Goal: Browse casually: Explore the website without a specific task or goal

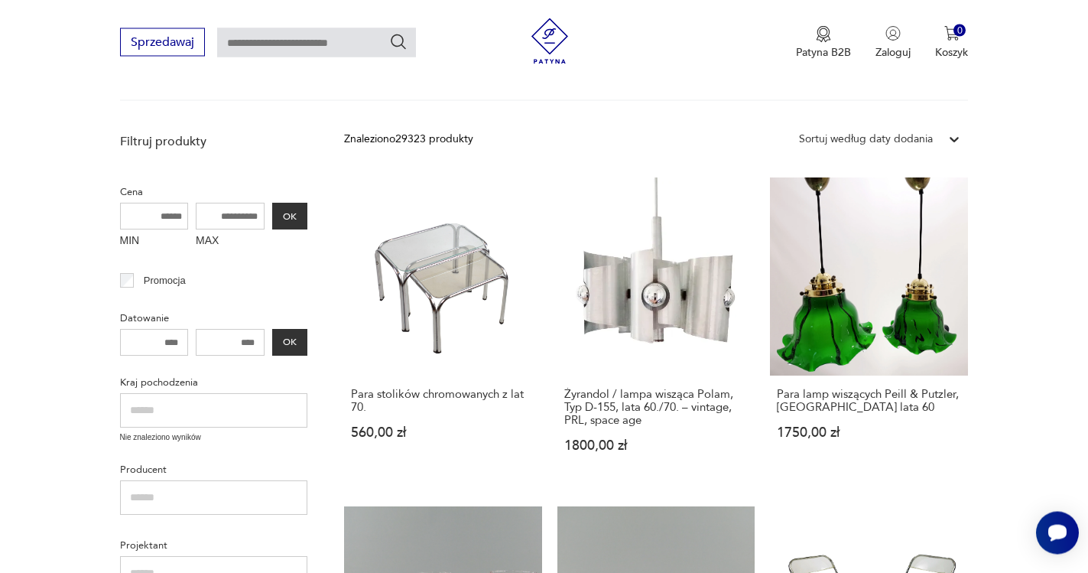
scroll to position [146, 0]
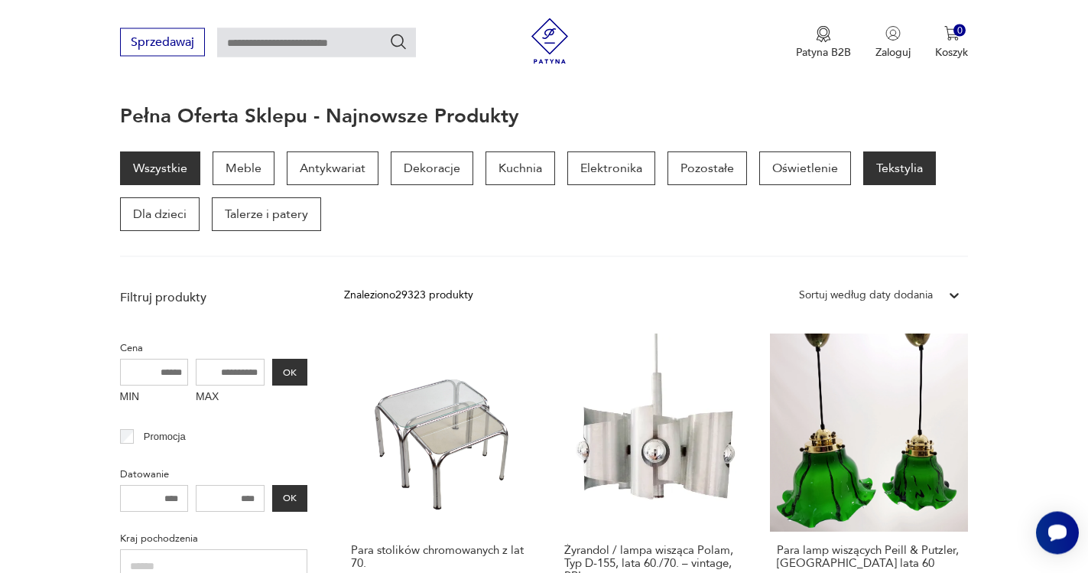
click at [882, 163] on p "Tekstylia" at bounding box center [899, 169] width 73 height 34
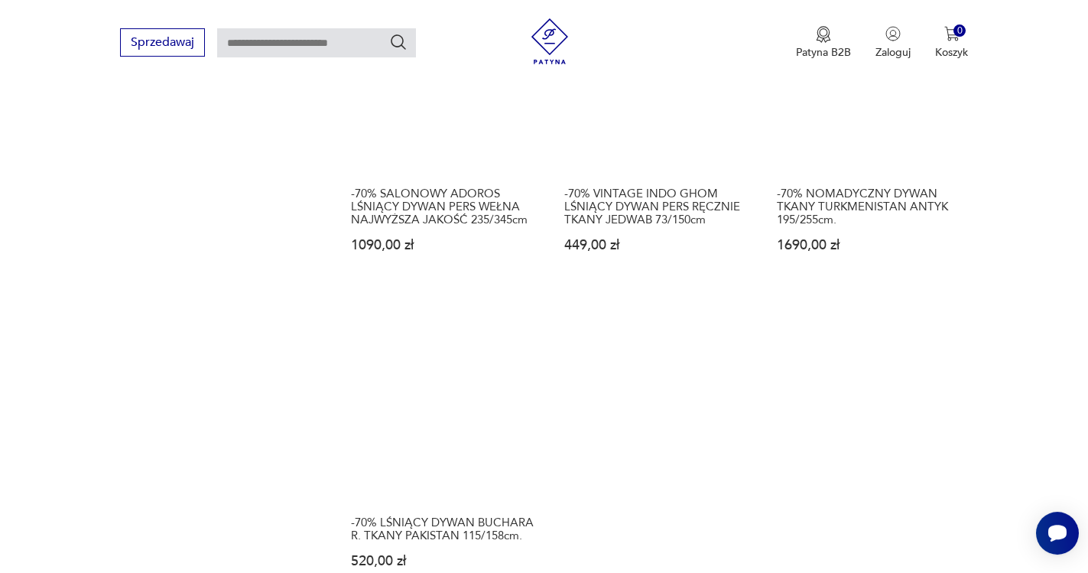
scroll to position [1868, 0]
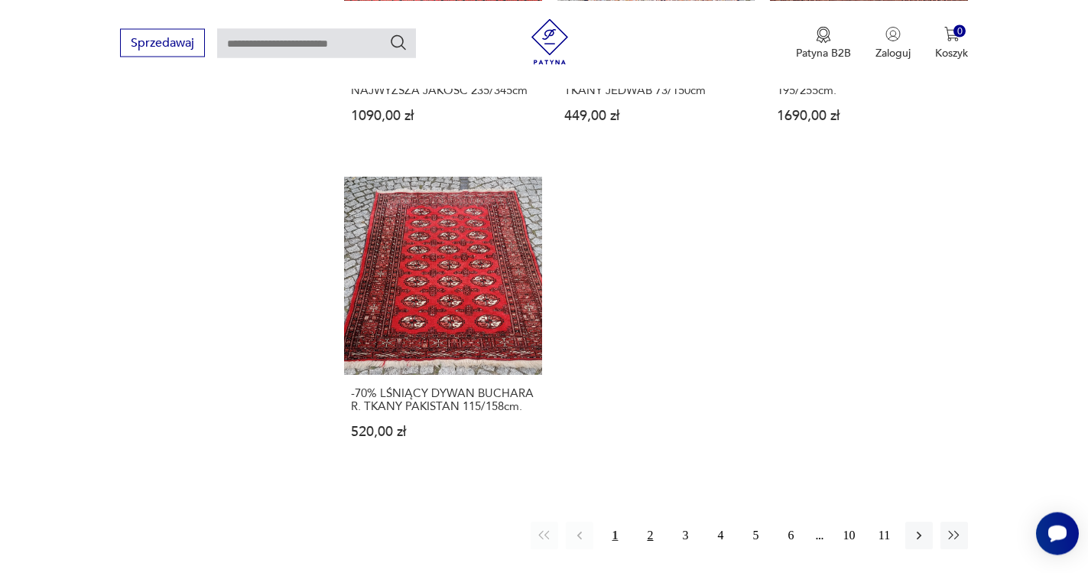
click at [649, 525] on button "2" at bounding box center [650, 535] width 28 height 28
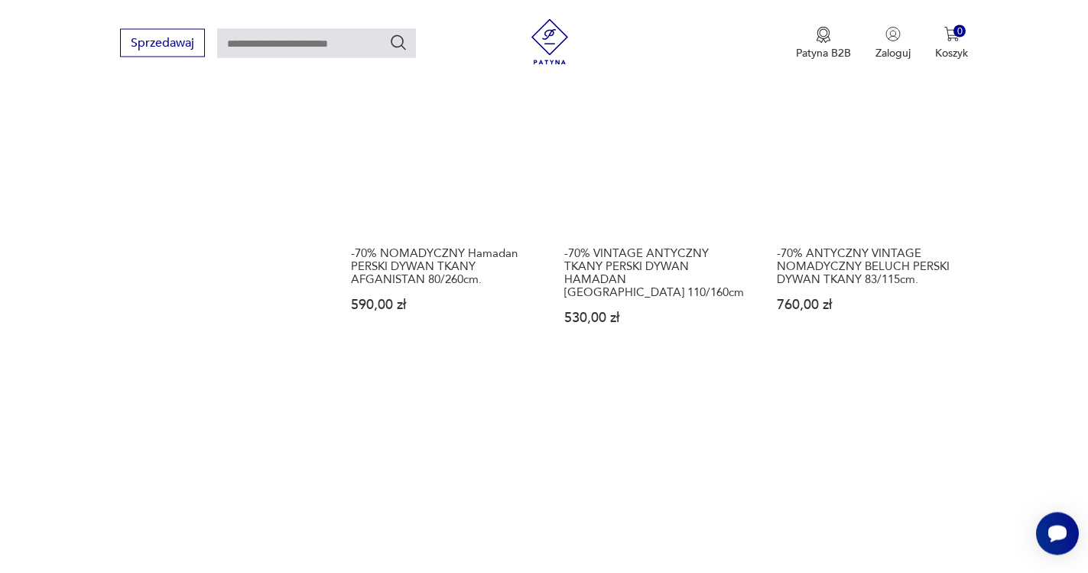
scroll to position [1979, 0]
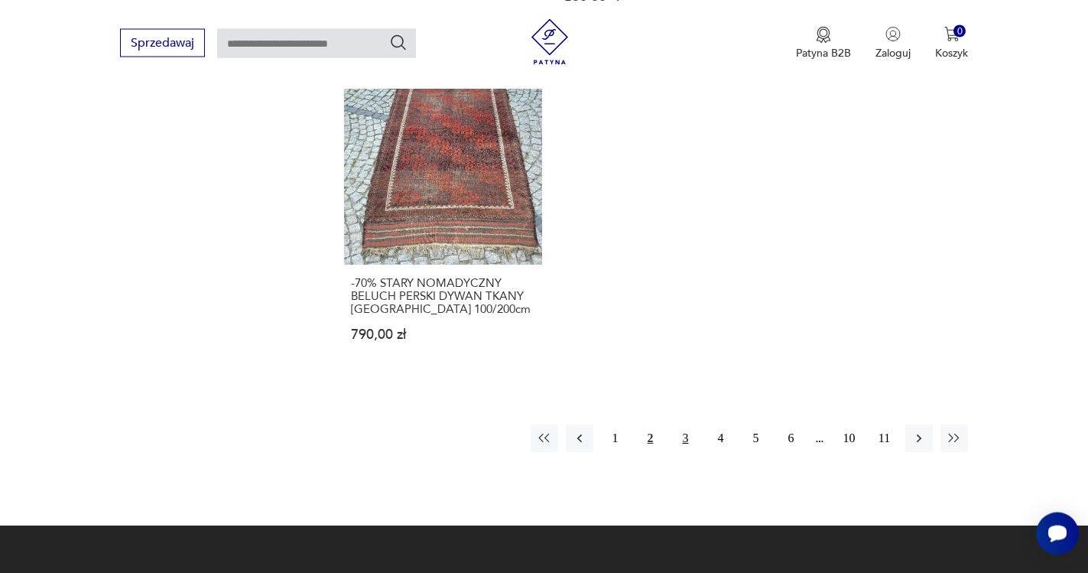
click at [685, 429] on button "3" at bounding box center [685, 438] width 28 height 28
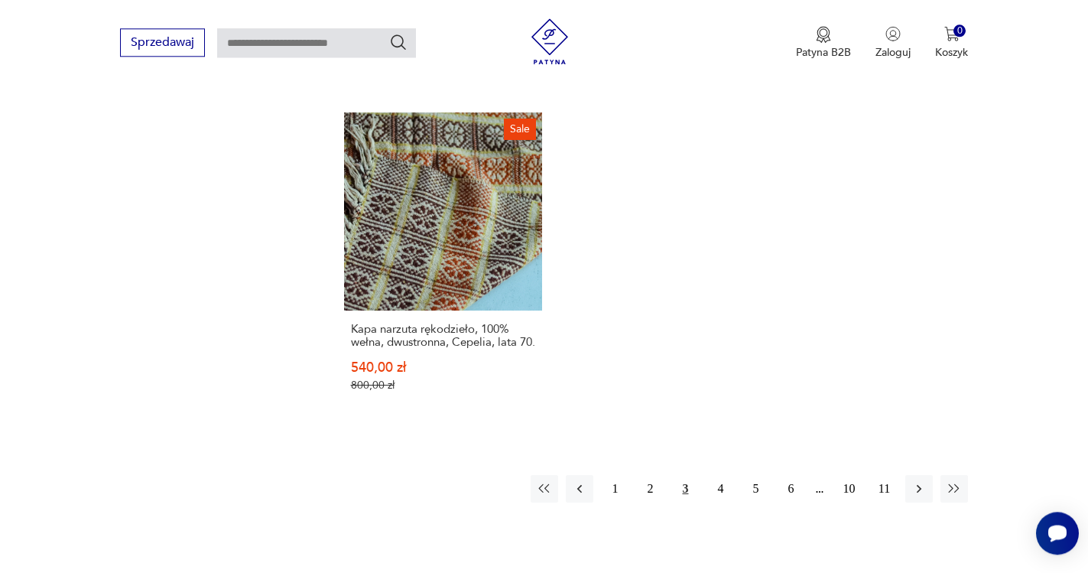
scroll to position [1978, 0]
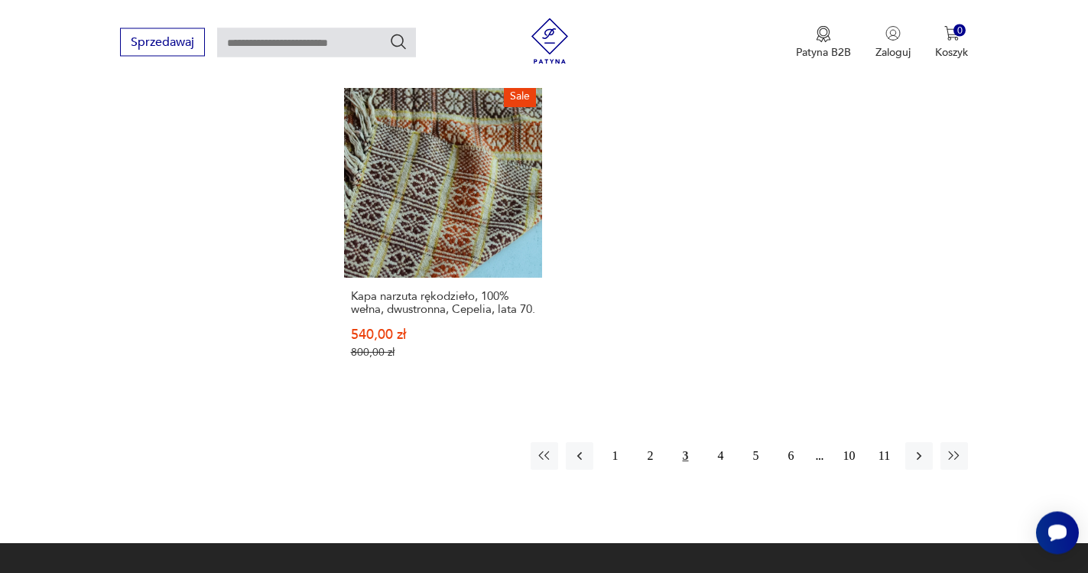
click at [687, 470] on button "3" at bounding box center [685, 457] width 28 height 28
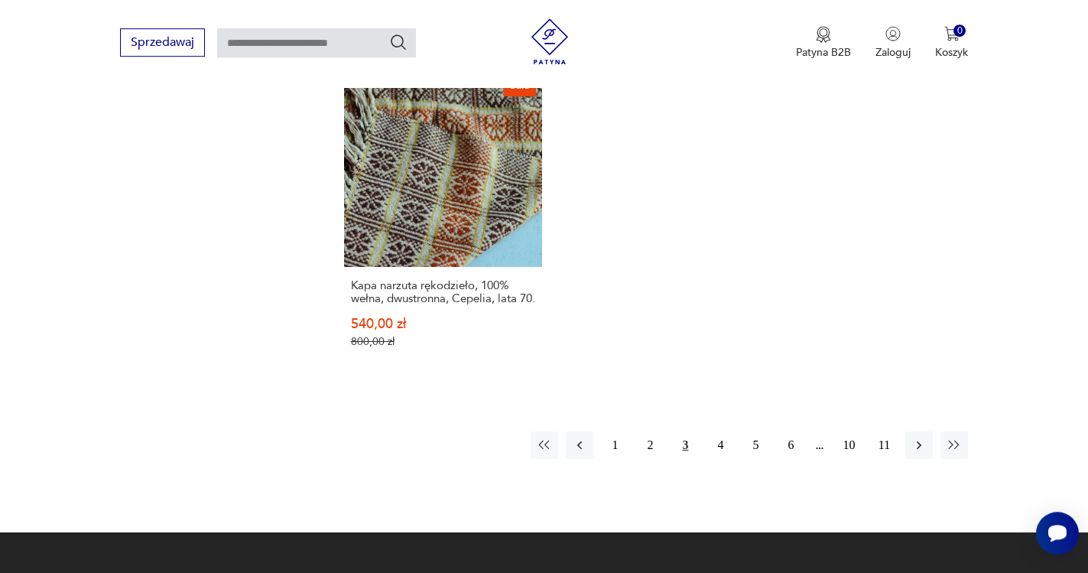
scroll to position [2057, 0]
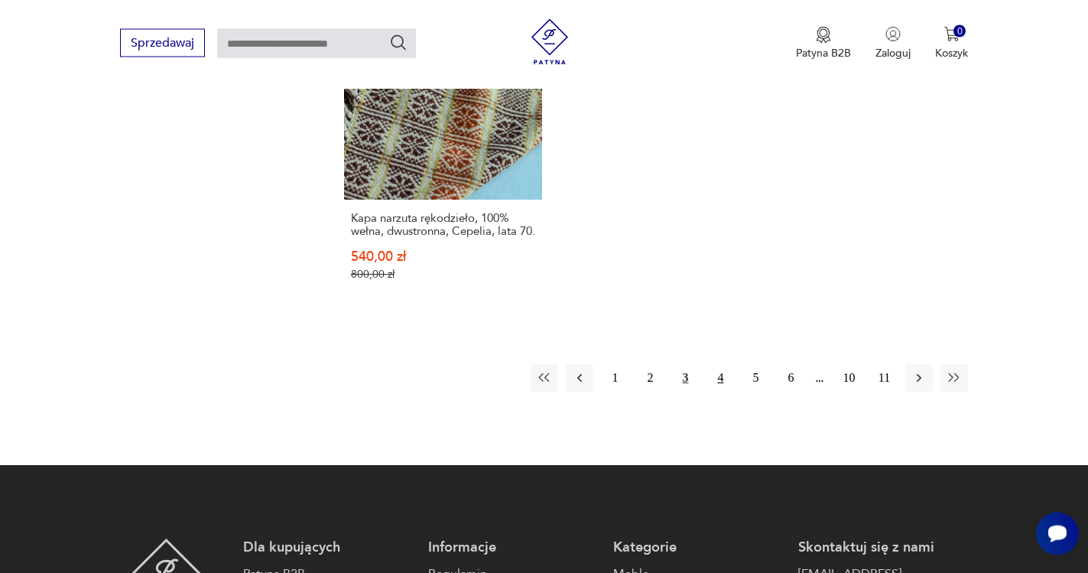
click at [719, 391] on button "4" at bounding box center [720, 378] width 28 height 28
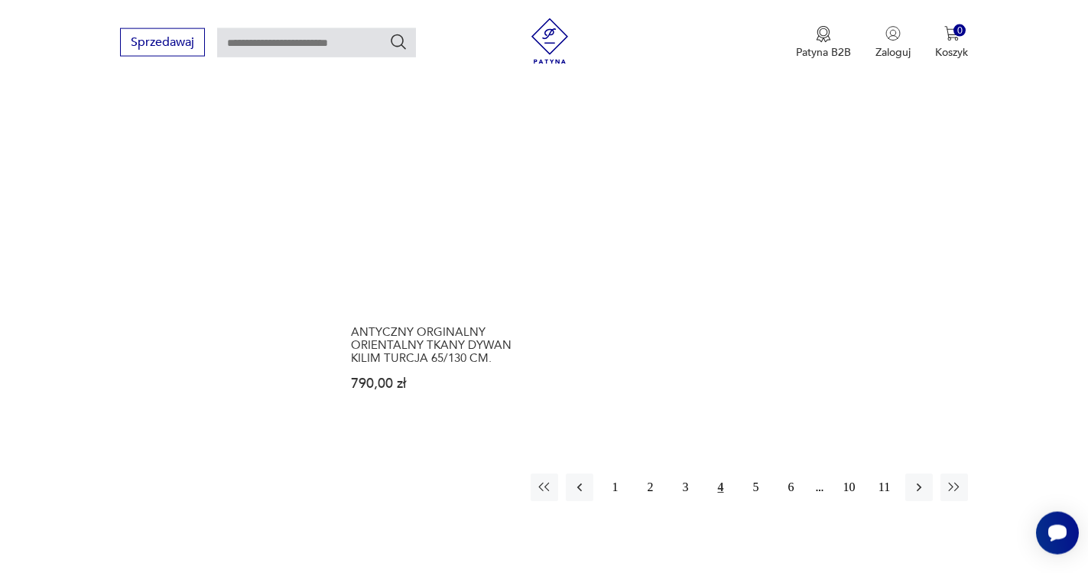
scroll to position [2057, 0]
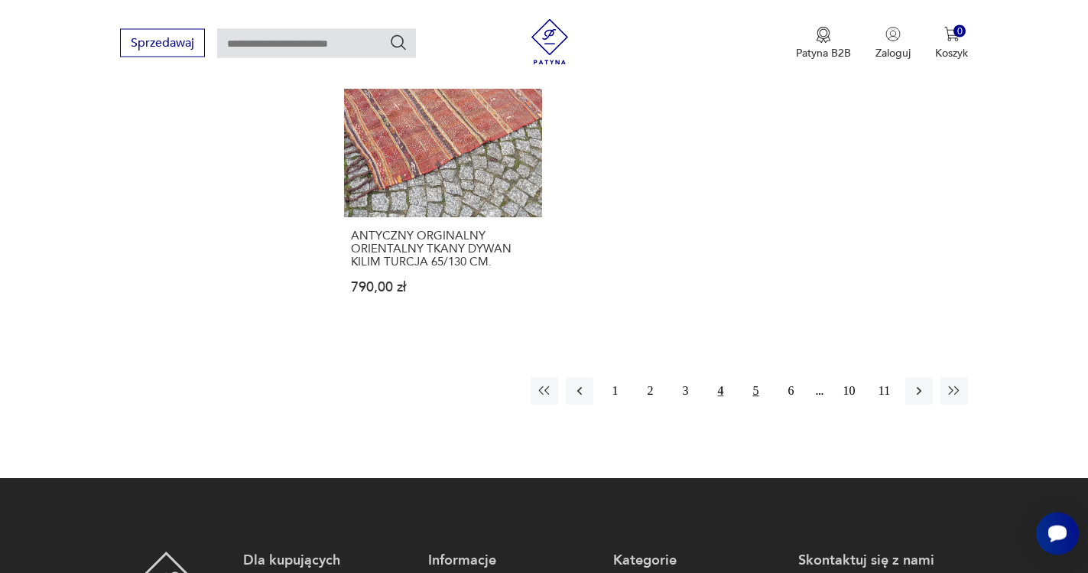
click at [758, 378] on button "5" at bounding box center [756, 391] width 28 height 28
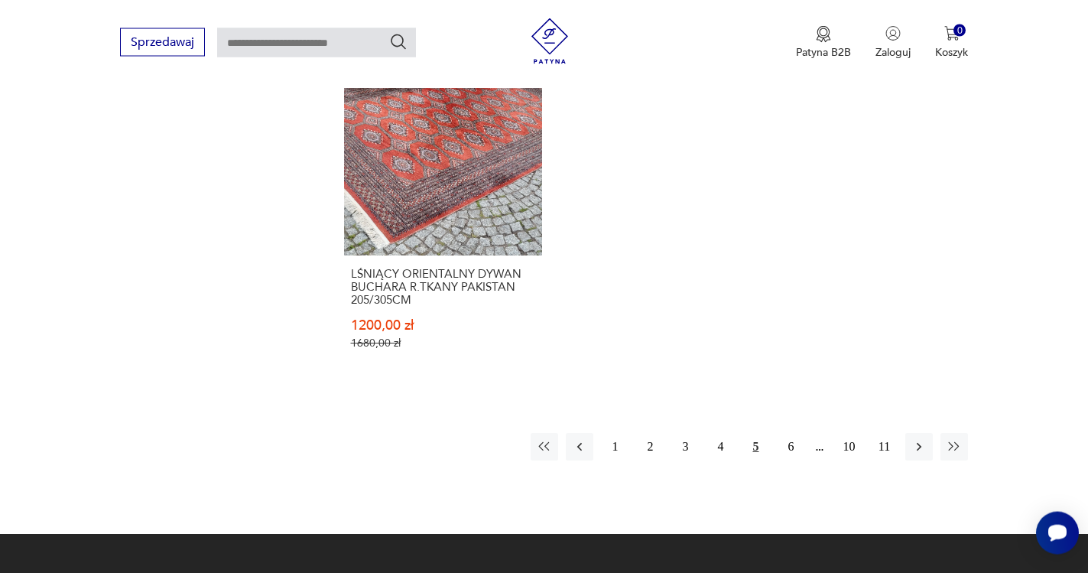
scroll to position [2057, 0]
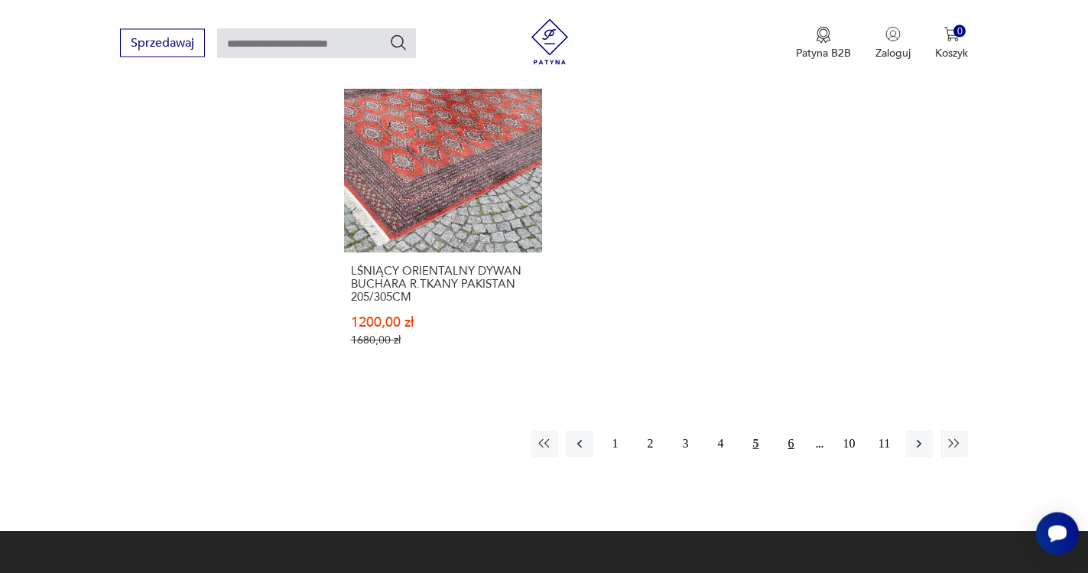
click at [791, 430] on button "6" at bounding box center [791, 444] width 28 height 28
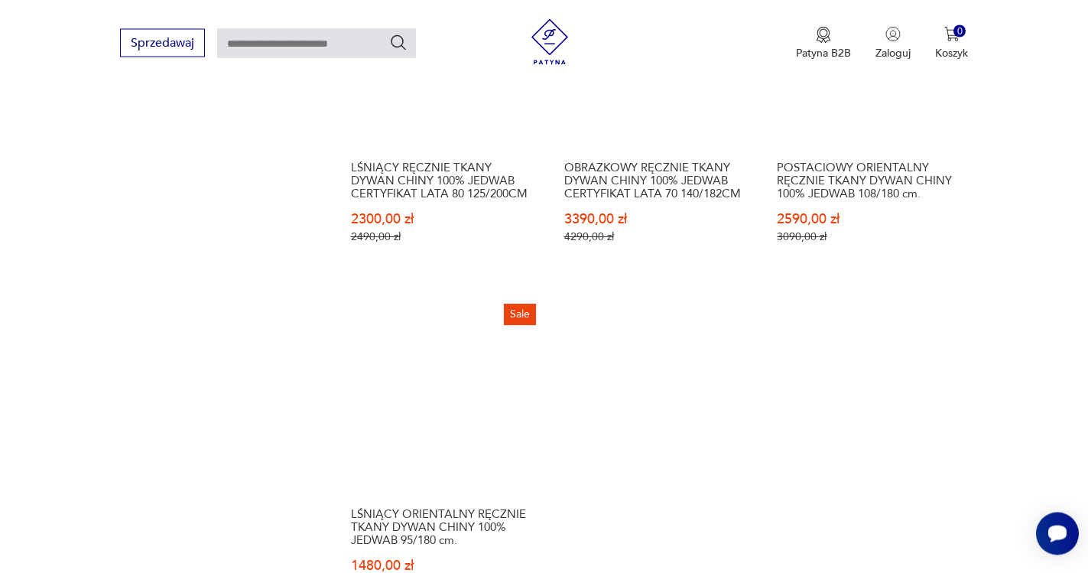
scroll to position [2057, 0]
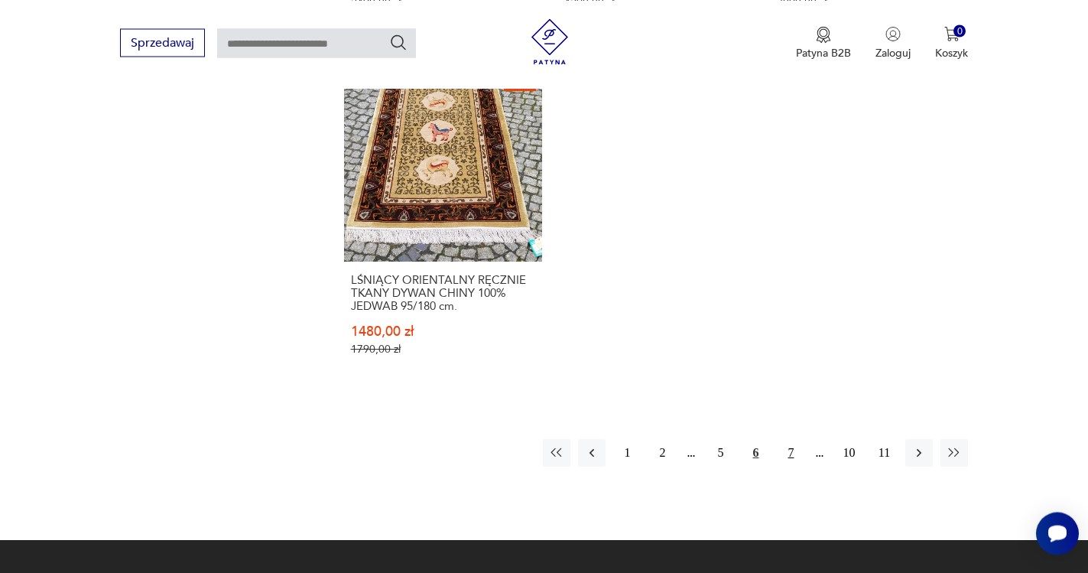
click at [794, 450] on button "7" at bounding box center [791, 453] width 28 height 28
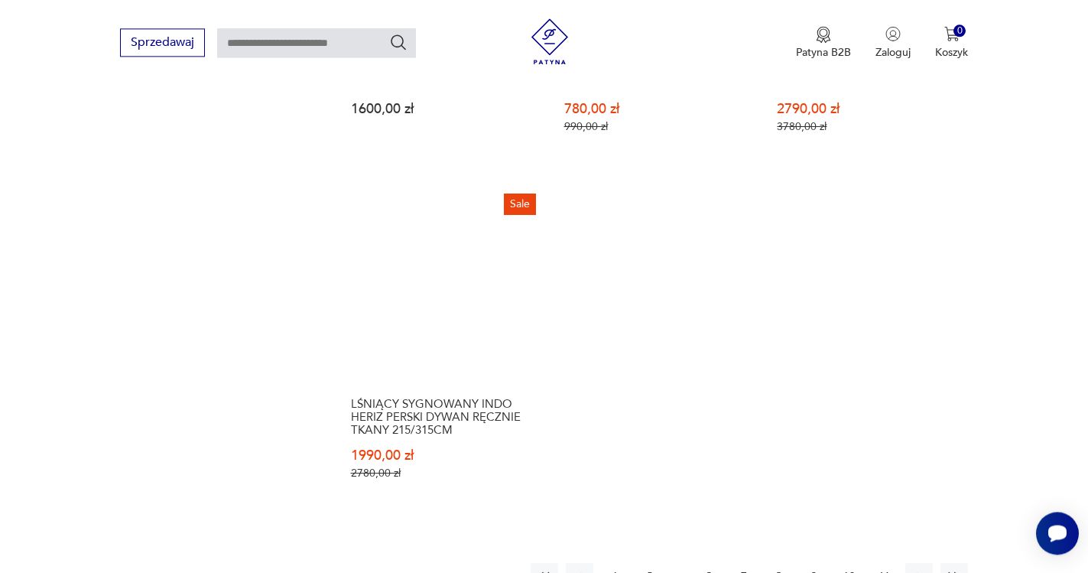
scroll to position [2057, 0]
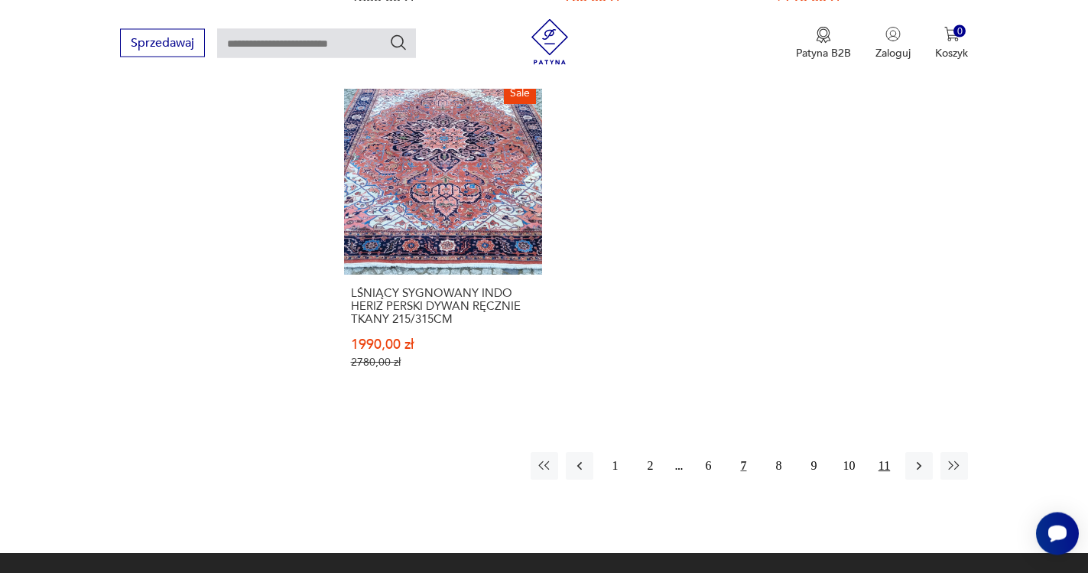
click at [889, 467] on button "11" at bounding box center [884, 466] width 28 height 28
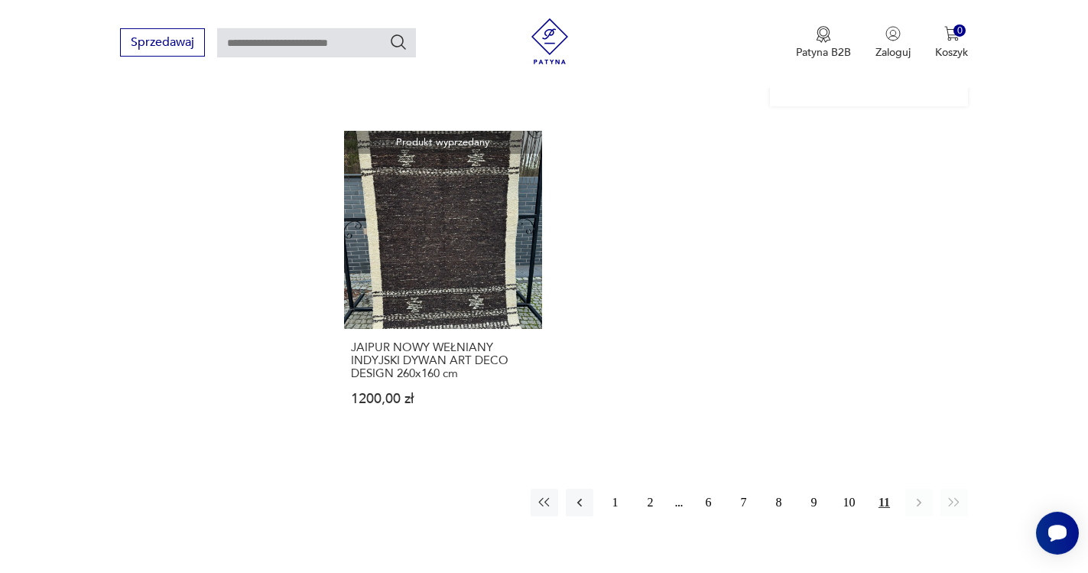
scroll to position [2057, 0]
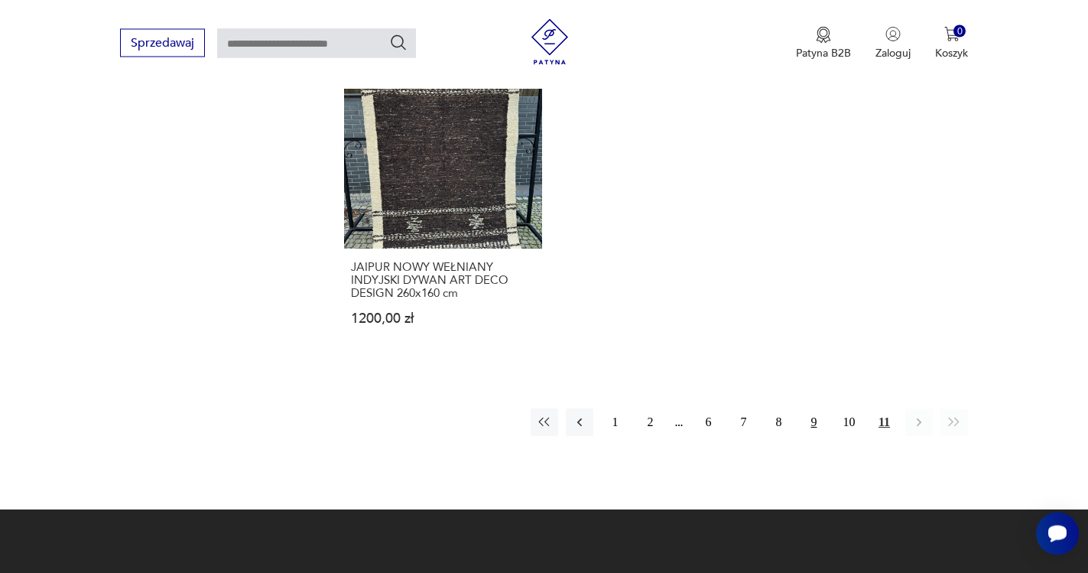
click at [816, 417] on button "9" at bounding box center [814, 422] width 28 height 28
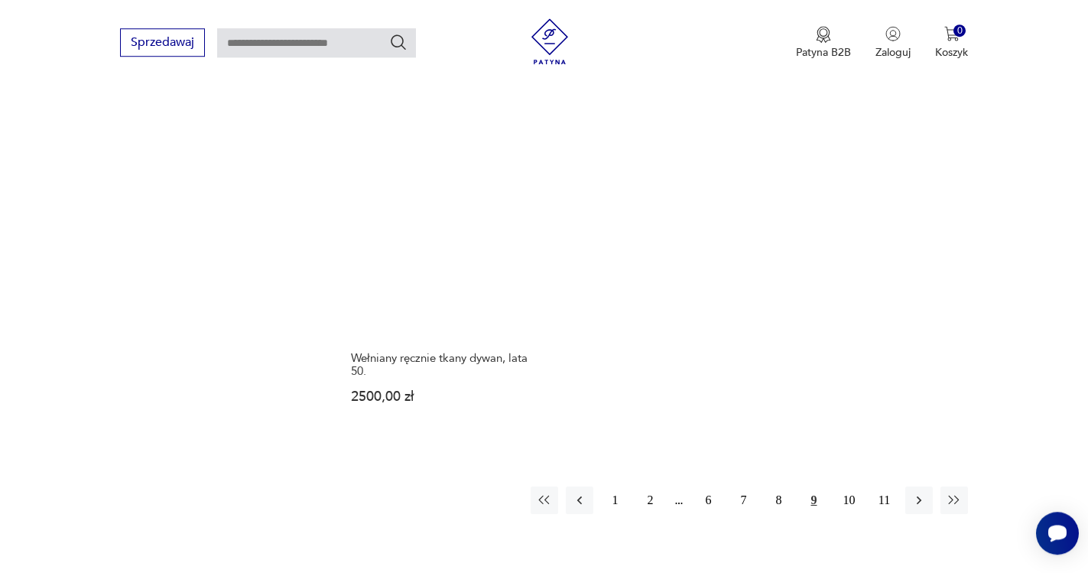
scroll to position [1979, 0]
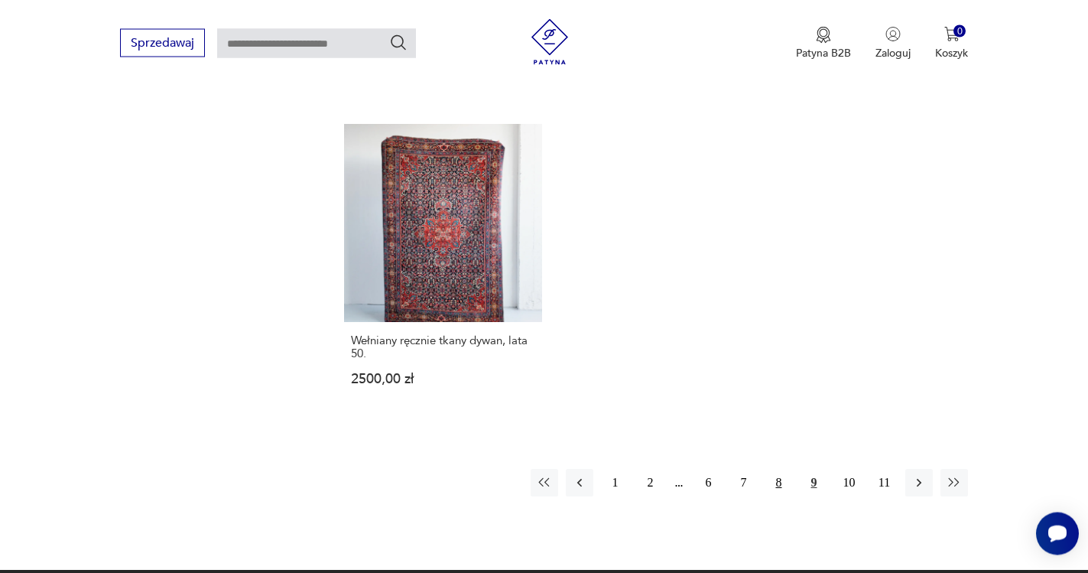
click at [779, 477] on button "8" at bounding box center [779, 483] width 28 height 28
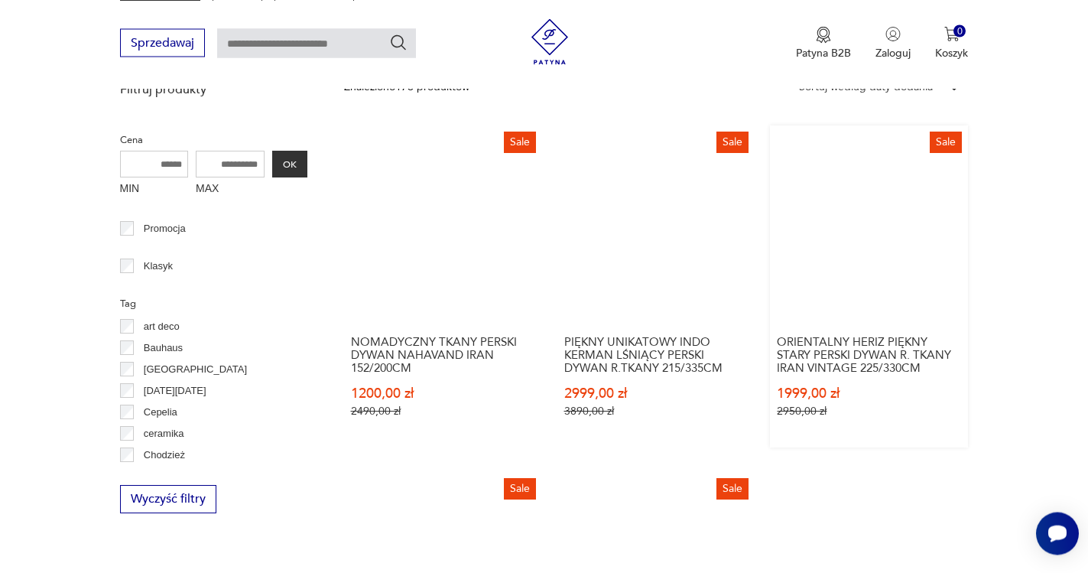
scroll to position [497, 0]
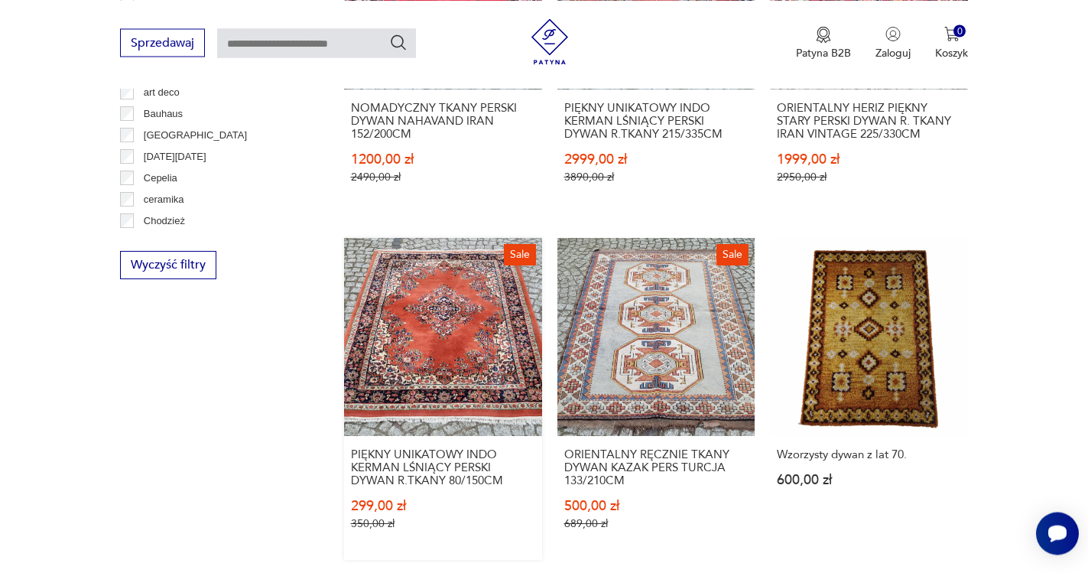
click at [440, 341] on link "Sale PIĘKNY UNIKATOWY INDO KERMAN LŚNIĄCY PERSKI DYWAN R.TKANY 80/150CM 299,00 …" at bounding box center [443, 399] width 198 height 322
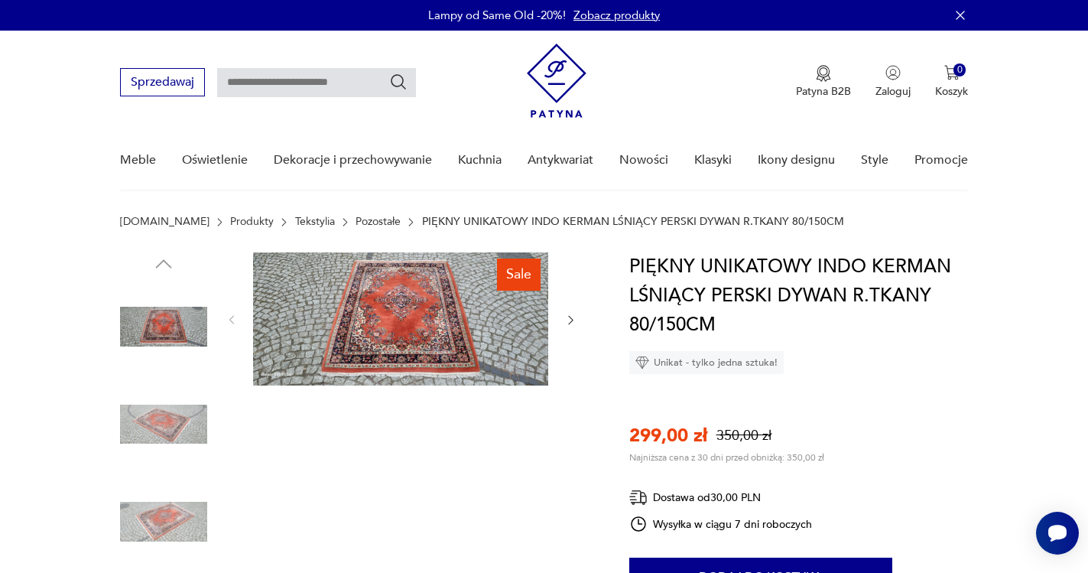
click at [573, 320] on icon "button" at bounding box center [570, 320] width 5 height 9
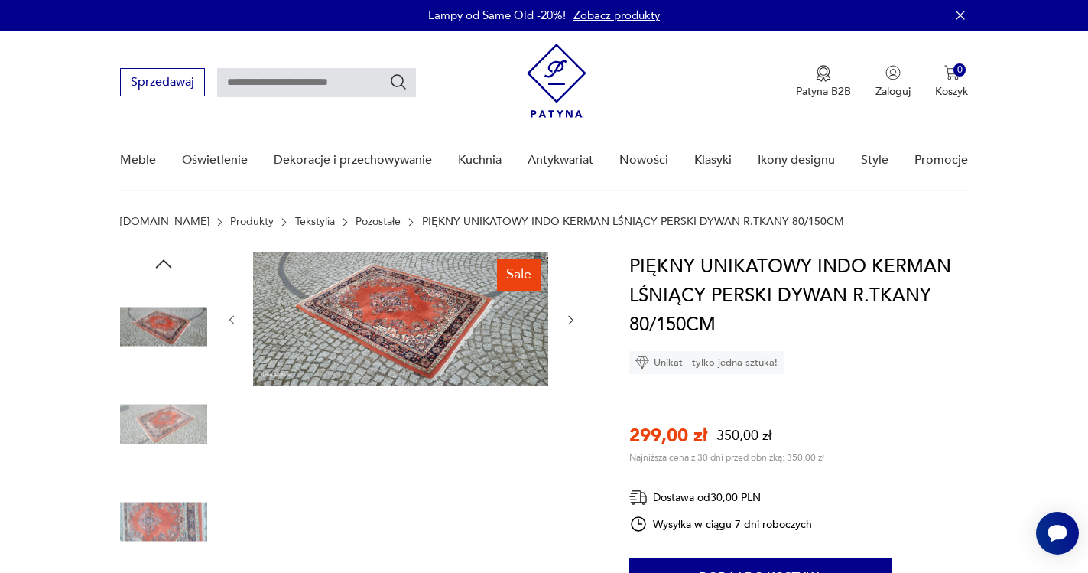
click at [404, 329] on img at bounding box center [400, 318] width 295 height 133
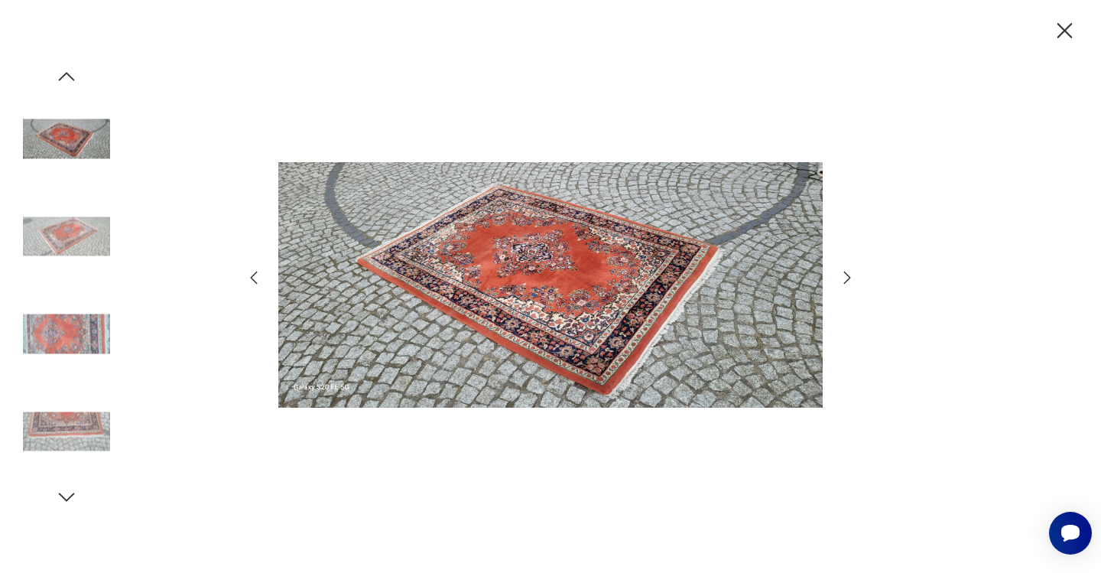
click at [849, 272] on icon "button" at bounding box center [847, 277] width 18 height 18
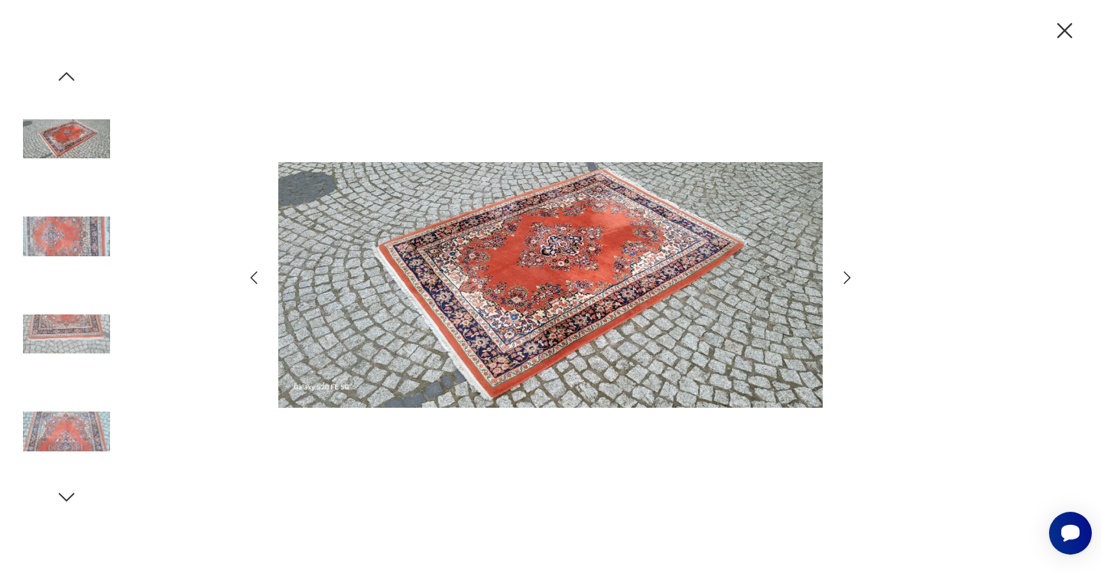
click at [849, 272] on icon "button" at bounding box center [847, 277] width 18 height 18
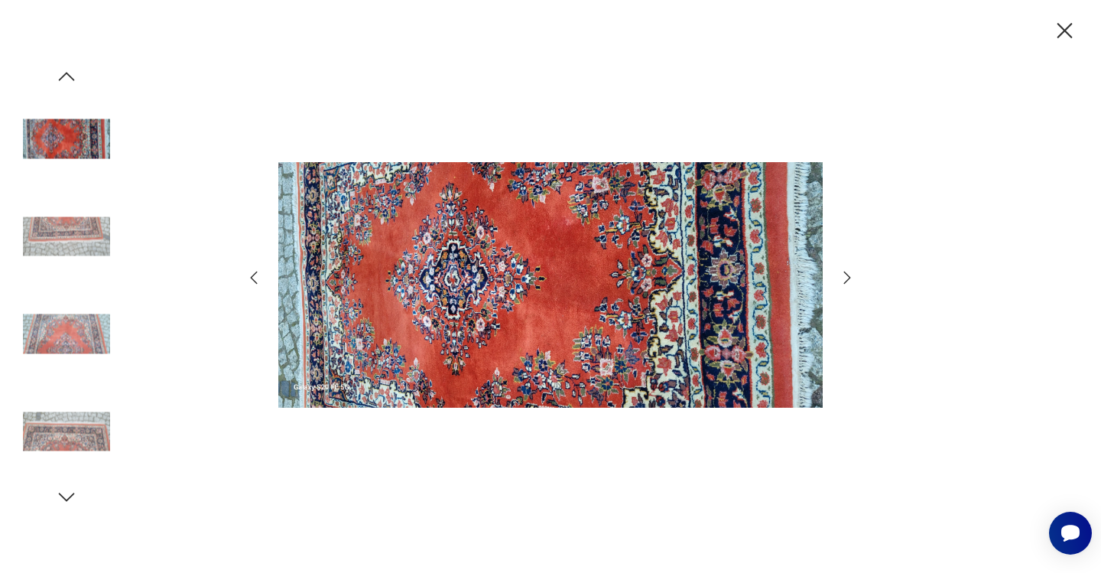
click at [849, 272] on icon "button" at bounding box center [847, 277] width 18 height 18
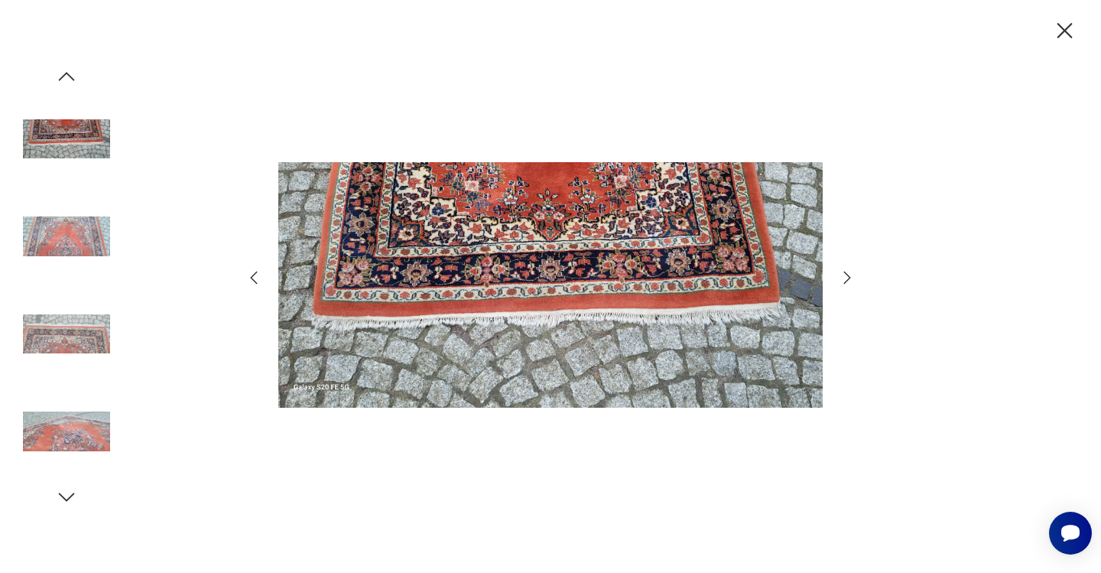
click at [849, 272] on icon "button" at bounding box center [847, 277] width 18 height 18
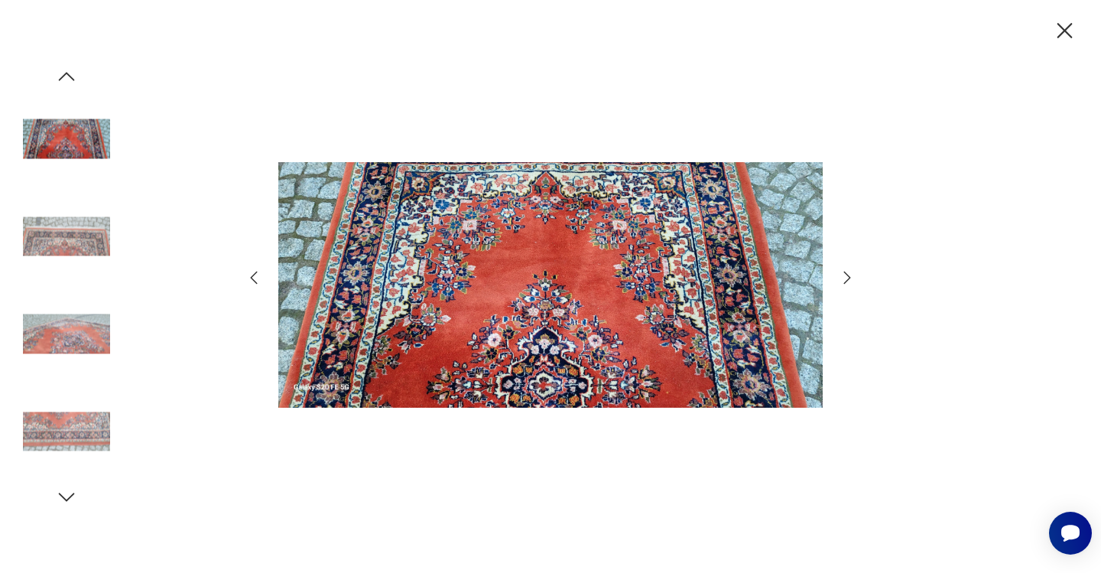
click at [849, 272] on icon "button" at bounding box center [847, 277] width 18 height 18
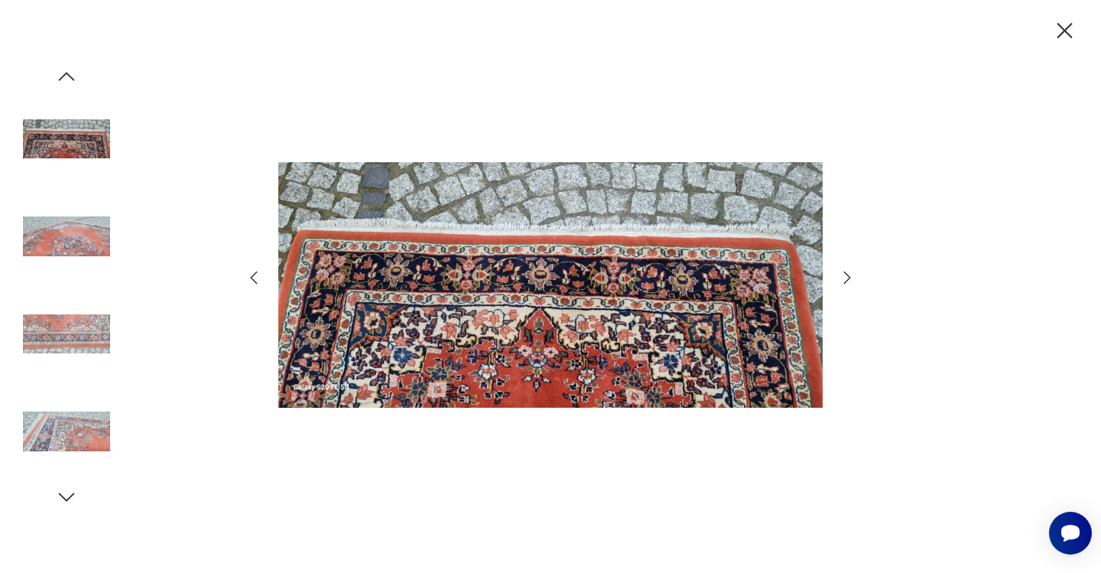
click at [1063, 28] on icon "button" at bounding box center [1064, 30] width 15 height 15
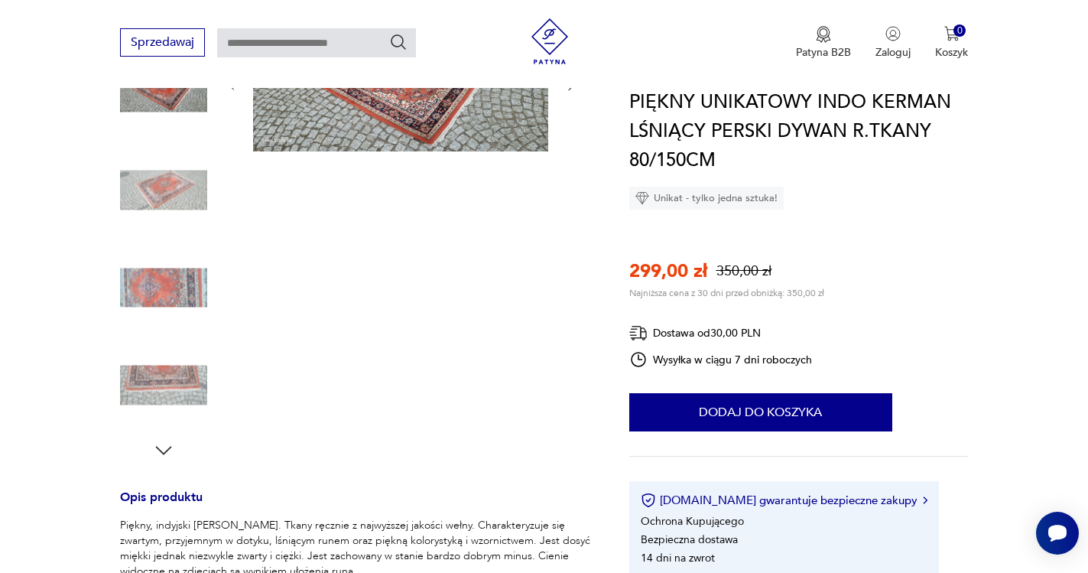
scroll to position [468, 0]
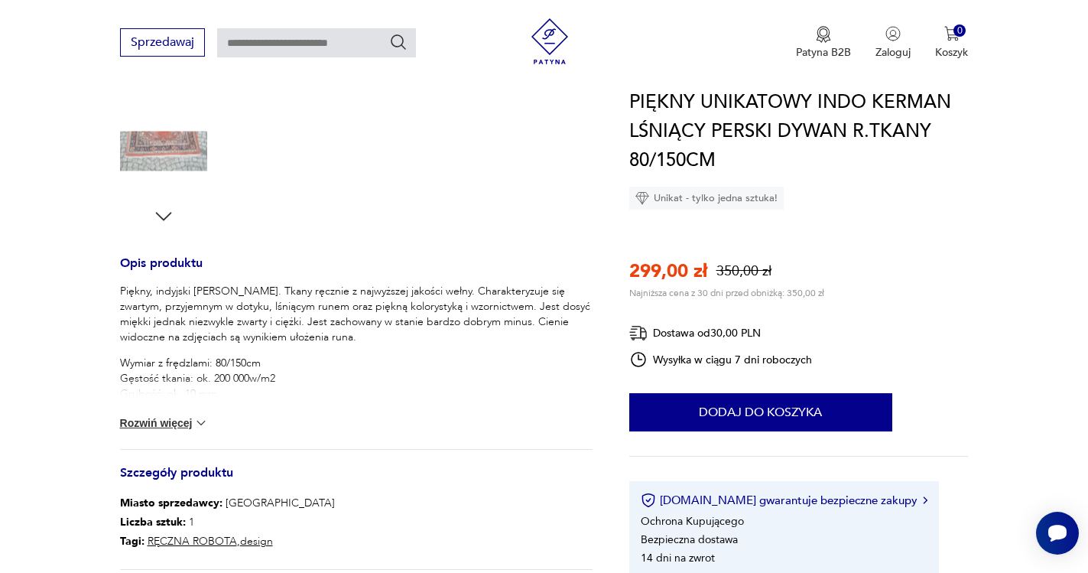
click at [200, 422] on button "Rozwiń więcej" at bounding box center [164, 422] width 89 height 15
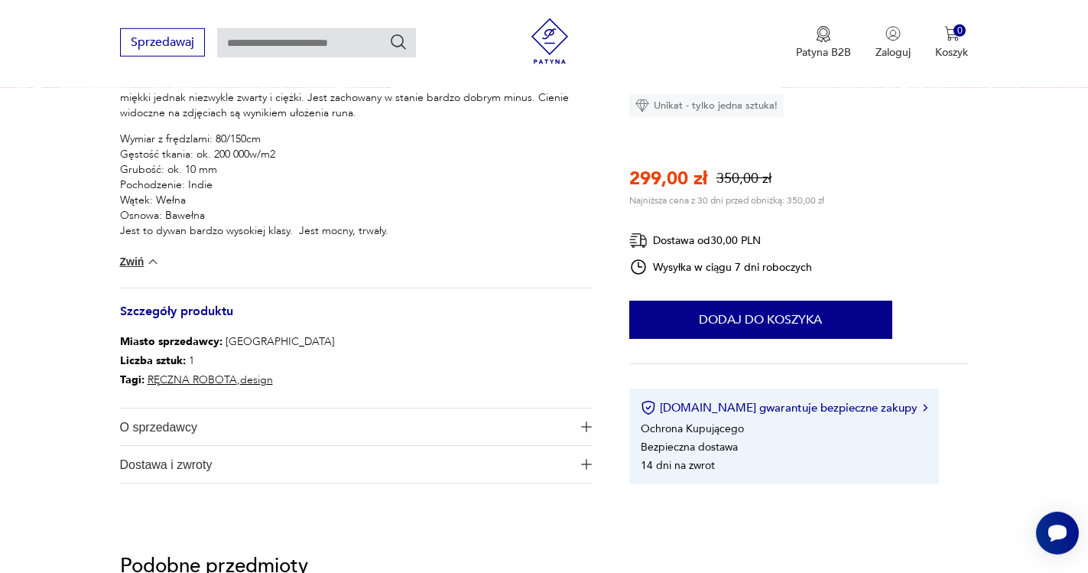
scroll to position [780, 0]
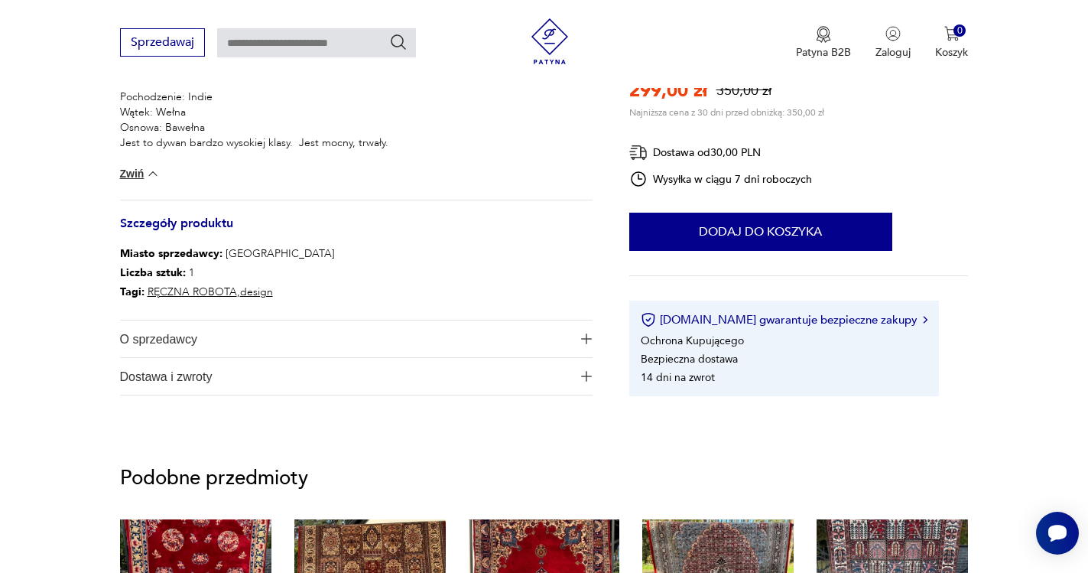
click at [582, 339] on img "button" at bounding box center [586, 338] width 11 height 11
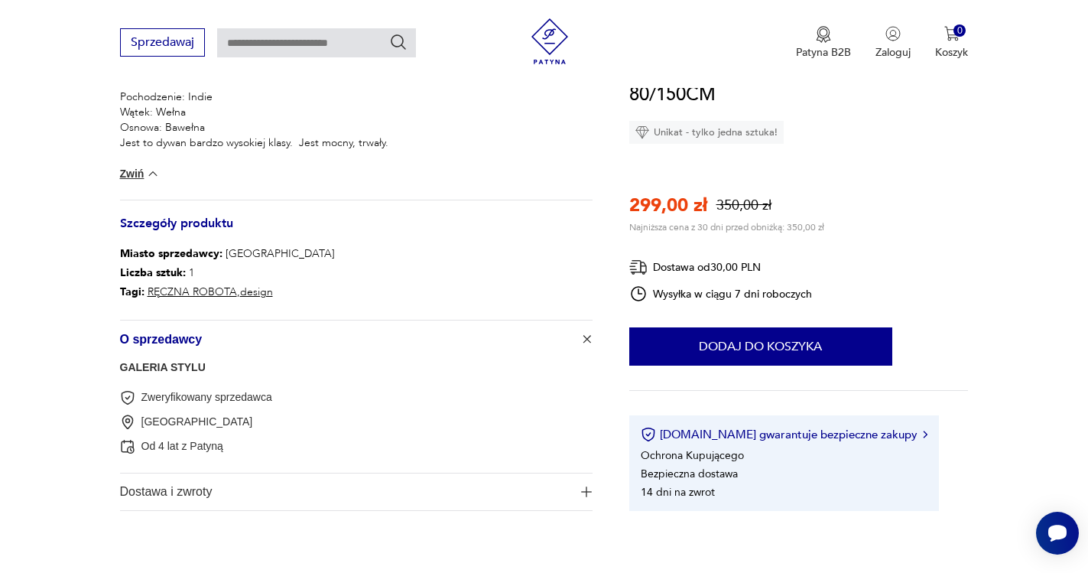
scroll to position [936, 0]
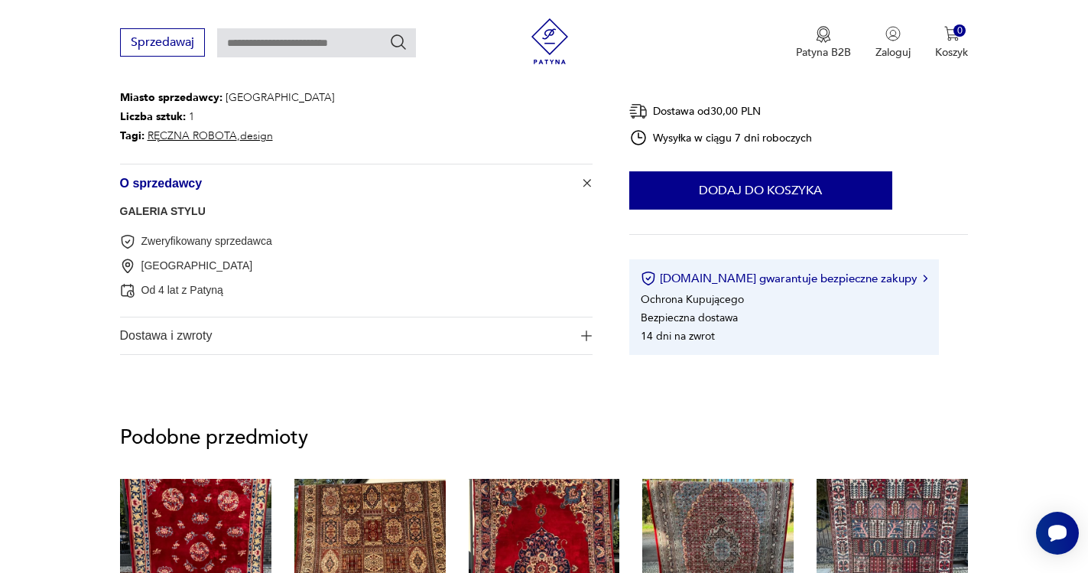
click at [579, 338] on button "Dostawa i zwroty" at bounding box center [356, 335] width 472 height 37
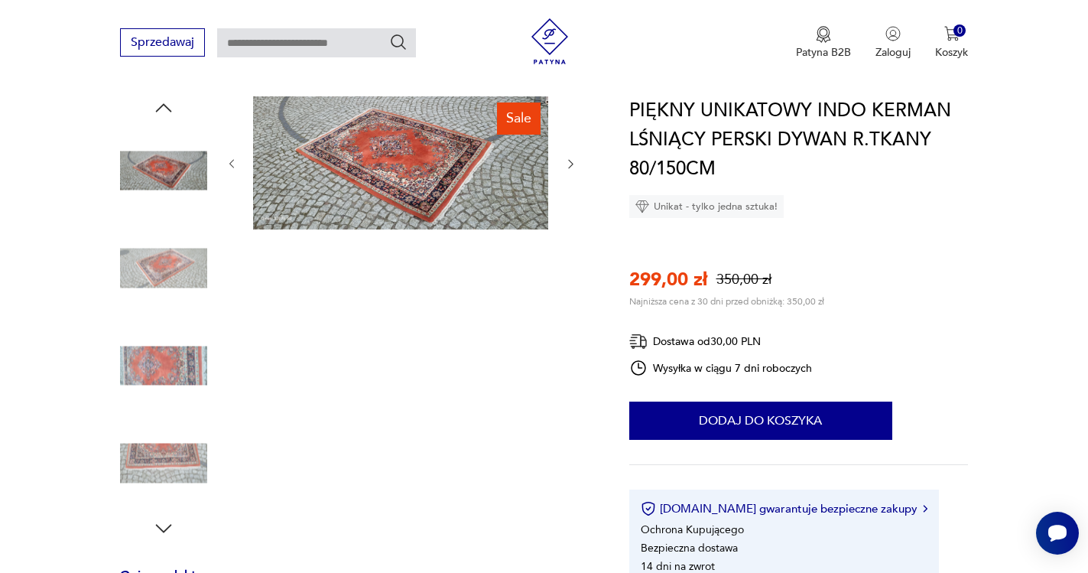
scroll to position [0, 0]
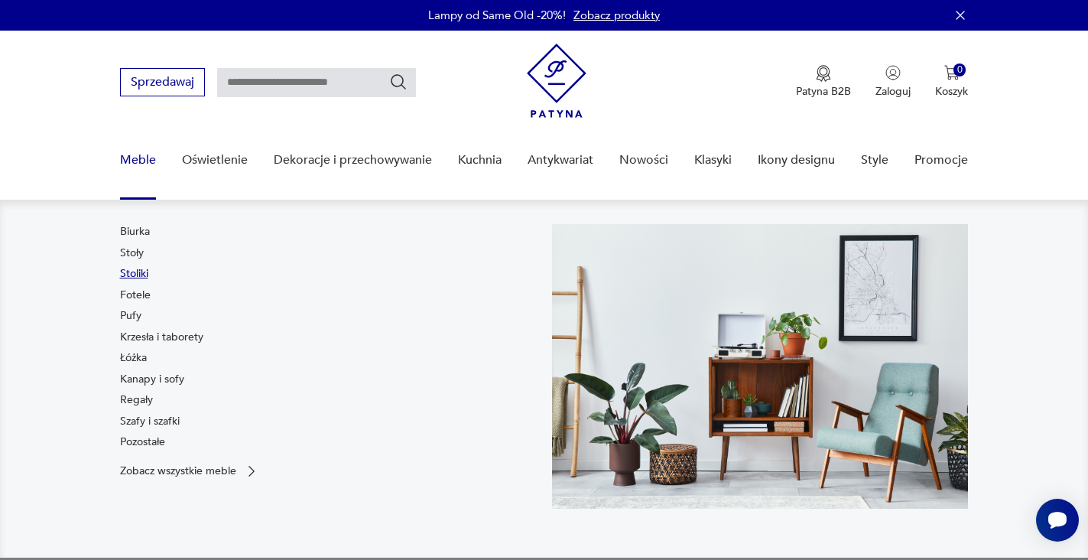
click at [142, 274] on link "Stoliki" at bounding box center [134, 273] width 28 height 15
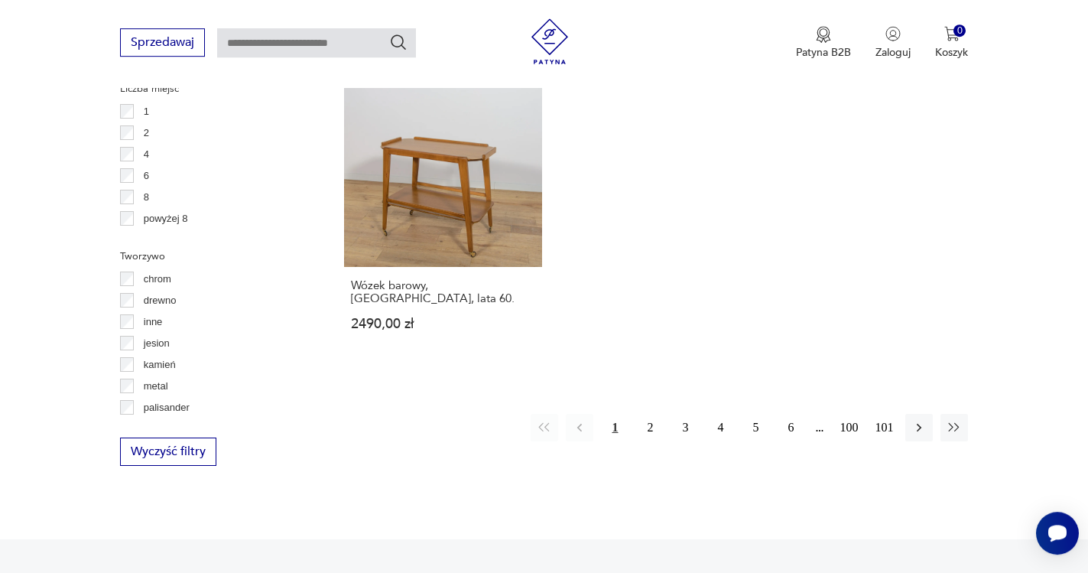
scroll to position [2258, 0]
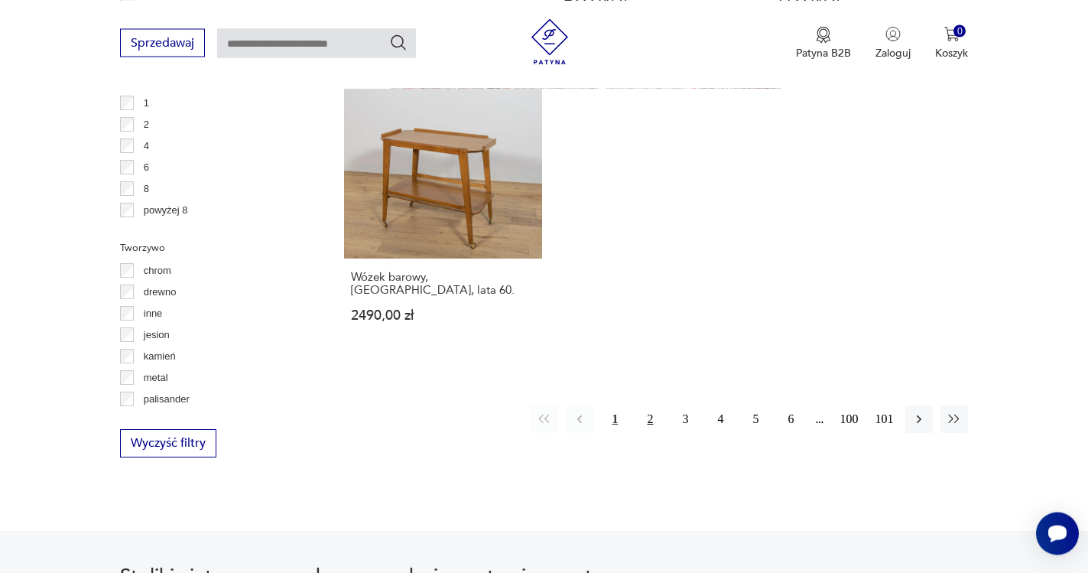
click at [647, 405] on button "2" at bounding box center [650, 419] width 28 height 28
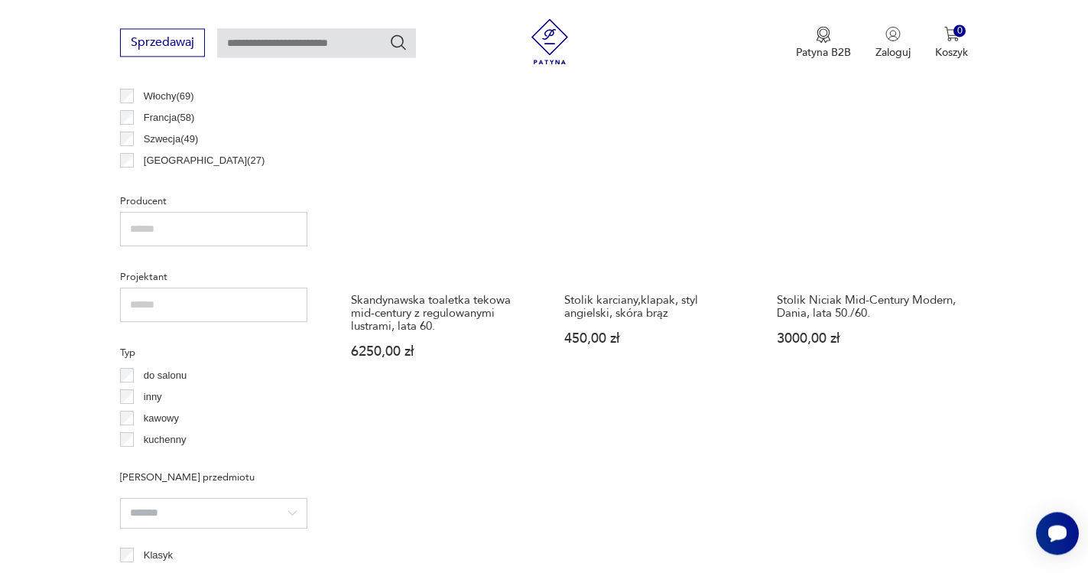
scroll to position [953, 0]
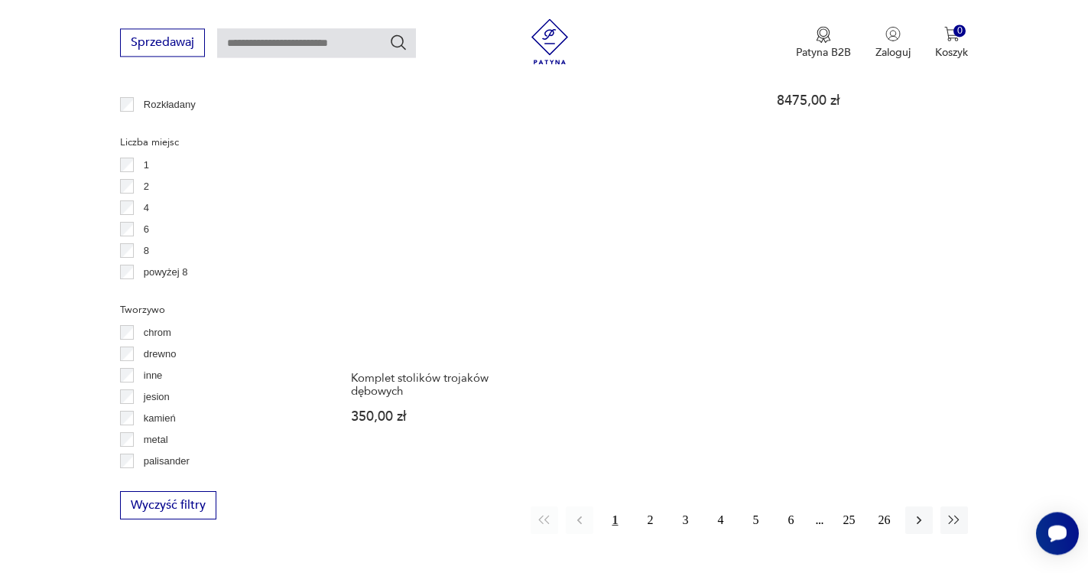
scroll to position [2200, 0]
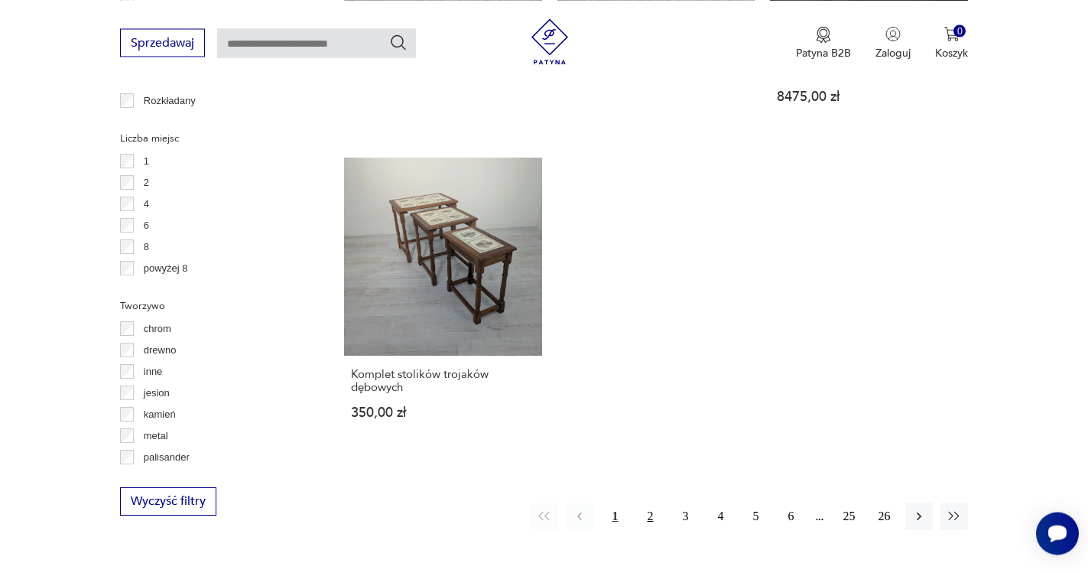
click at [651, 502] on button "2" at bounding box center [650, 516] width 28 height 28
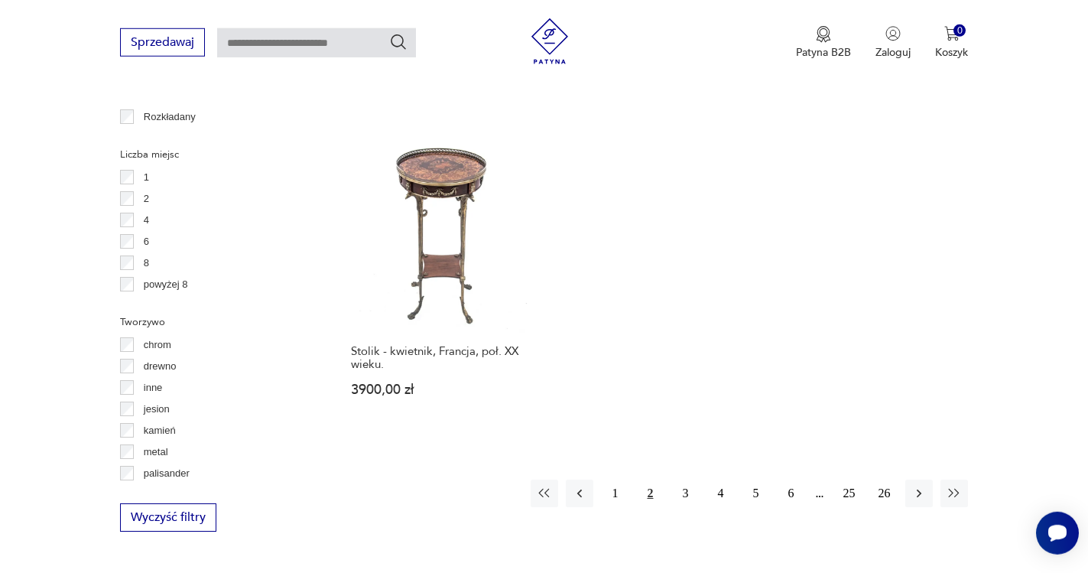
scroll to position [2200, 0]
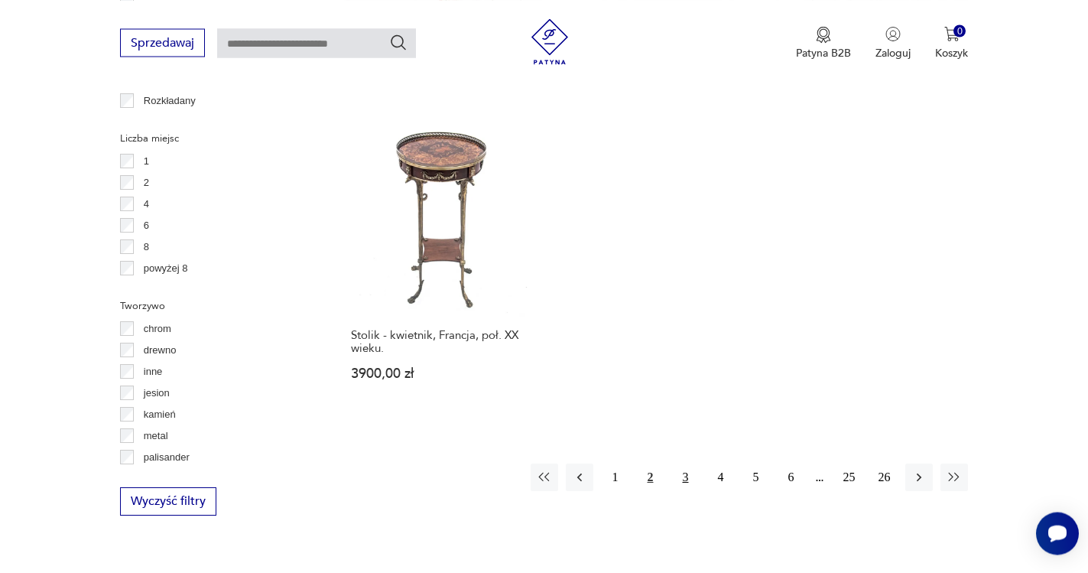
click at [686, 463] on button "3" at bounding box center [685, 477] width 28 height 28
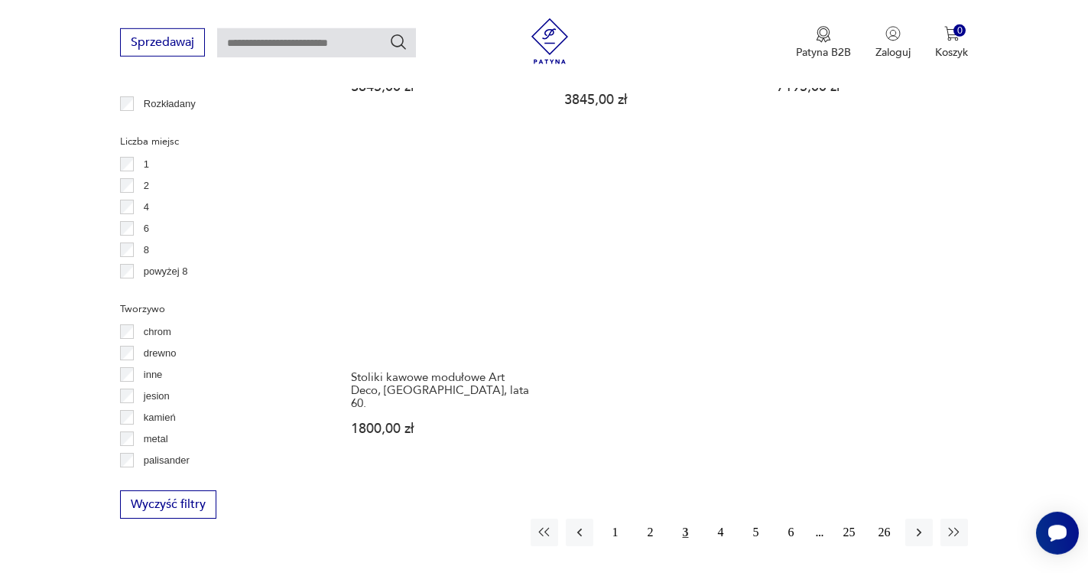
scroll to position [2200, 0]
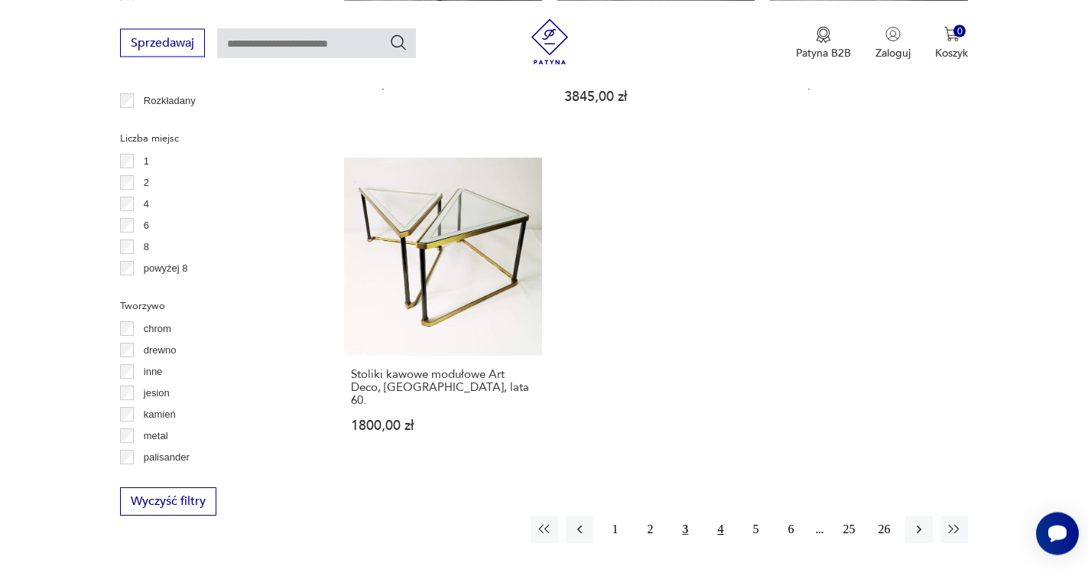
click at [725, 515] on button "4" at bounding box center [720, 529] width 28 height 28
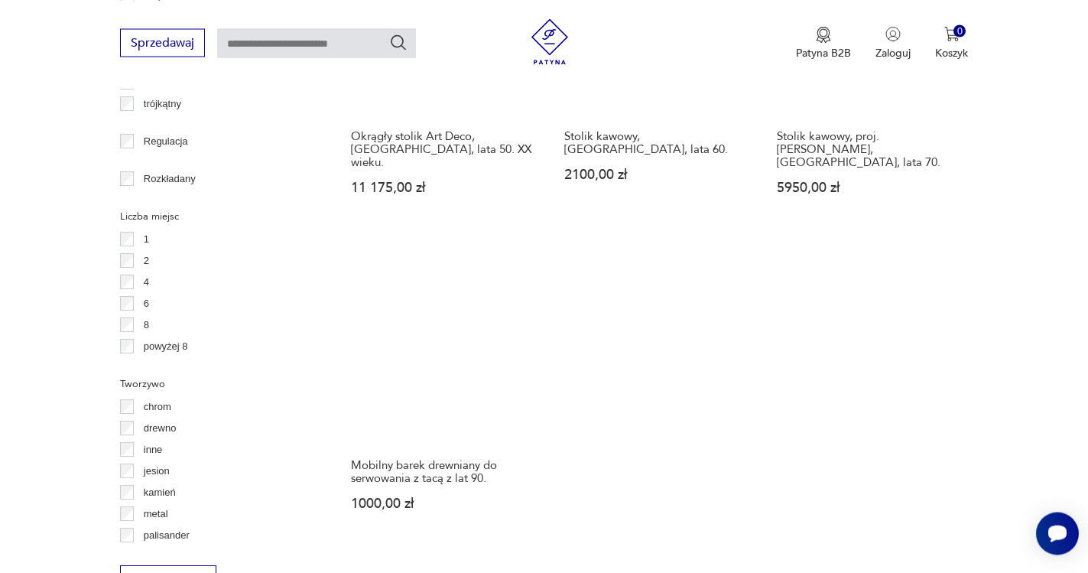
scroll to position [2278, 0]
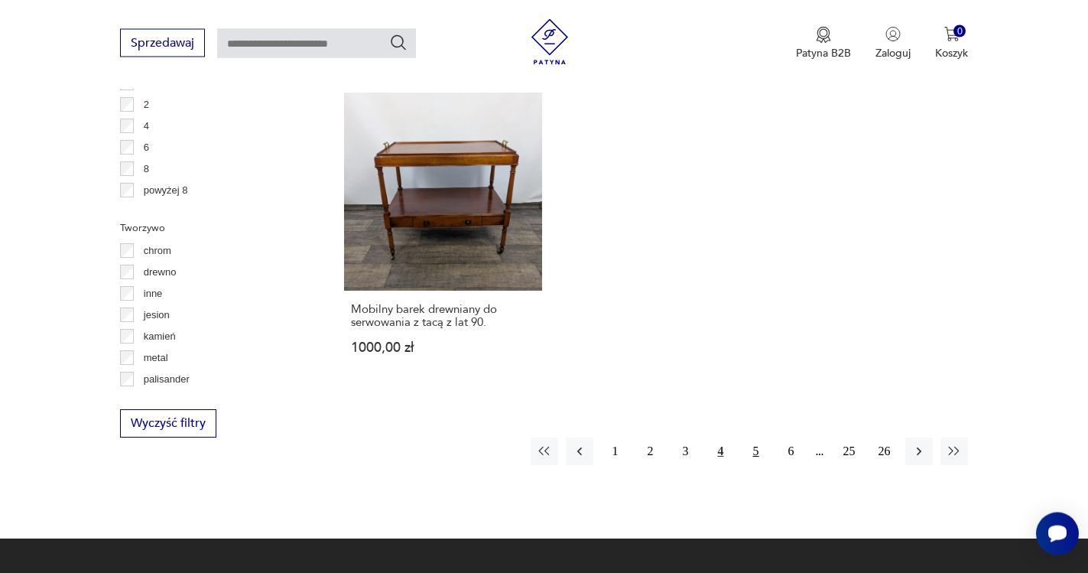
click at [756, 437] on button "5" at bounding box center [756, 451] width 28 height 28
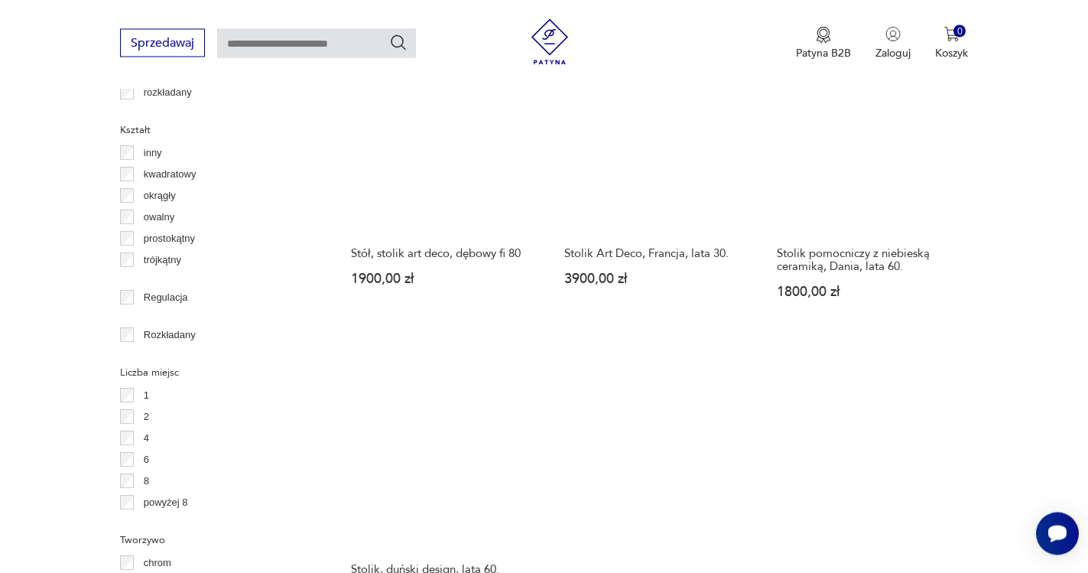
scroll to position [2200, 0]
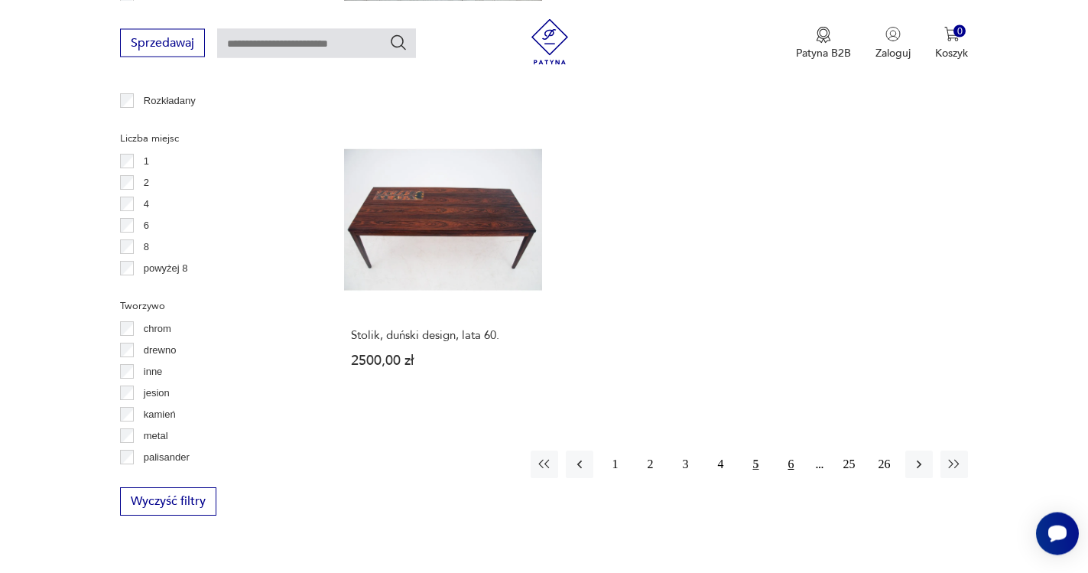
click at [791, 450] on button "6" at bounding box center [791, 464] width 28 height 28
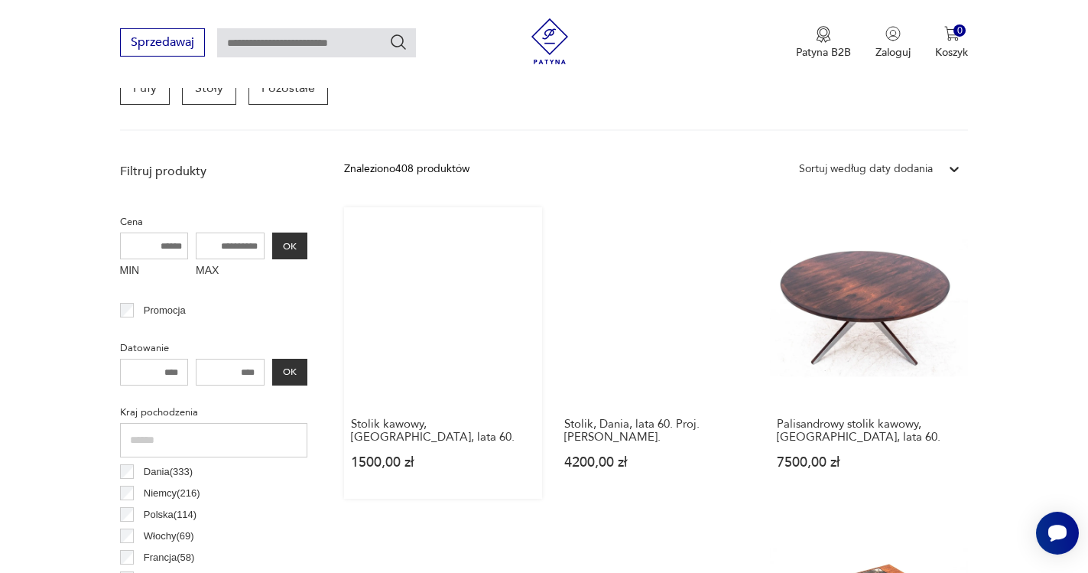
scroll to position [406, 0]
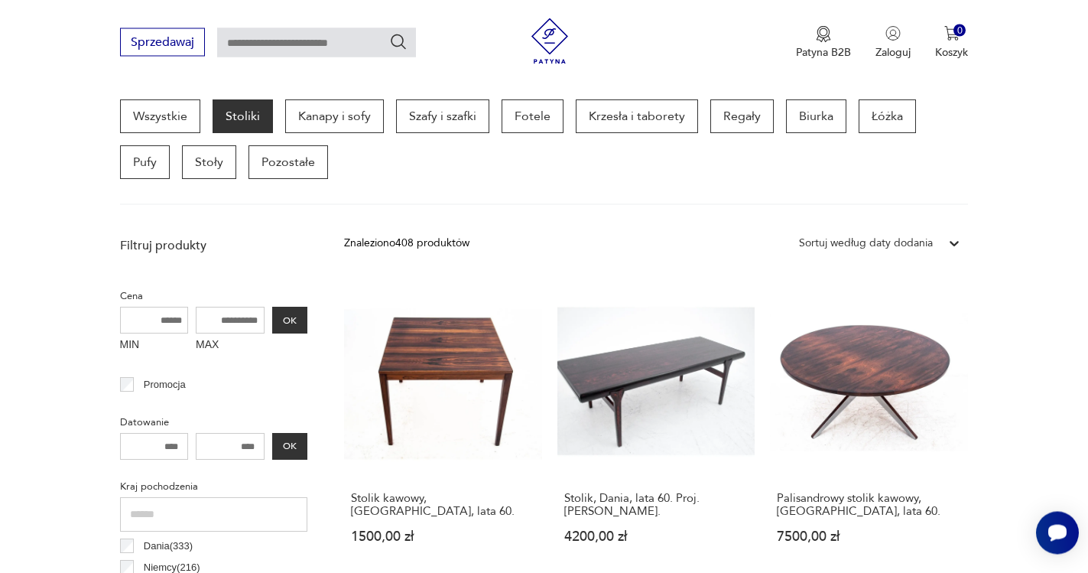
click at [239, 320] on input "MAX" at bounding box center [230, 320] width 69 height 27
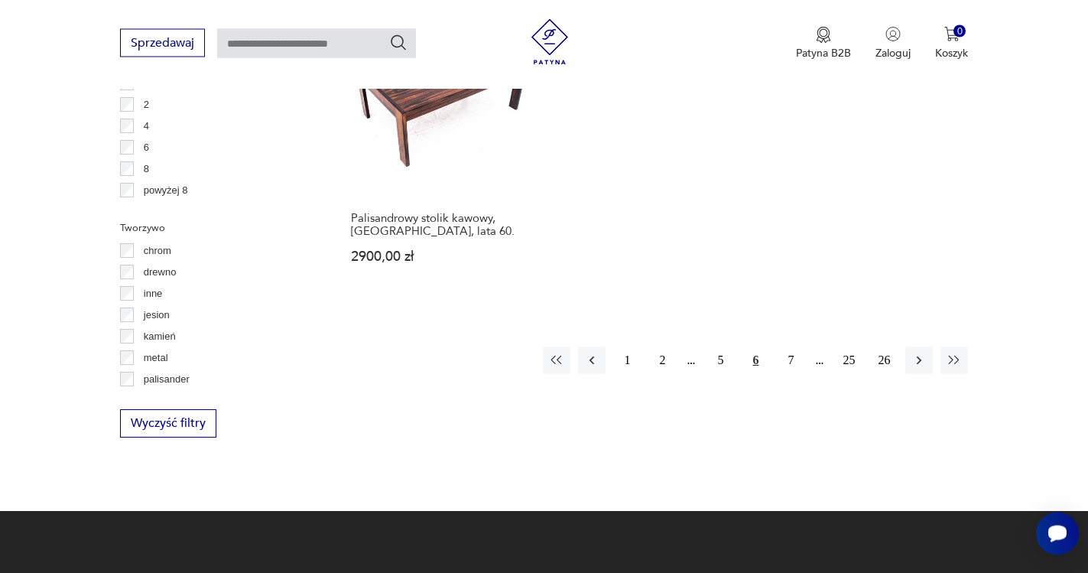
scroll to position [2662, 0]
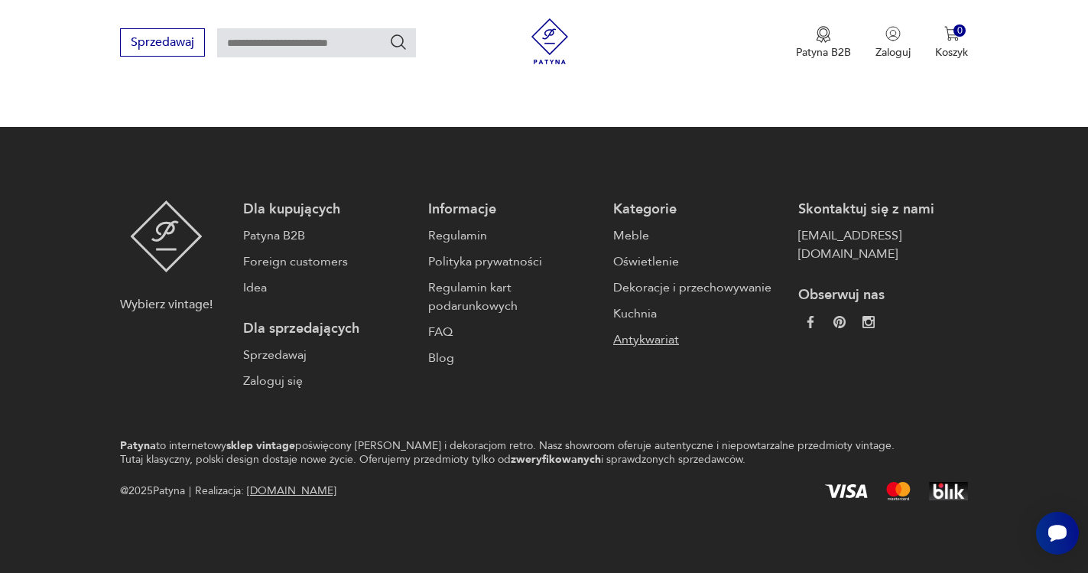
click at [659, 343] on link "Antykwariat" at bounding box center [698, 339] width 170 height 18
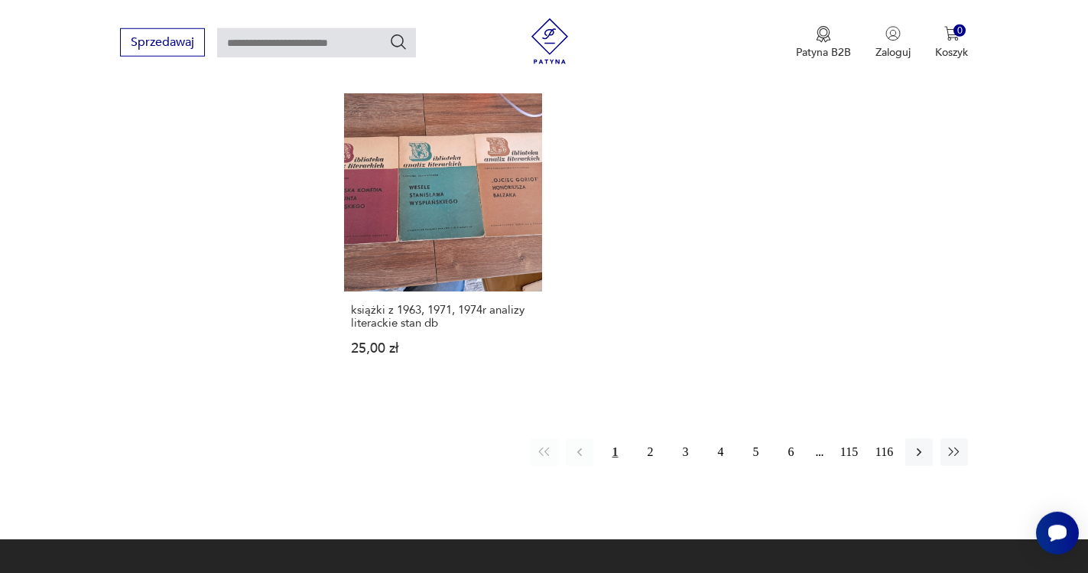
scroll to position [2180, 0]
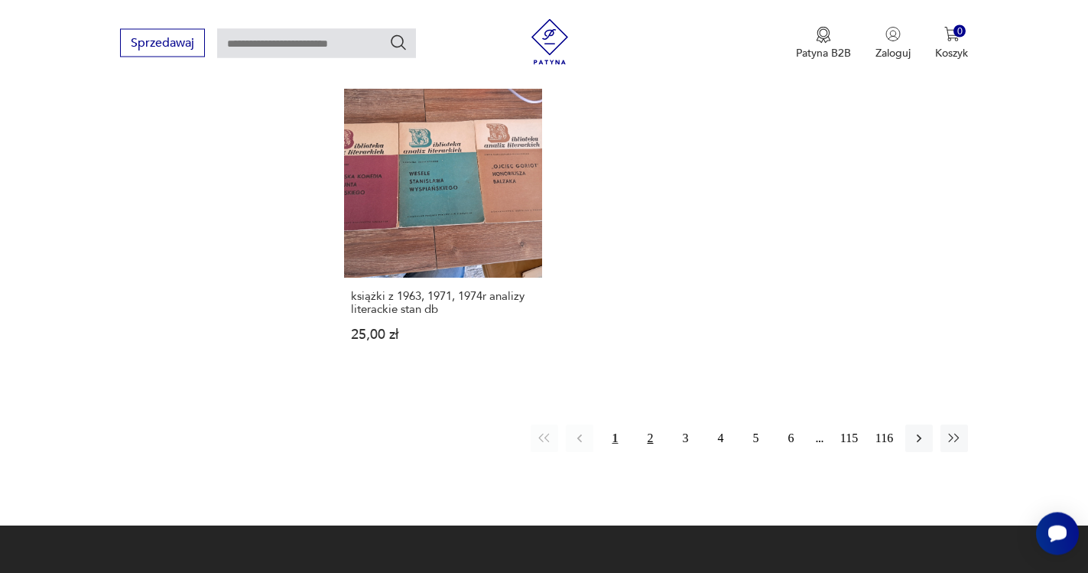
click at [651, 424] on button "2" at bounding box center [650, 438] width 28 height 28
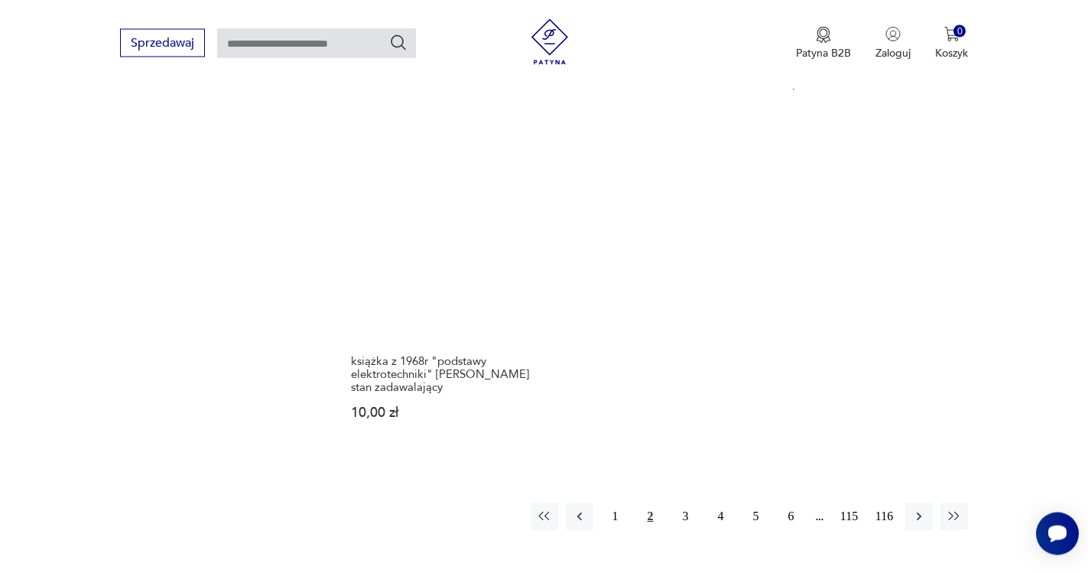
scroll to position [2388, 0]
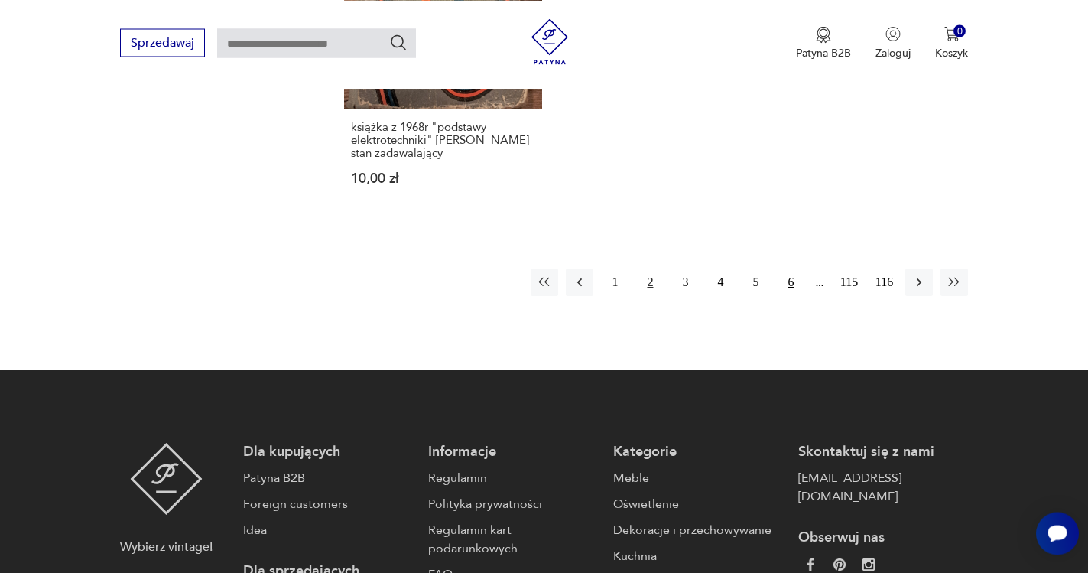
click at [785, 268] on button "6" at bounding box center [791, 282] width 28 height 28
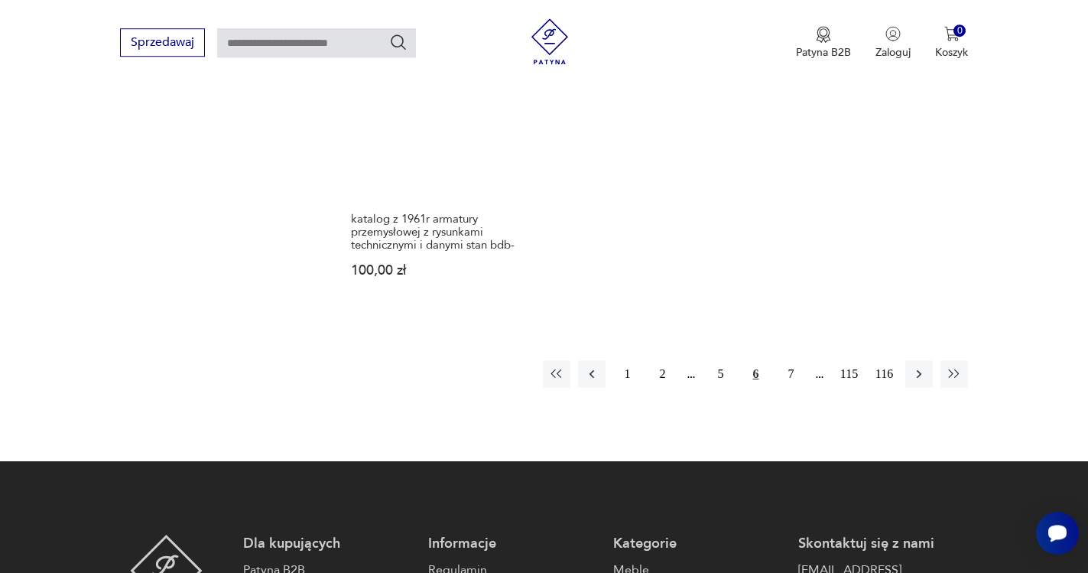
scroll to position [2310, 0]
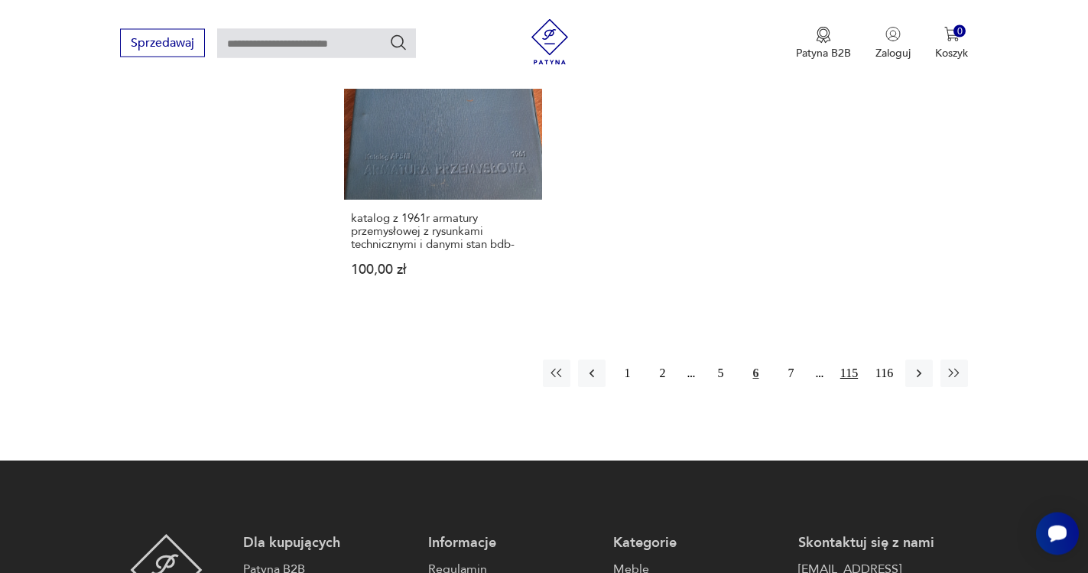
click at [846, 359] on button "115" at bounding box center [849, 373] width 28 height 28
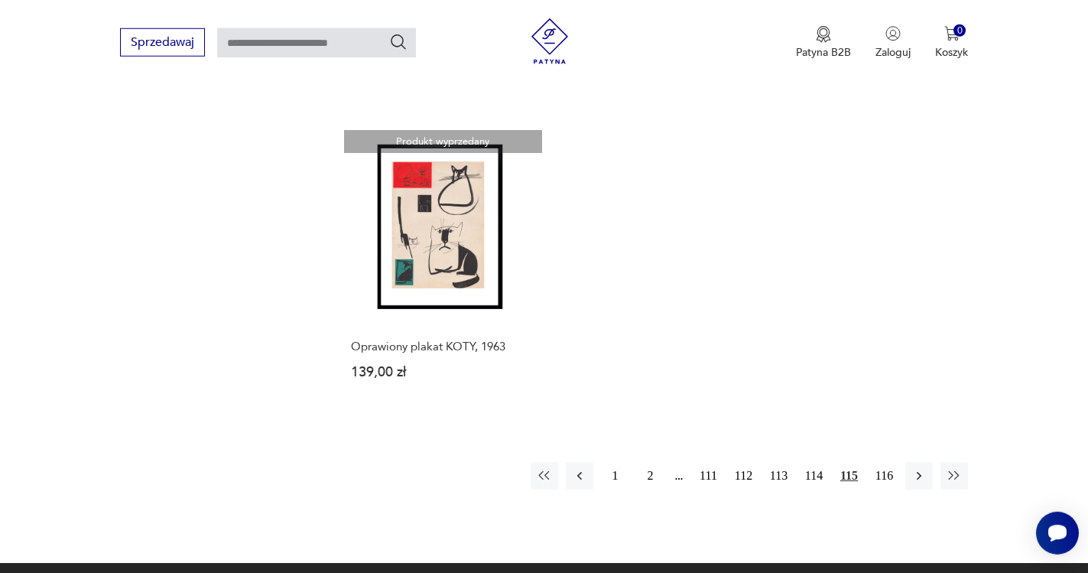
scroll to position [2154, 0]
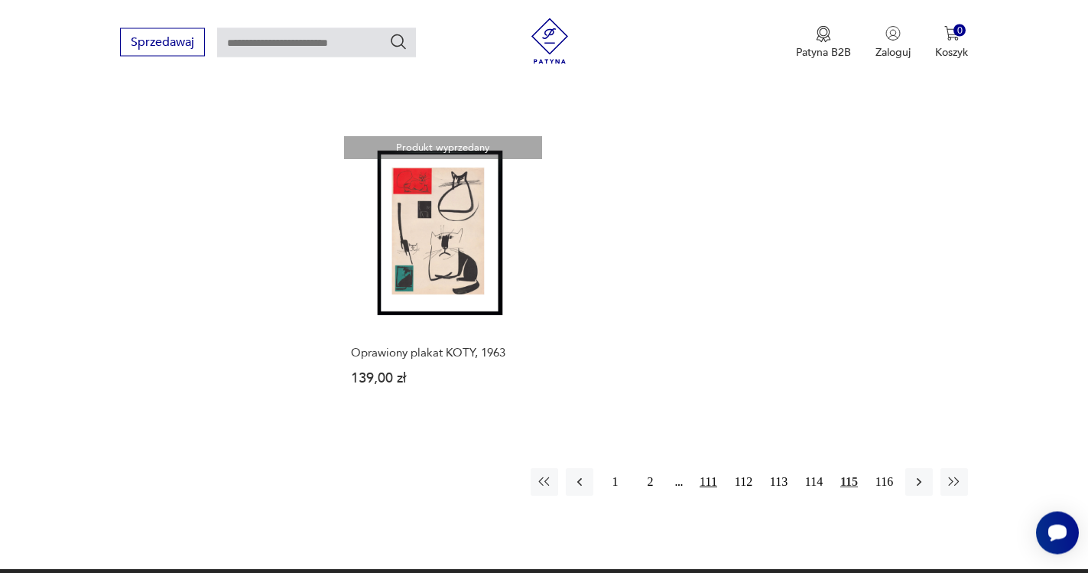
click at [704, 469] on button "111" at bounding box center [708, 483] width 28 height 28
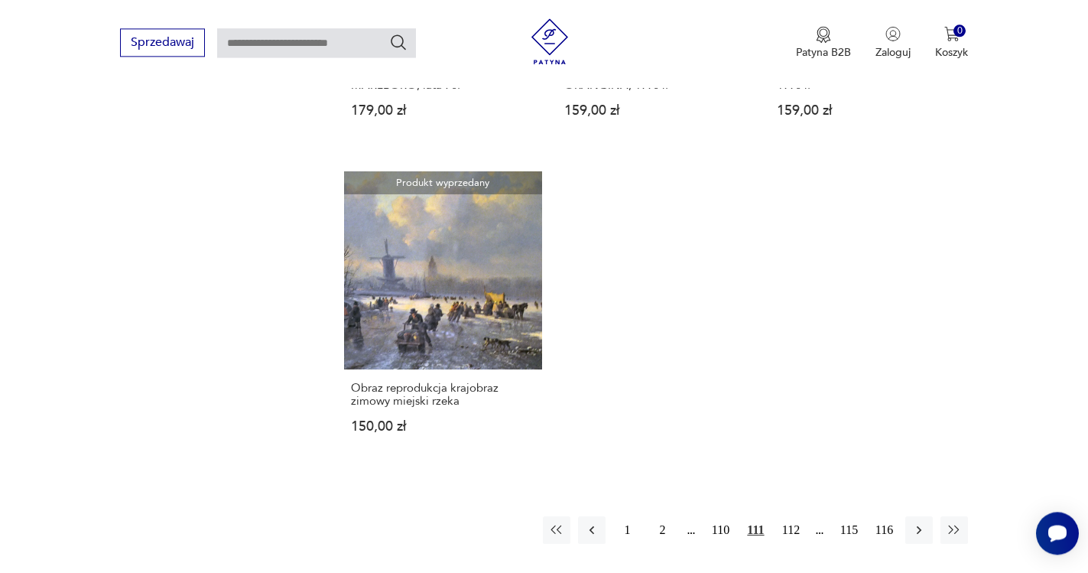
scroll to position [2076, 0]
click at [719, 527] on button "110" at bounding box center [720, 529] width 28 height 28
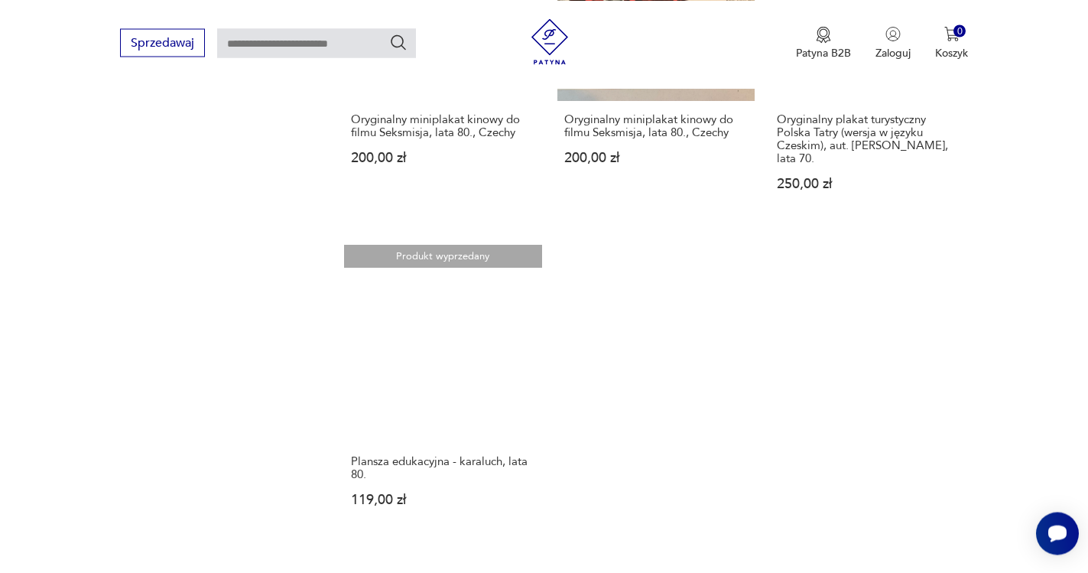
scroll to position [2310, 0]
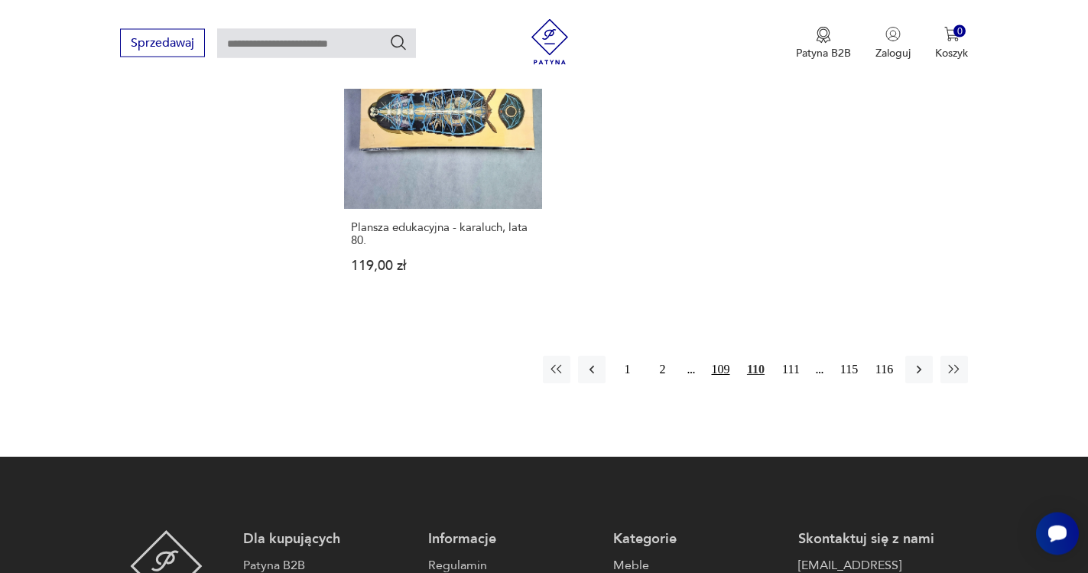
click at [720, 356] on button "109" at bounding box center [720, 370] width 28 height 28
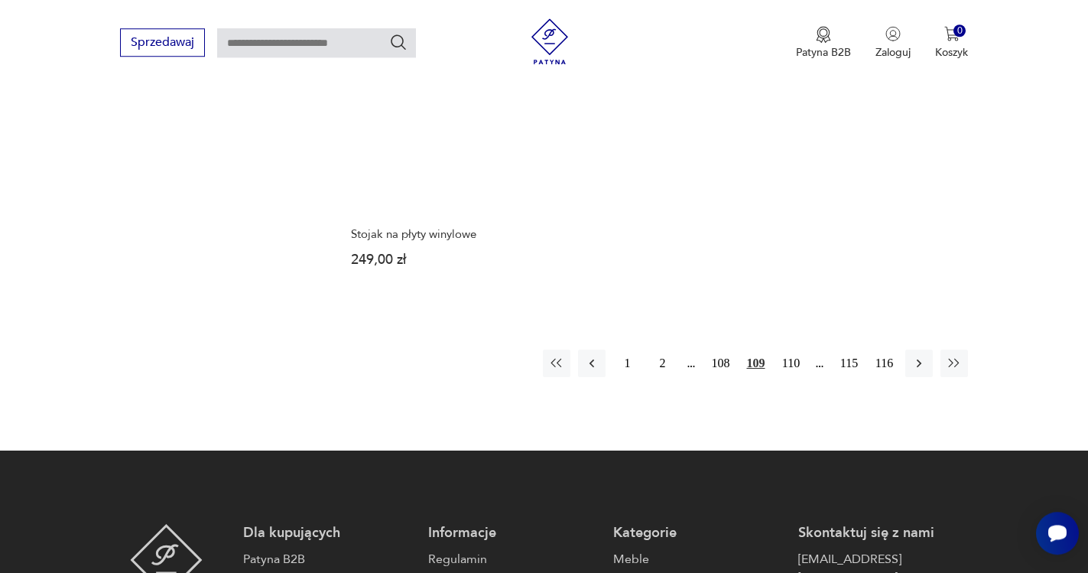
scroll to position [2310, 0]
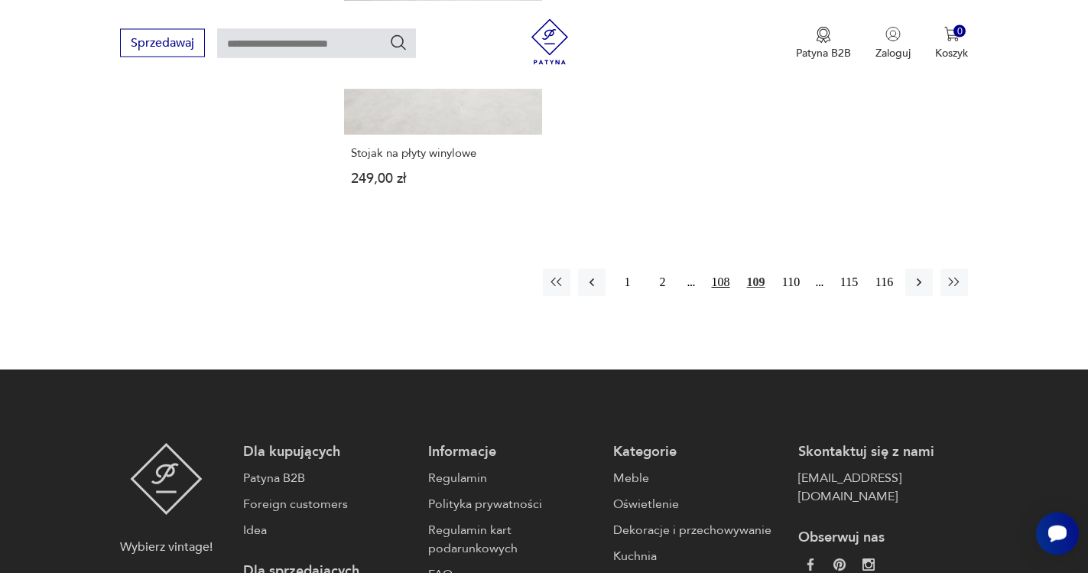
click at [722, 268] on button "108" at bounding box center [720, 282] width 28 height 28
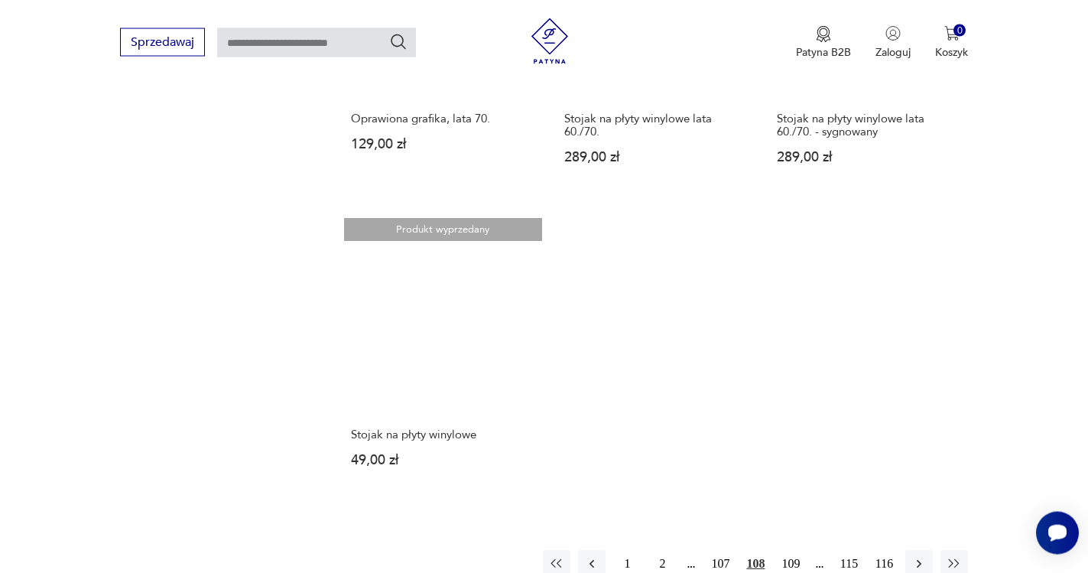
scroll to position [2154, 0]
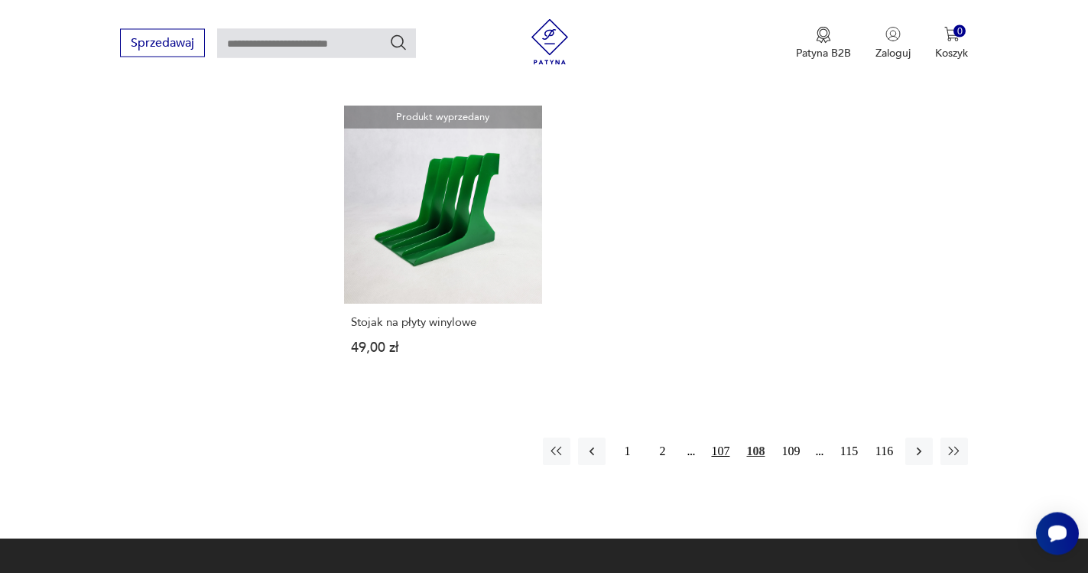
click at [721, 437] on button "107" at bounding box center [720, 451] width 28 height 28
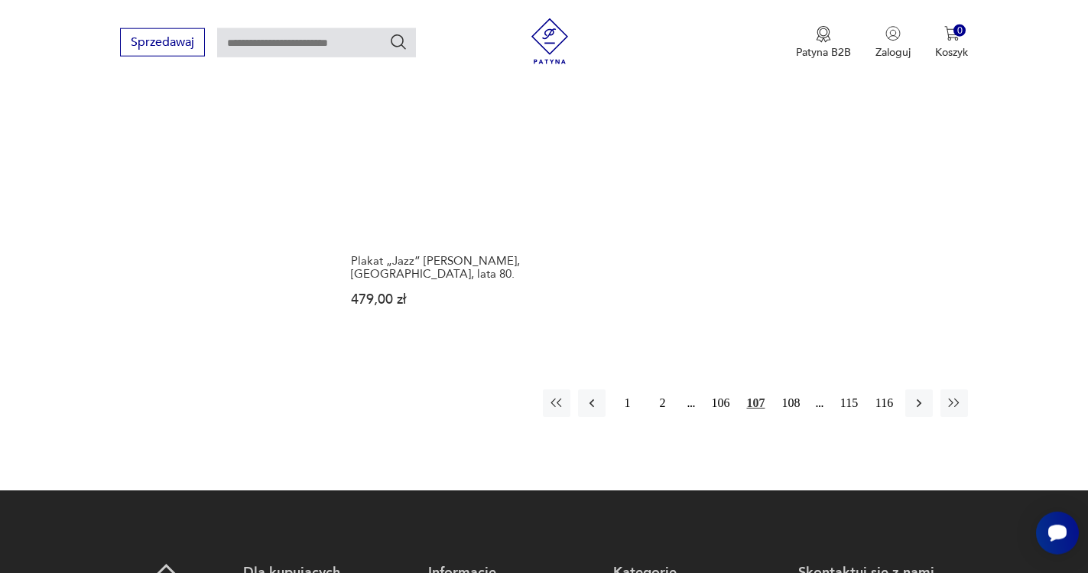
scroll to position [2232, 0]
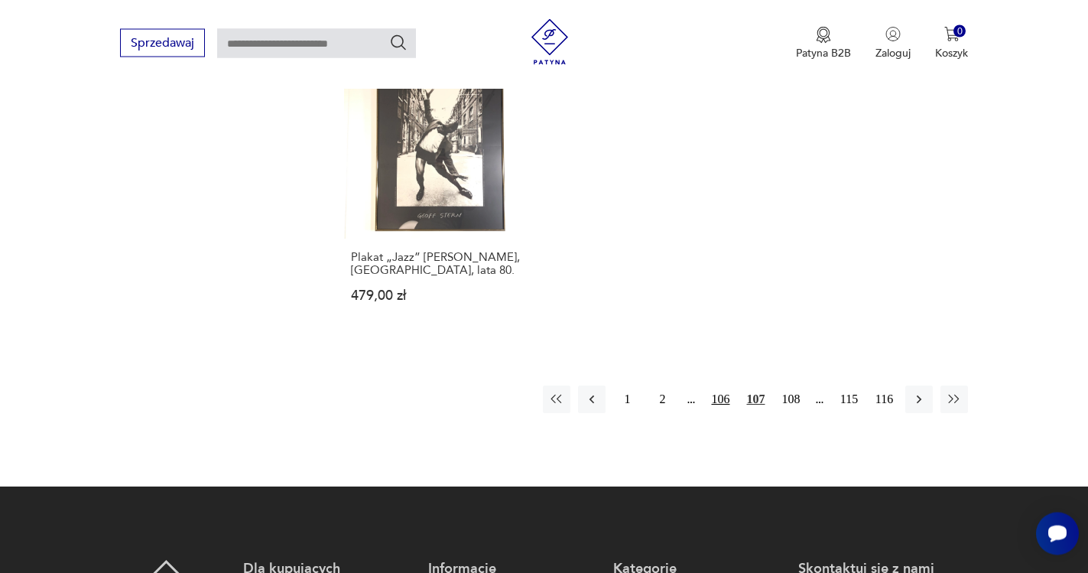
click at [716, 385] on button "106" at bounding box center [720, 399] width 28 height 28
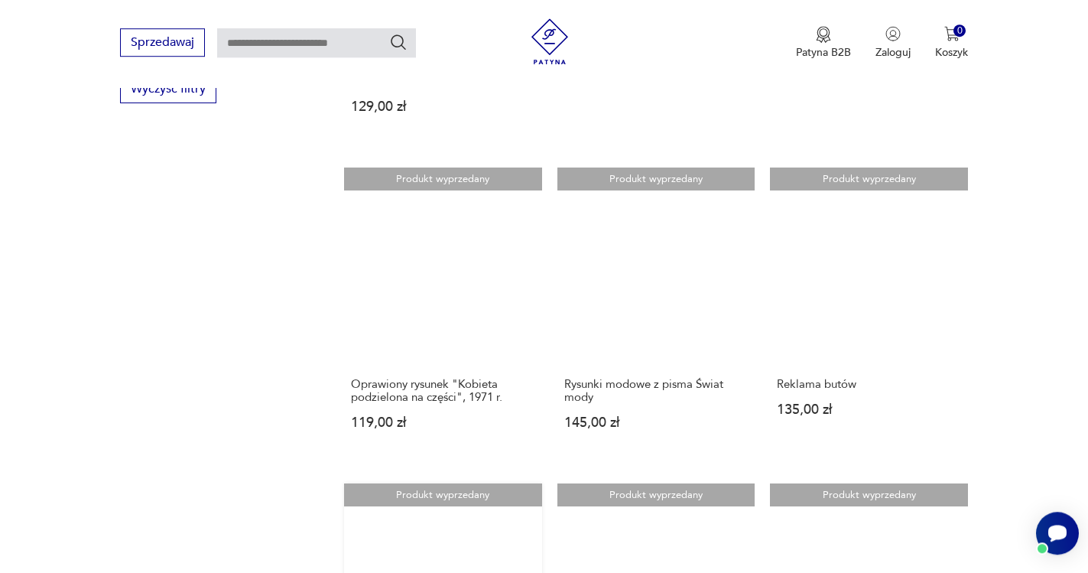
scroll to position [1452, 0]
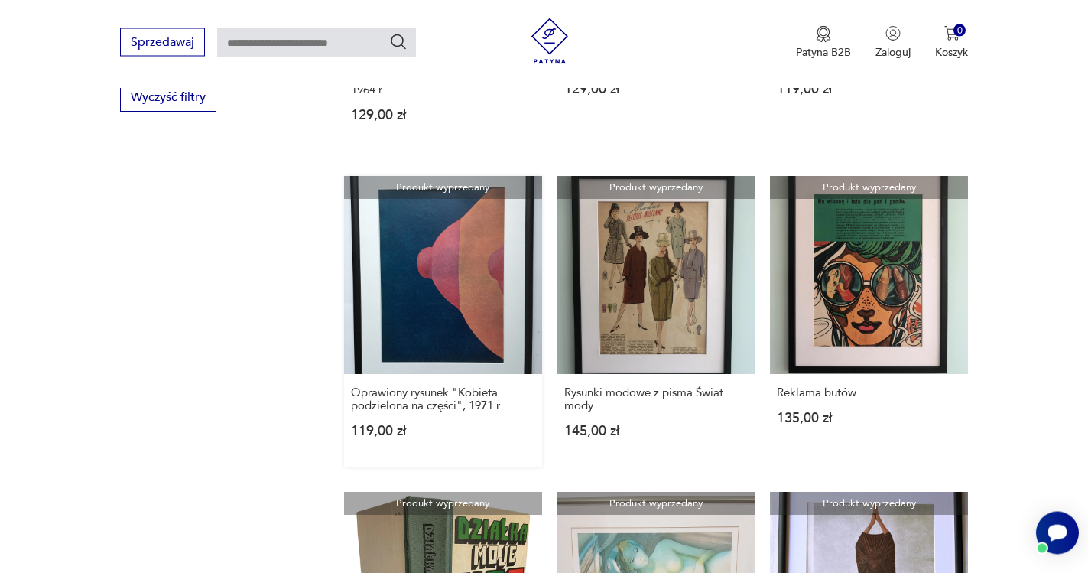
click at [444, 238] on link "Produkt wyprzedany Oprawiony rysunek "Kobieta podzielona na części", 1971 r. 11…" at bounding box center [443, 322] width 198 height 291
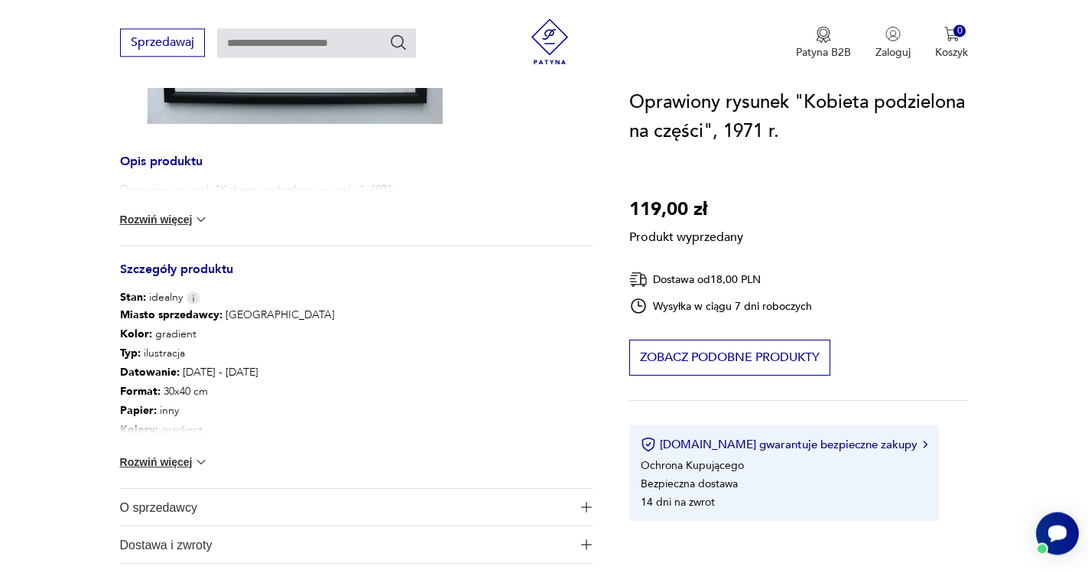
scroll to position [546, 0]
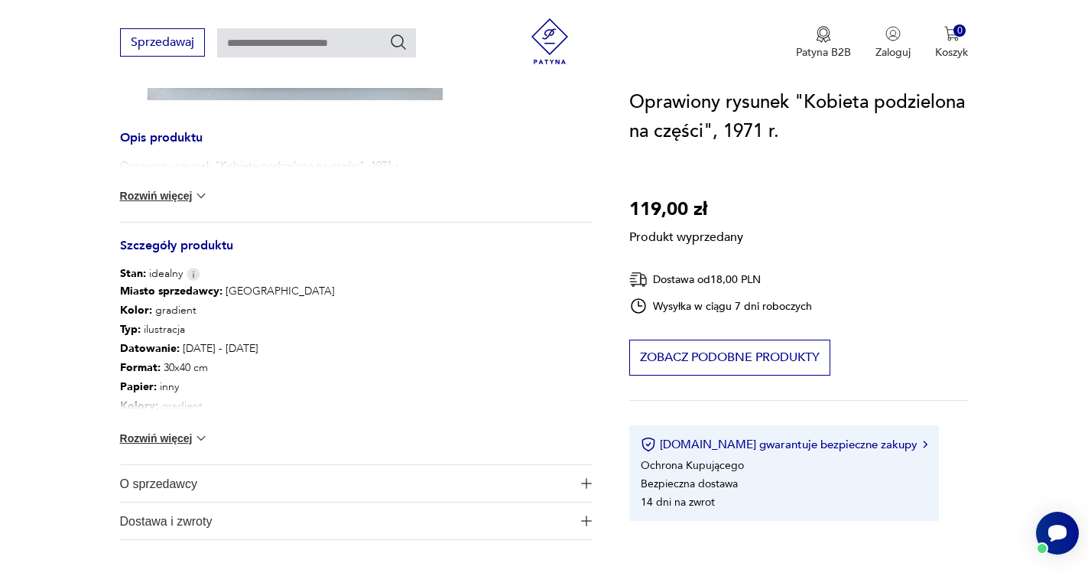
click at [186, 436] on button "Rozwiń więcej" at bounding box center [164, 437] width 89 height 15
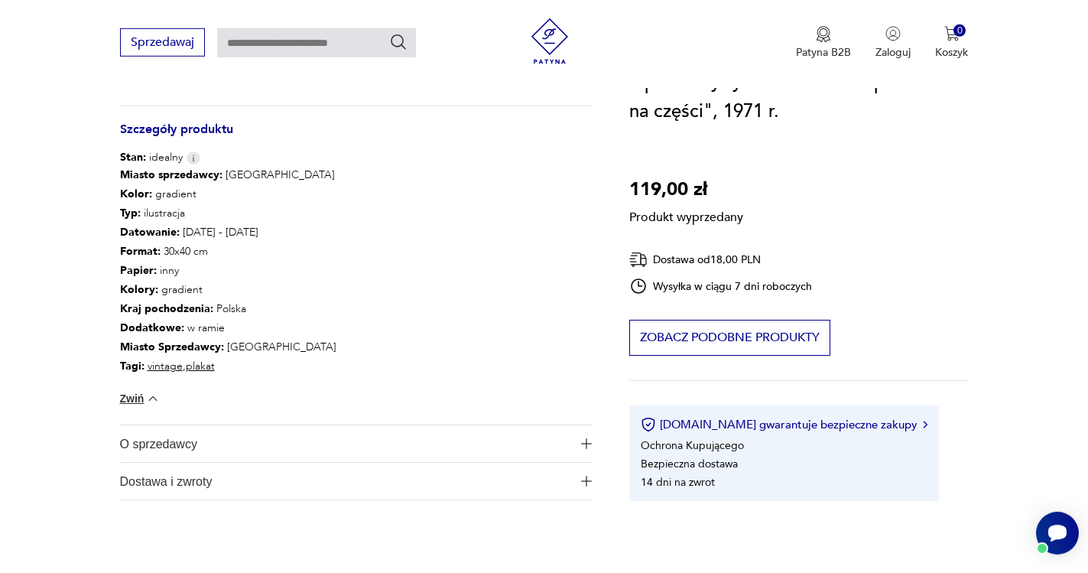
scroll to position [780, 0]
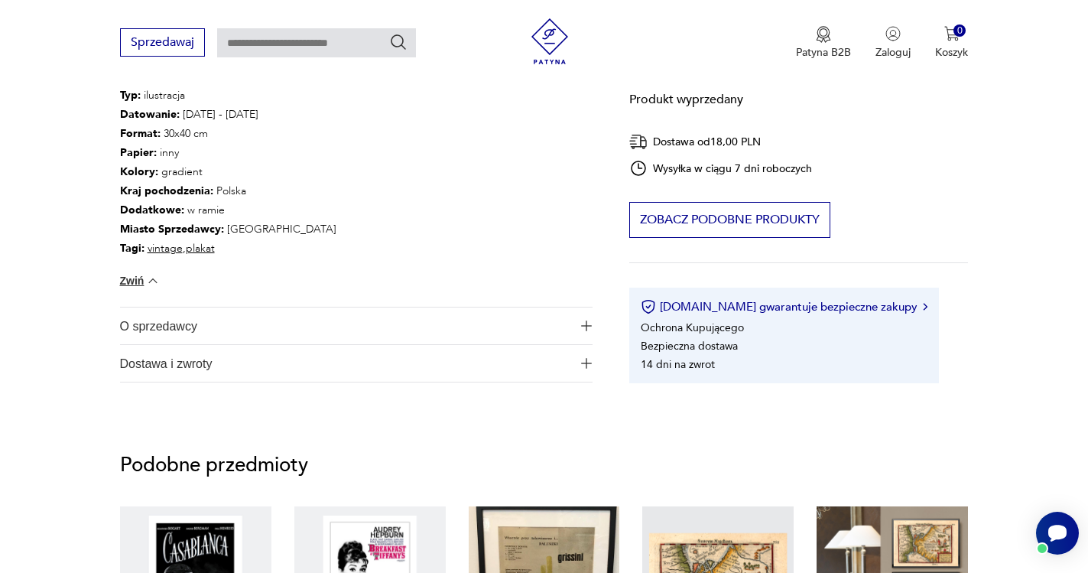
click at [584, 329] on img "button" at bounding box center [586, 325] width 11 height 11
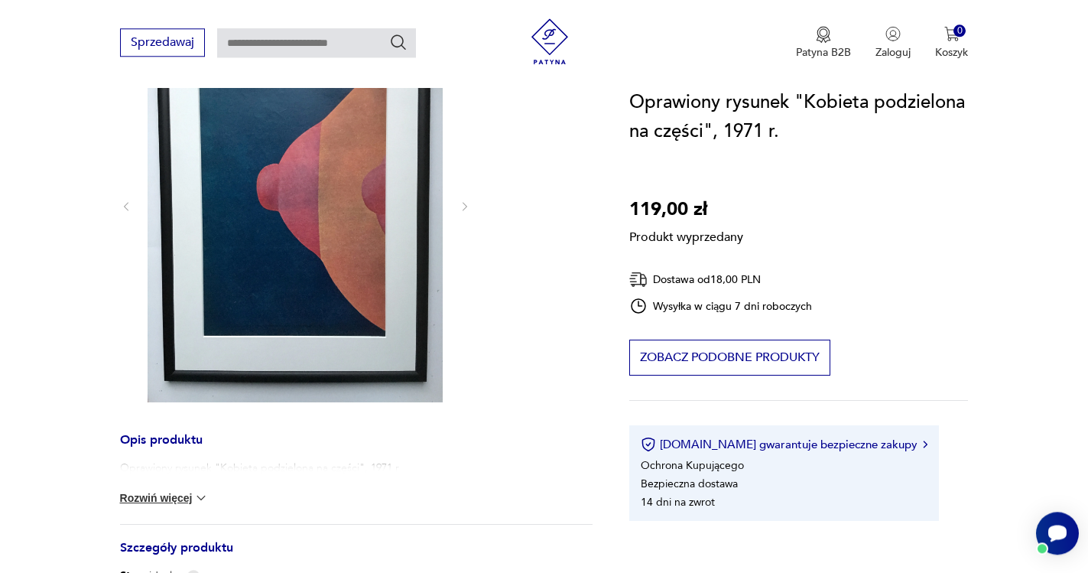
scroll to position [234, 0]
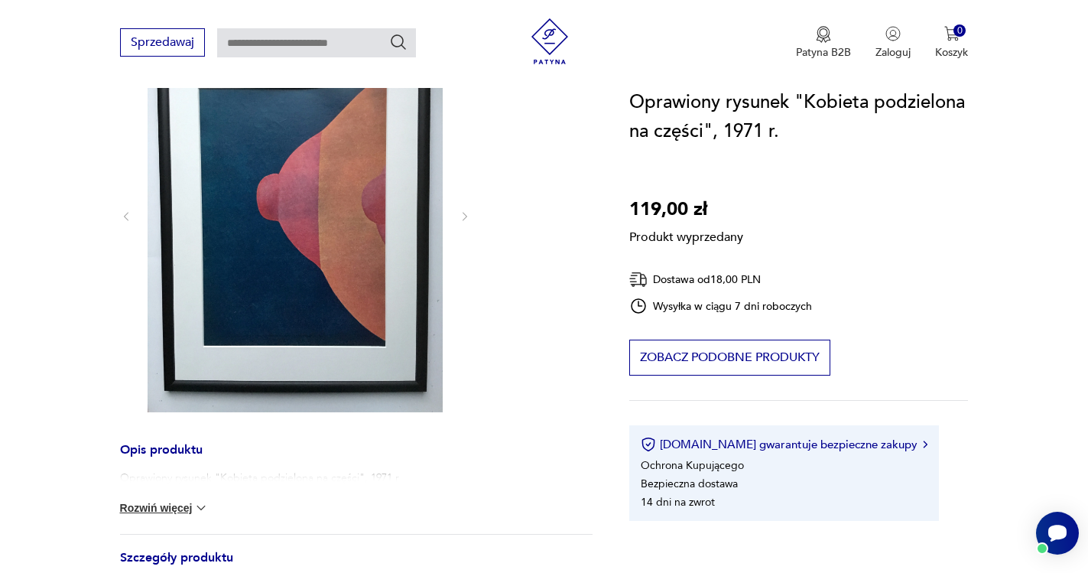
click at [184, 508] on button "Rozwiń więcej" at bounding box center [164, 507] width 89 height 15
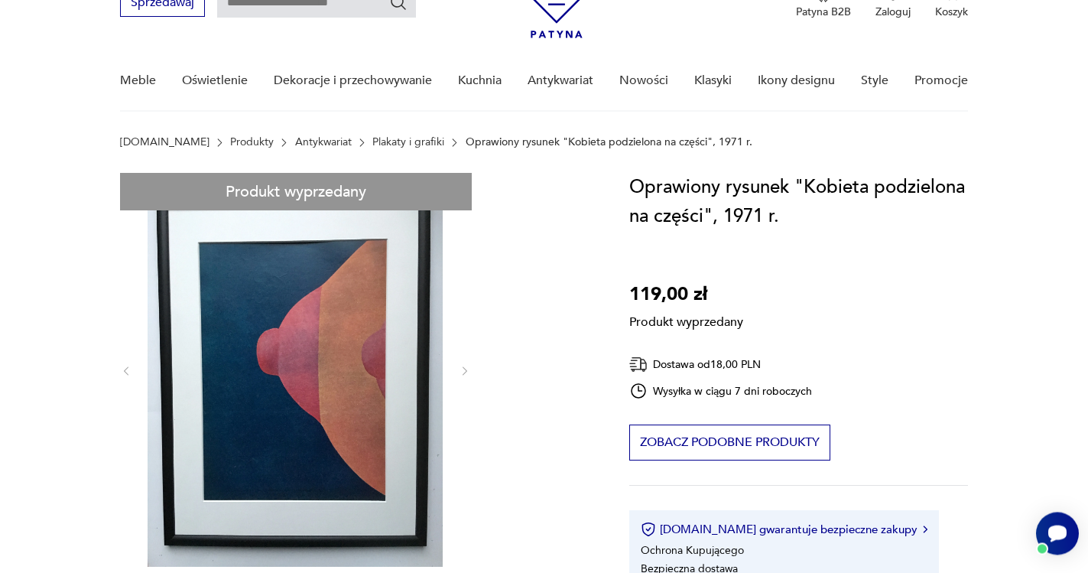
scroll to position [78, 0]
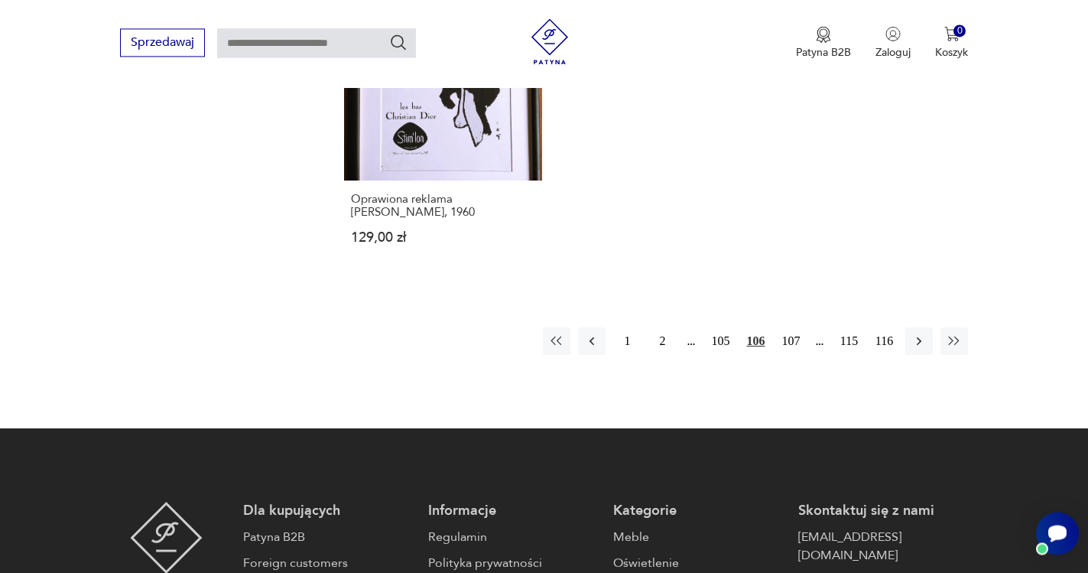
scroll to position [2297, 0]
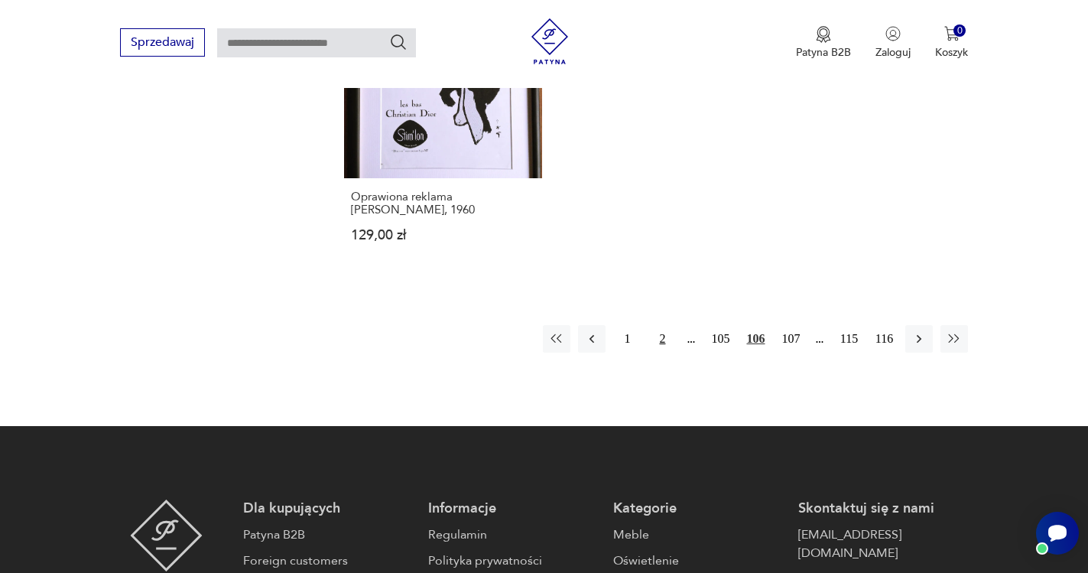
click at [664, 335] on button "2" at bounding box center [662, 339] width 28 height 28
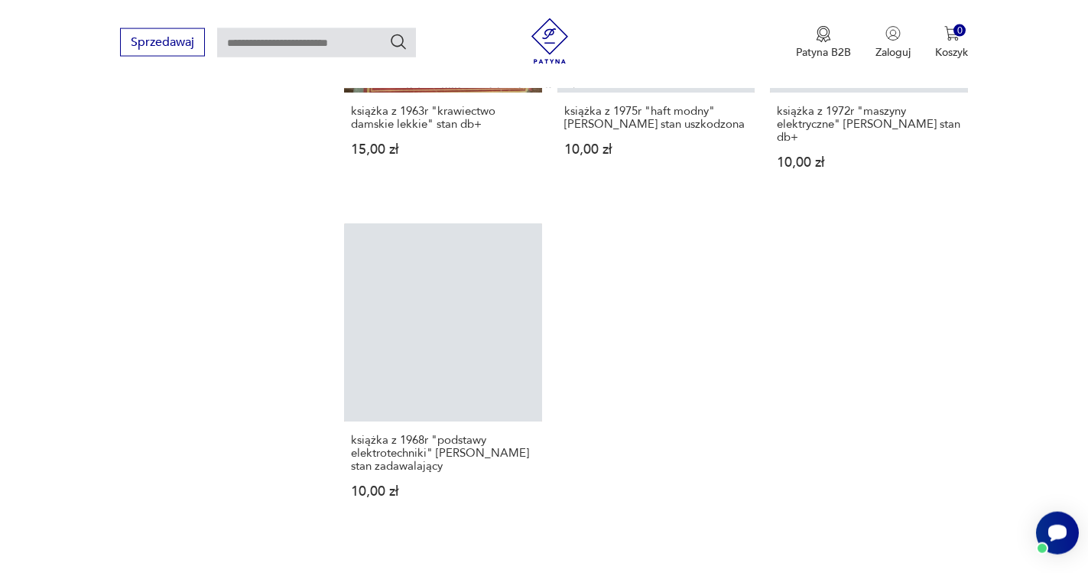
scroll to position [2388, 0]
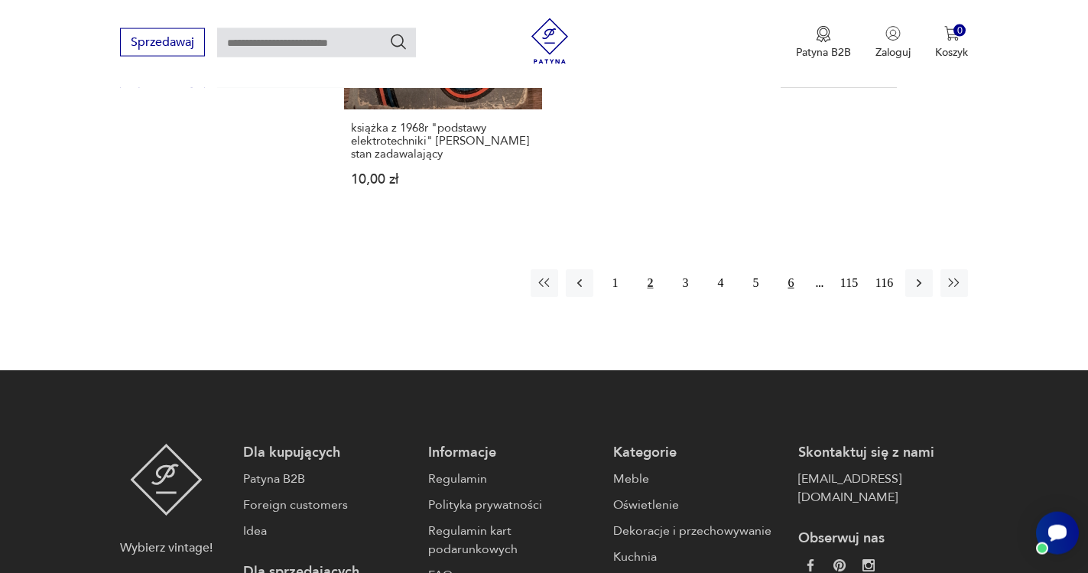
click at [789, 269] on button "6" at bounding box center [791, 283] width 28 height 28
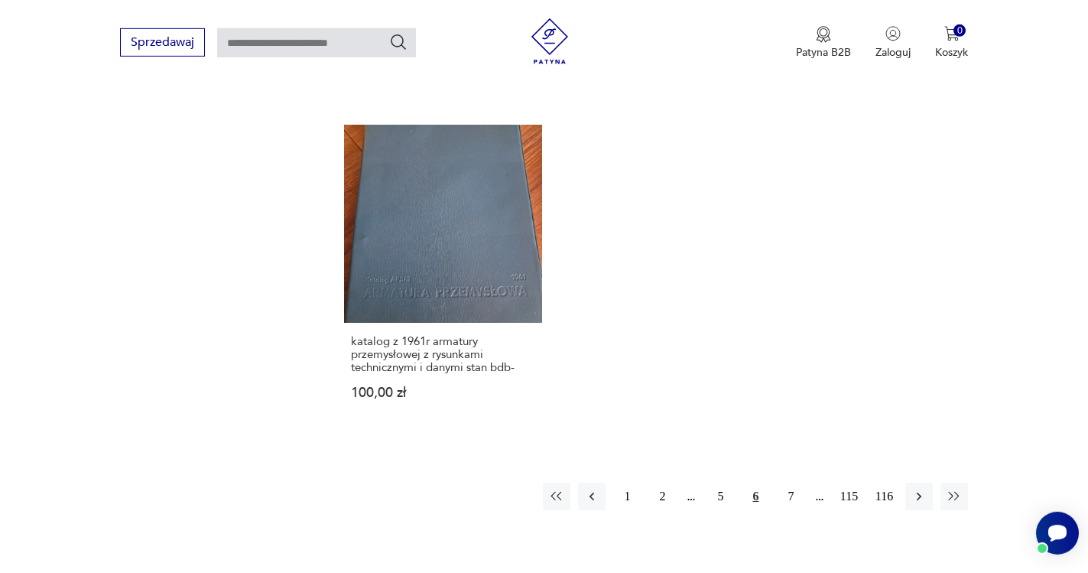
scroll to position [2232, 0]
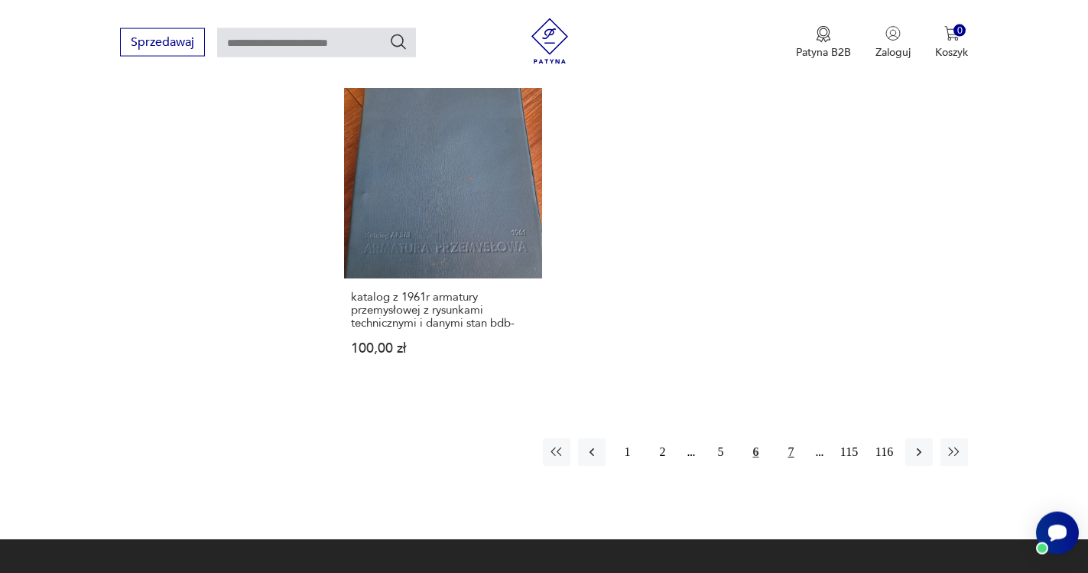
click at [791, 438] on button "7" at bounding box center [791, 452] width 28 height 28
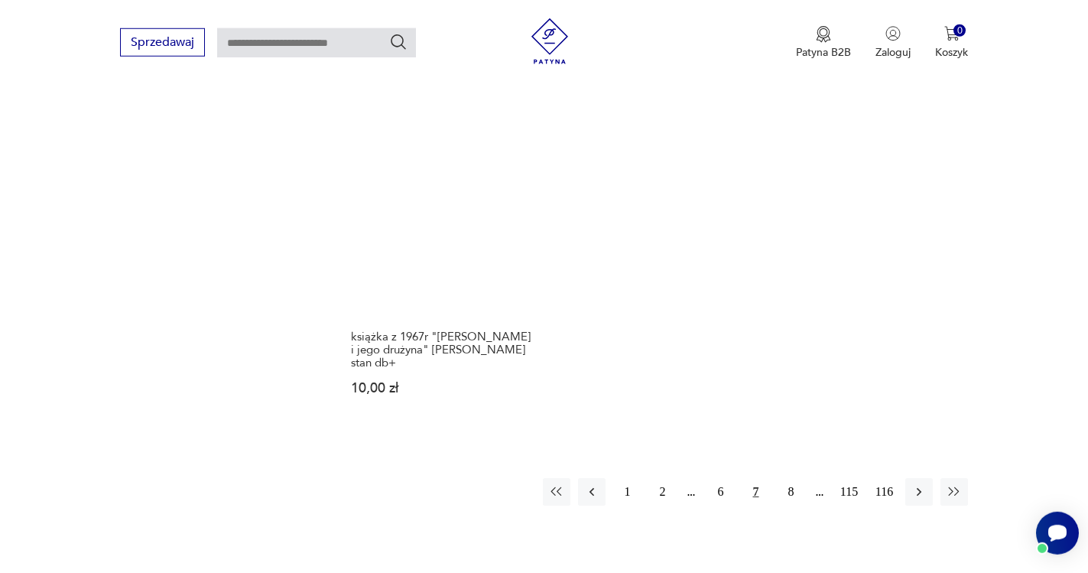
scroll to position [2154, 0]
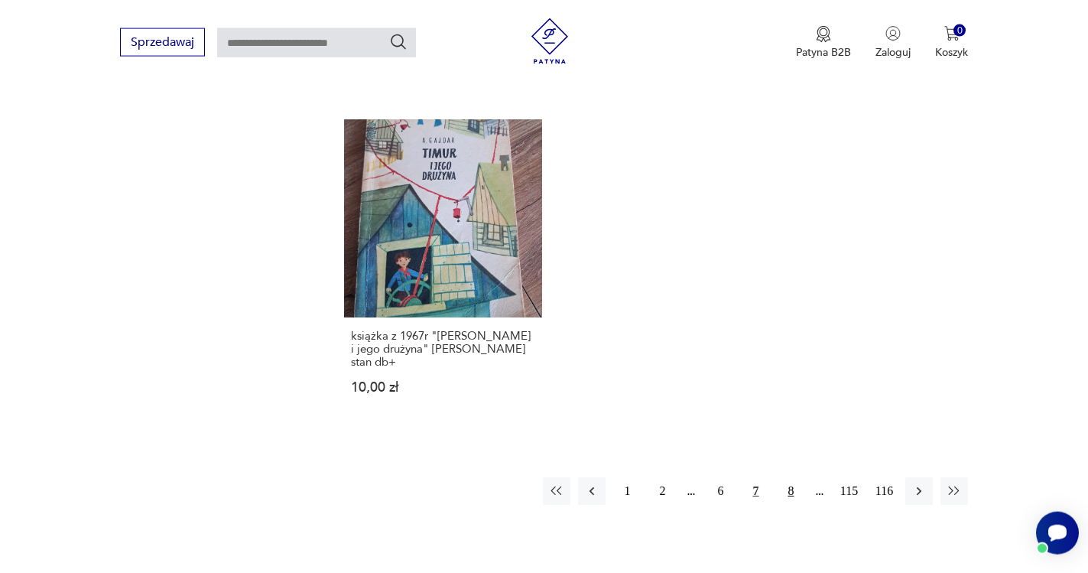
click at [789, 477] on button "8" at bounding box center [791, 491] width 28 height 28
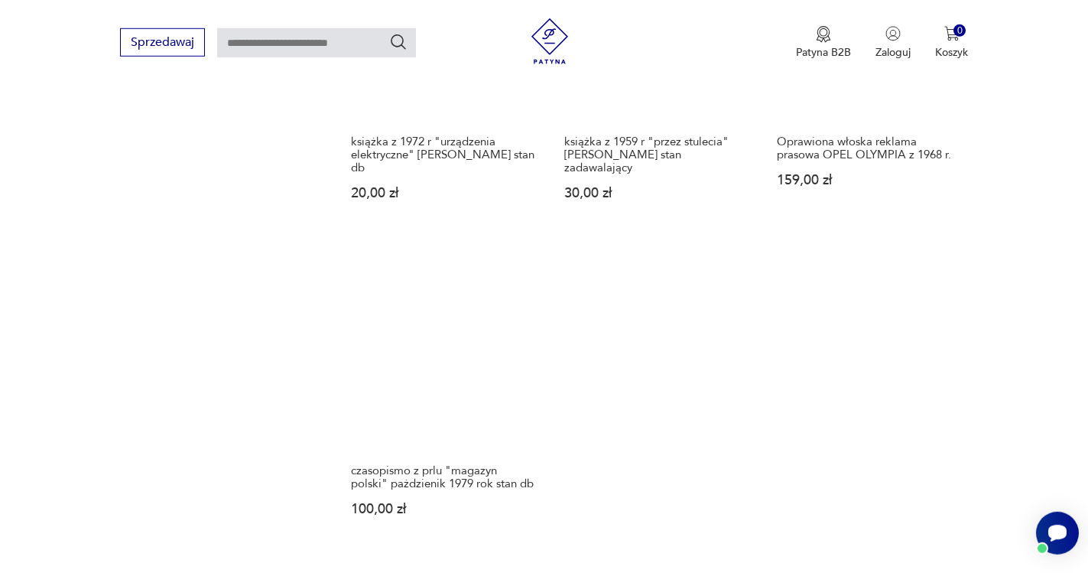
scroll to position [2154, 0]
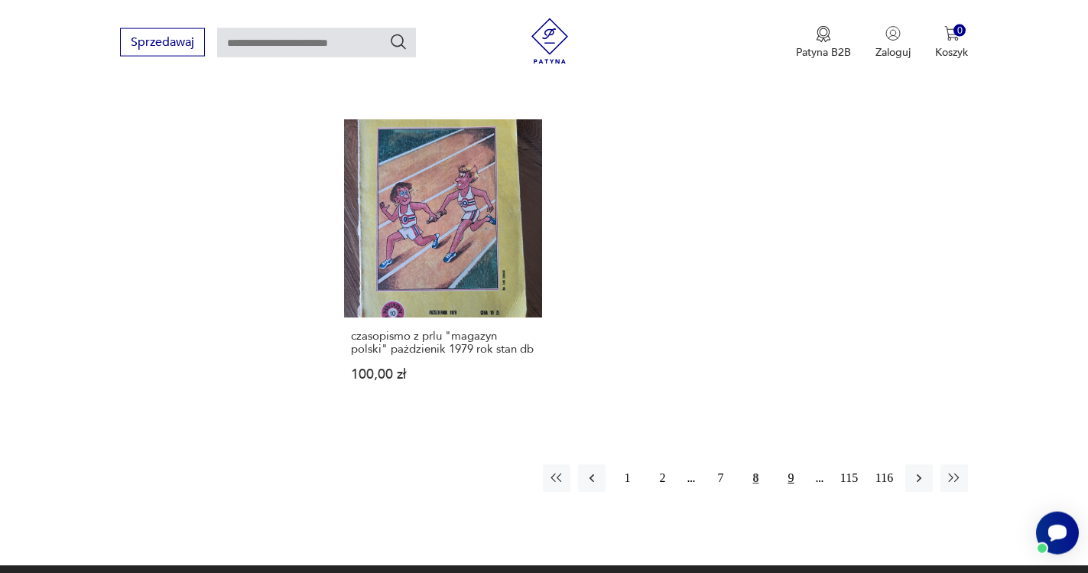
click at [794, 464] on button "9" at bounding box center [791, 478] width 28 height 28
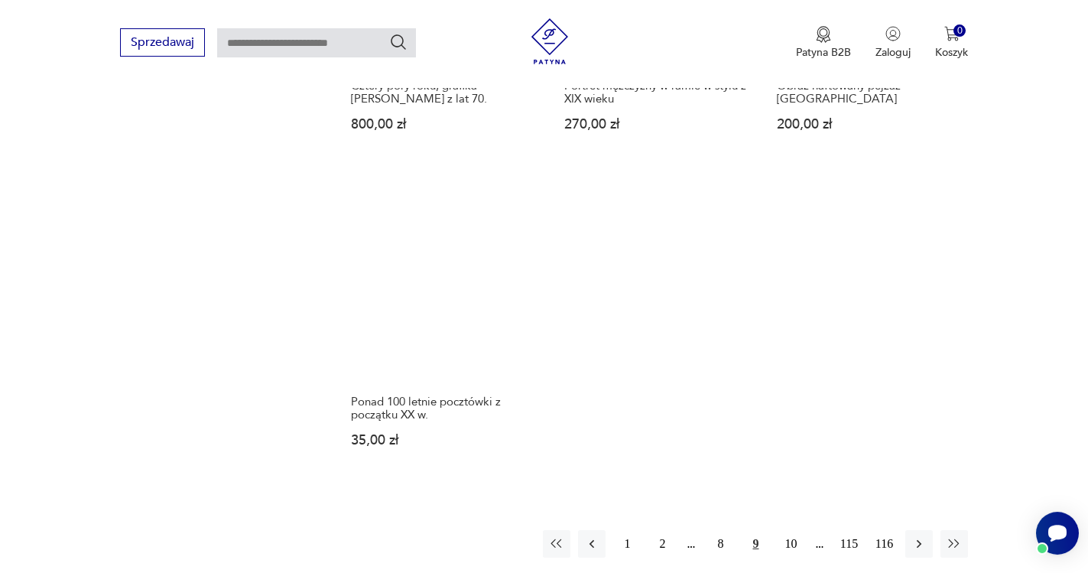
scroll to position [2154, 0]
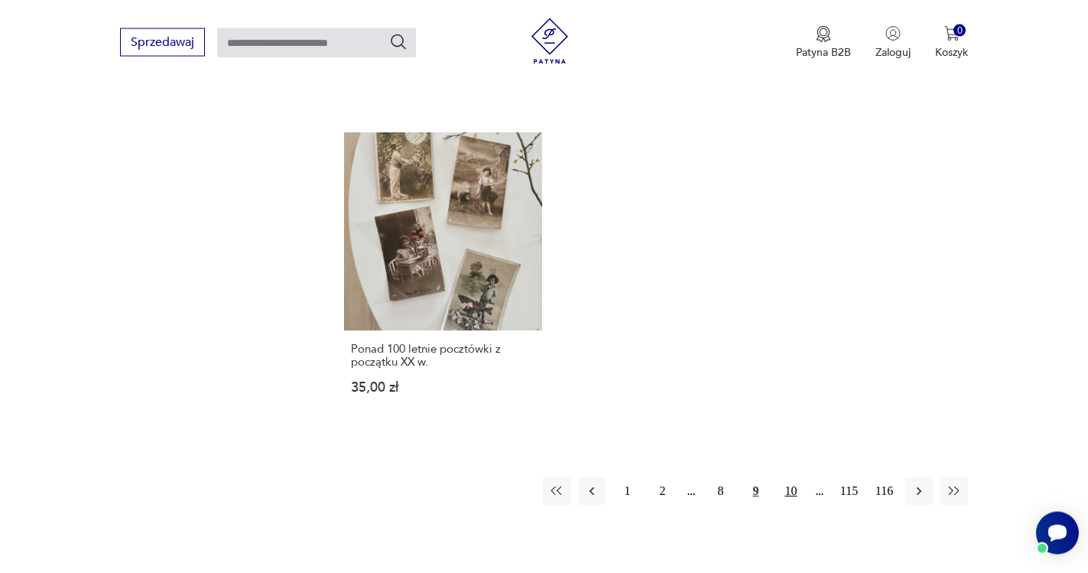
click at [792, 477] on button "10" at bounding box center [791, 491] width 28 height 28
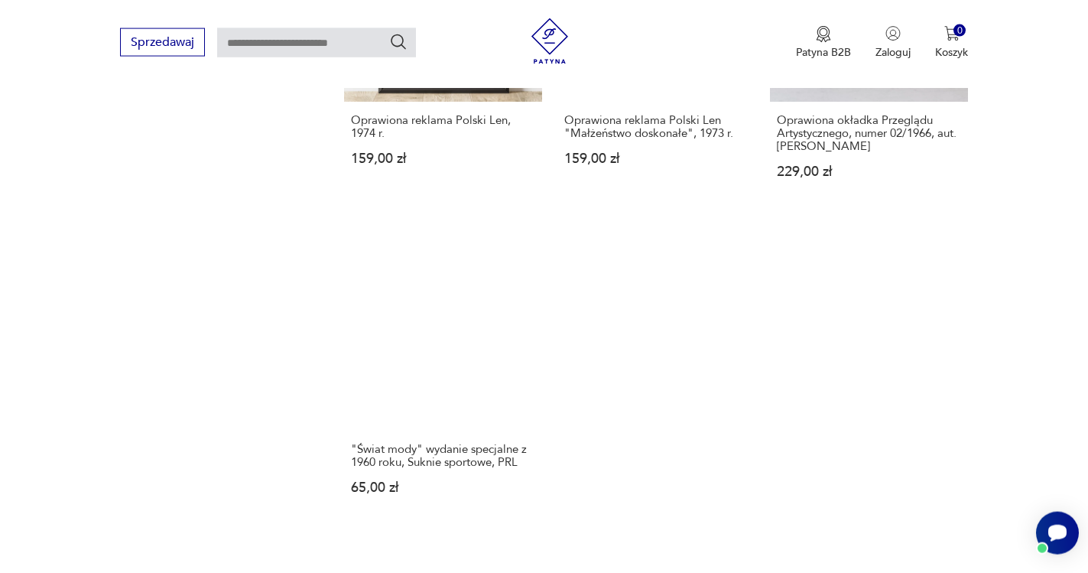
scroll to position [2232, 0]
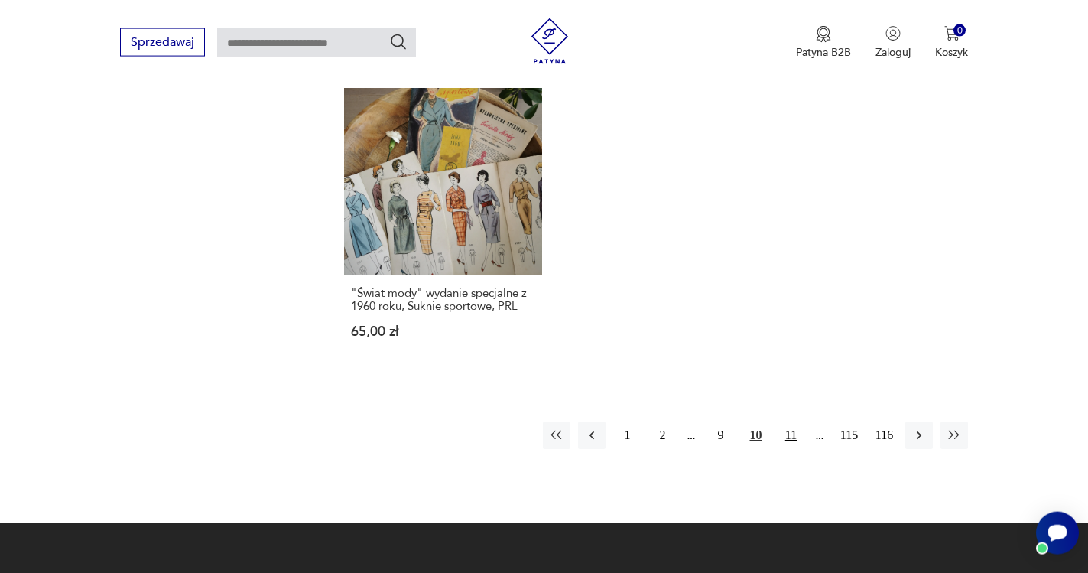
click at [794, 421] on button "11" at bounding box center [791, 435] width 28 height 28
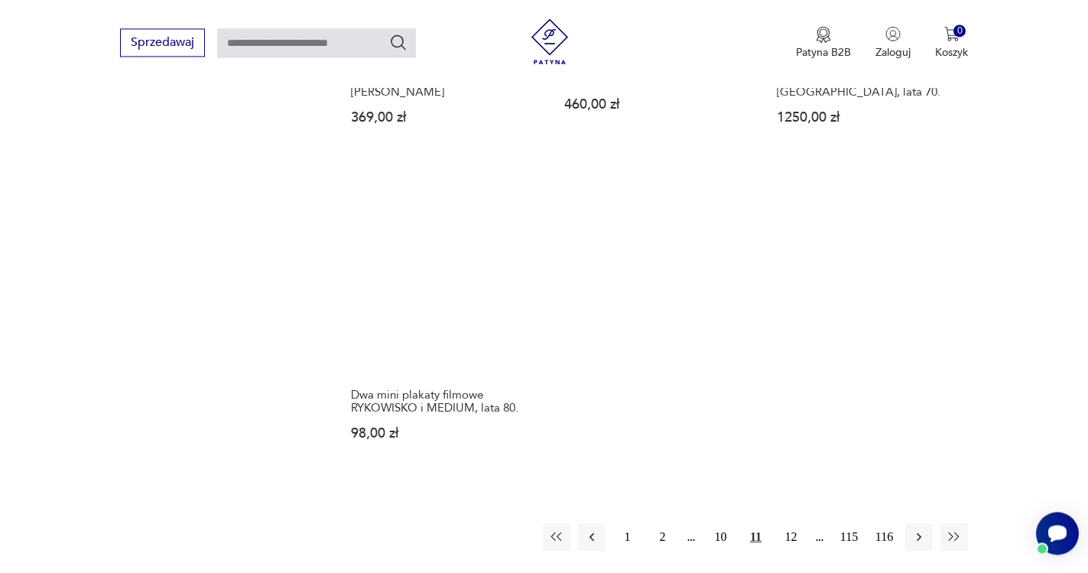
scroll to position [2154, 0]
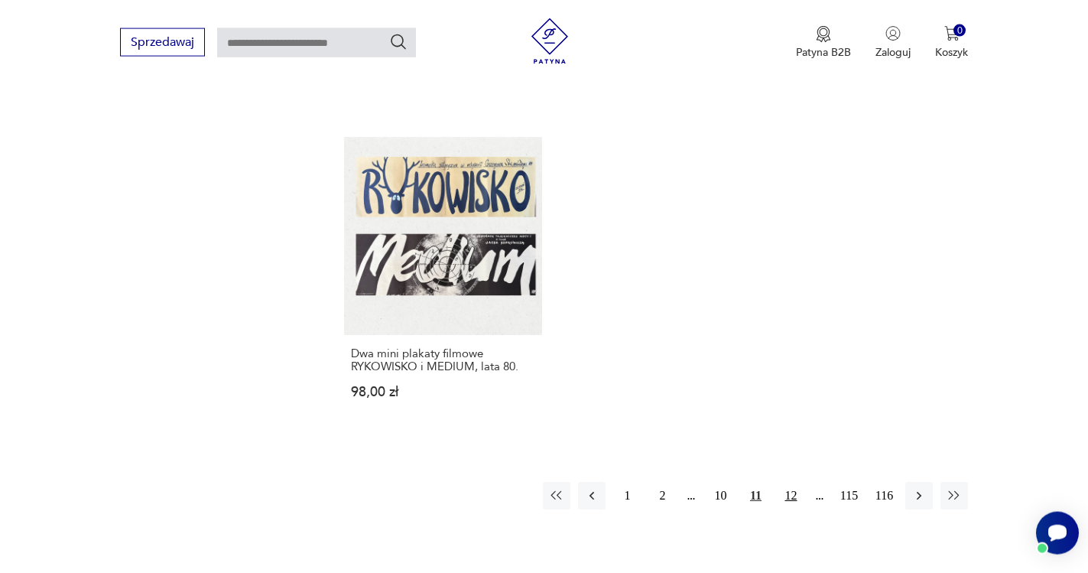
click at [791, 490] on button "12" at bounding box center [791, 496] width 28 height 28
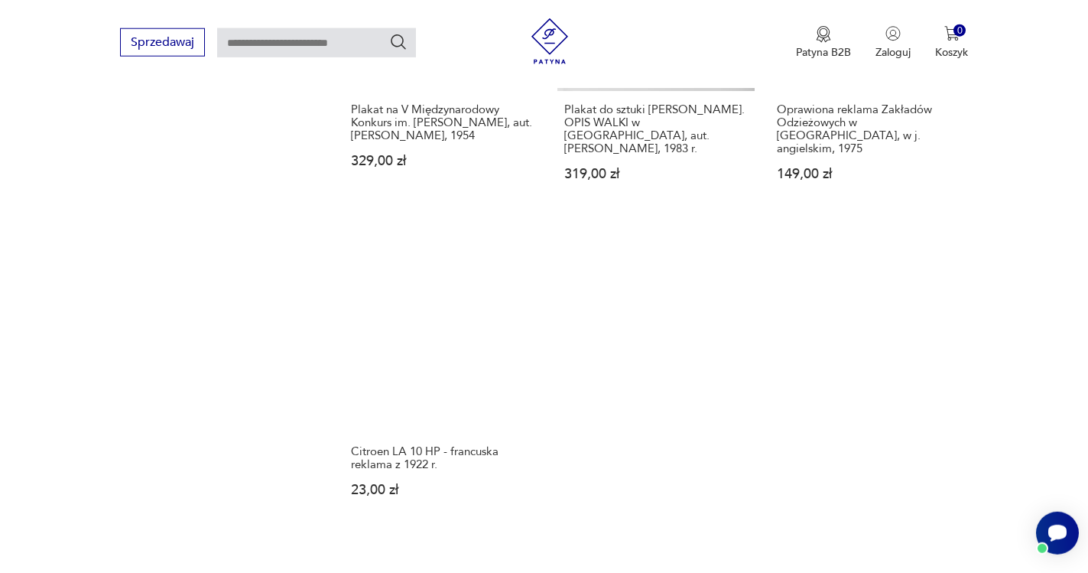
scroll to position [2232, 0]
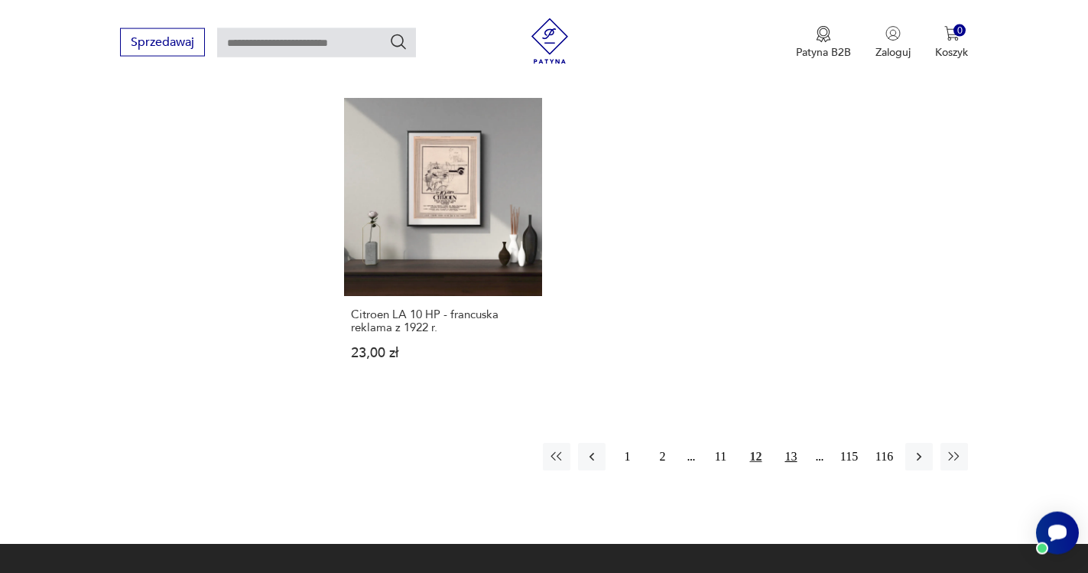
click at [790, 469] on button "13" at bounding box center [791, 457] width 28 height 28
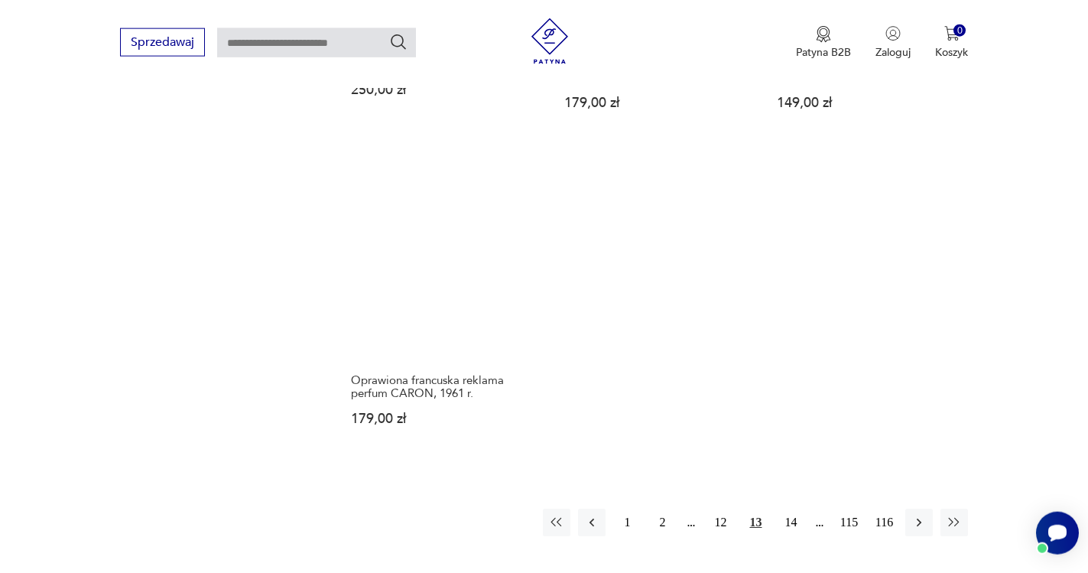
scroll to position [2232, 0]
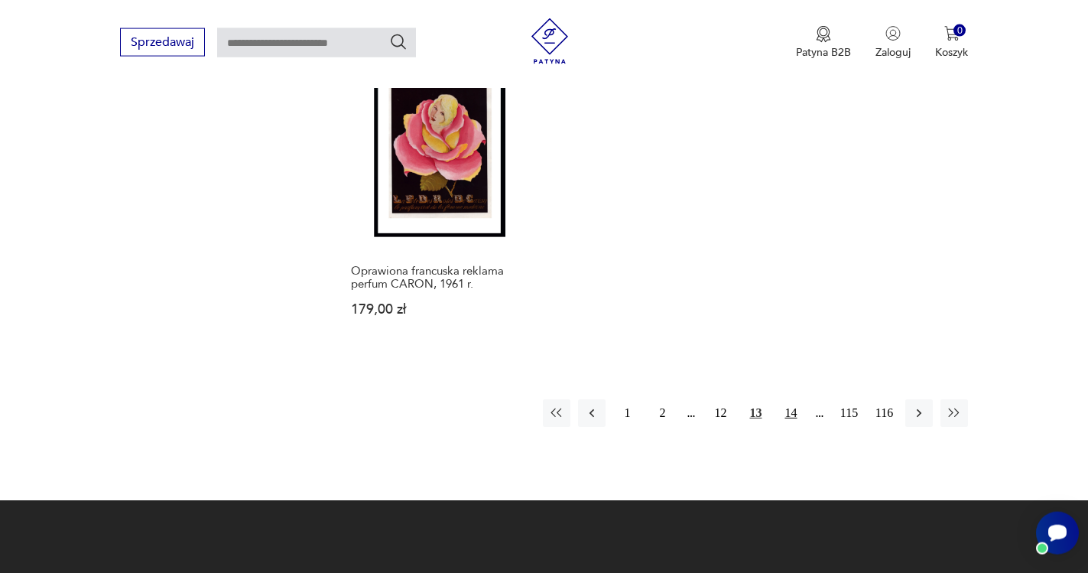
click at [791, 409] on button "14" at bounding box center [791, 413] width 28 height 28
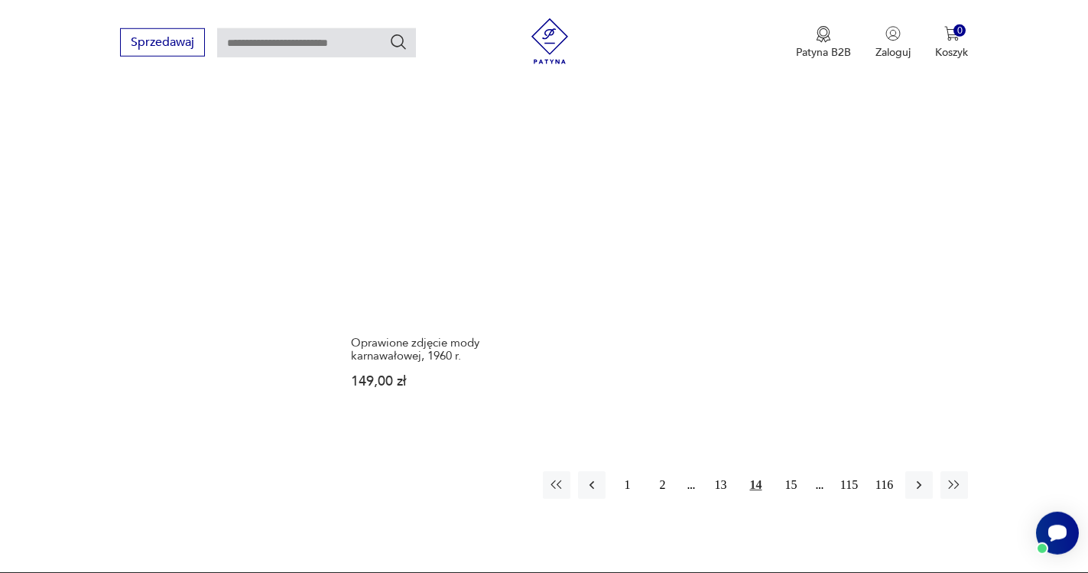
scroll to position [2310, 0]
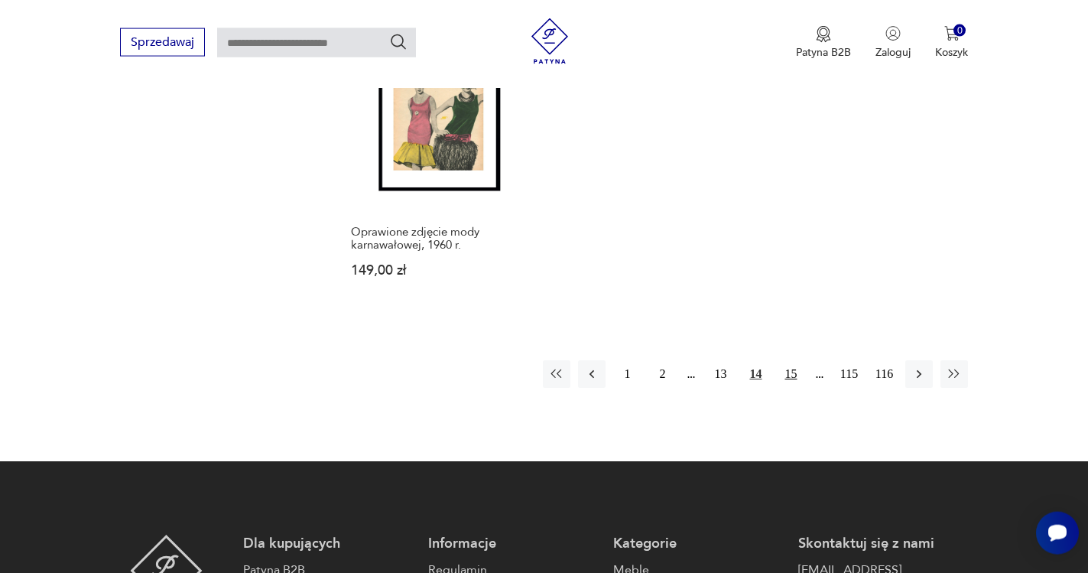
click at [791, 360] on button "15" at bounding box center [791, 374] width 28 height 28
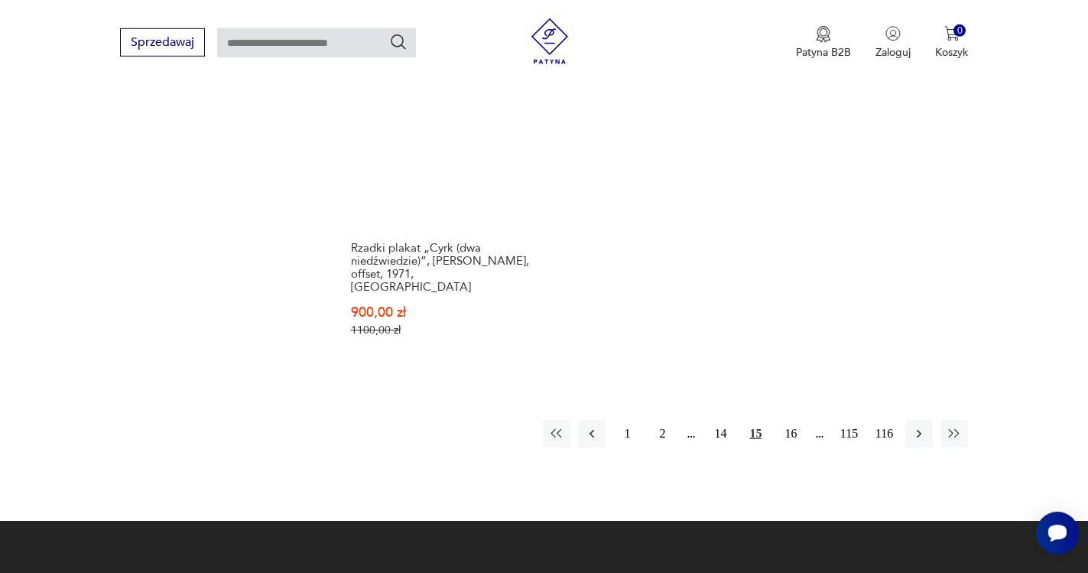
scroll to position [2310, 0]
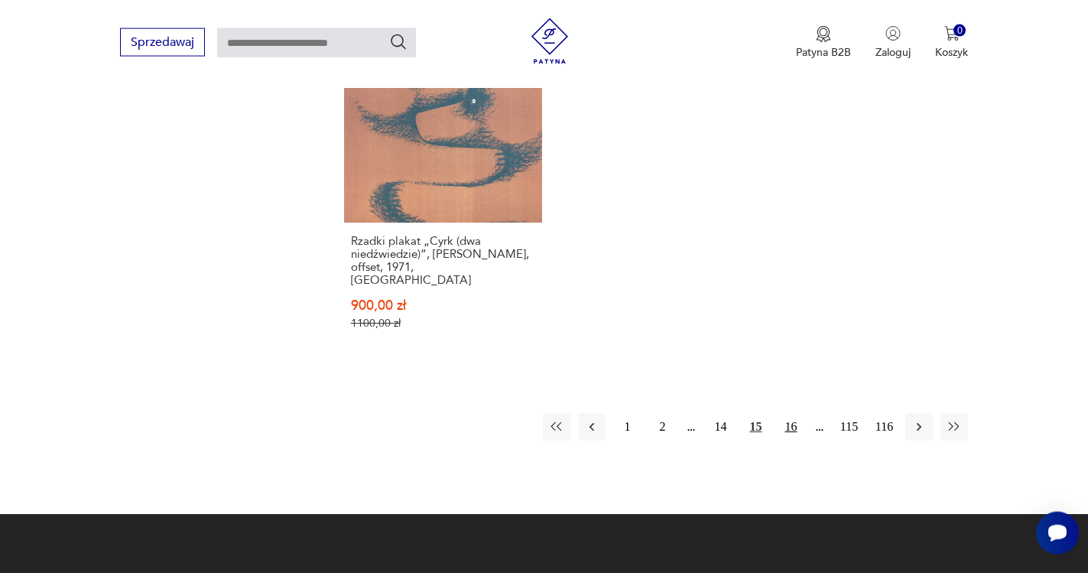
click at [787, 416] on button "16" at bounding box center [791, 427] width 28 height 28
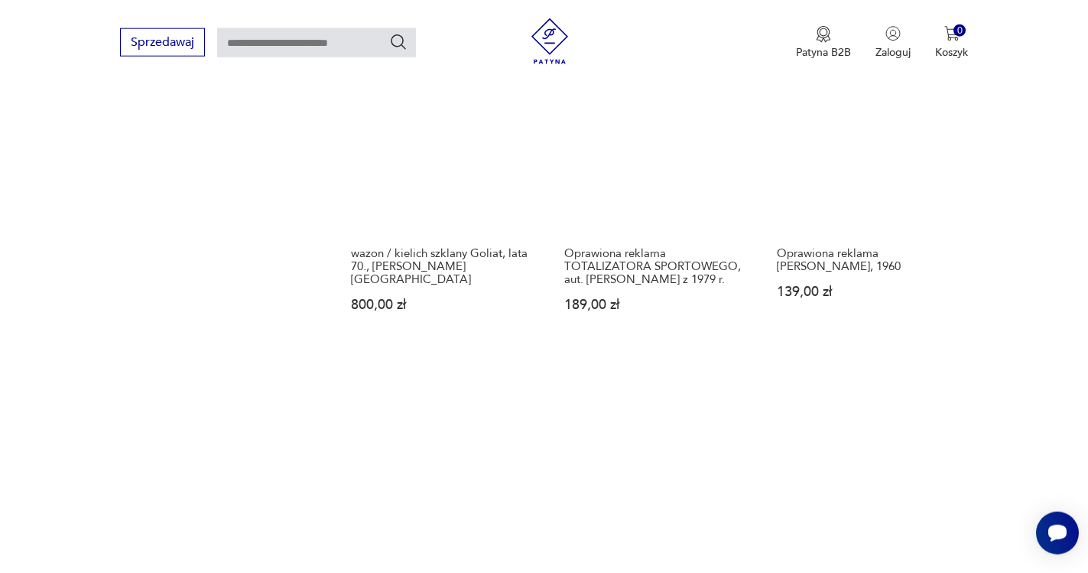
scroll to position [2154, 0]
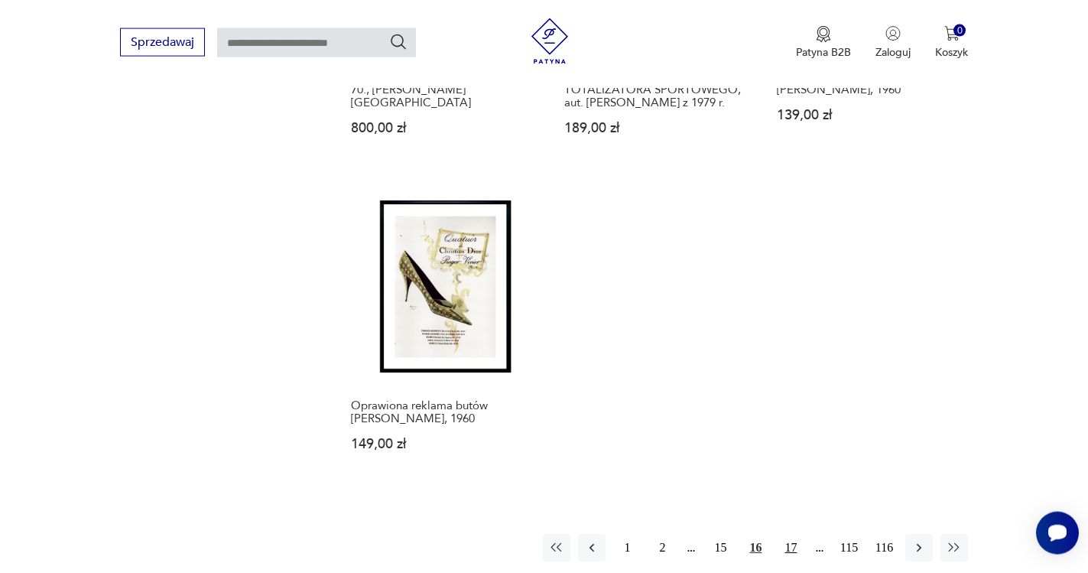
click at [794, 534] on button "17" at bounding box center [791, 548] width 28 height 28
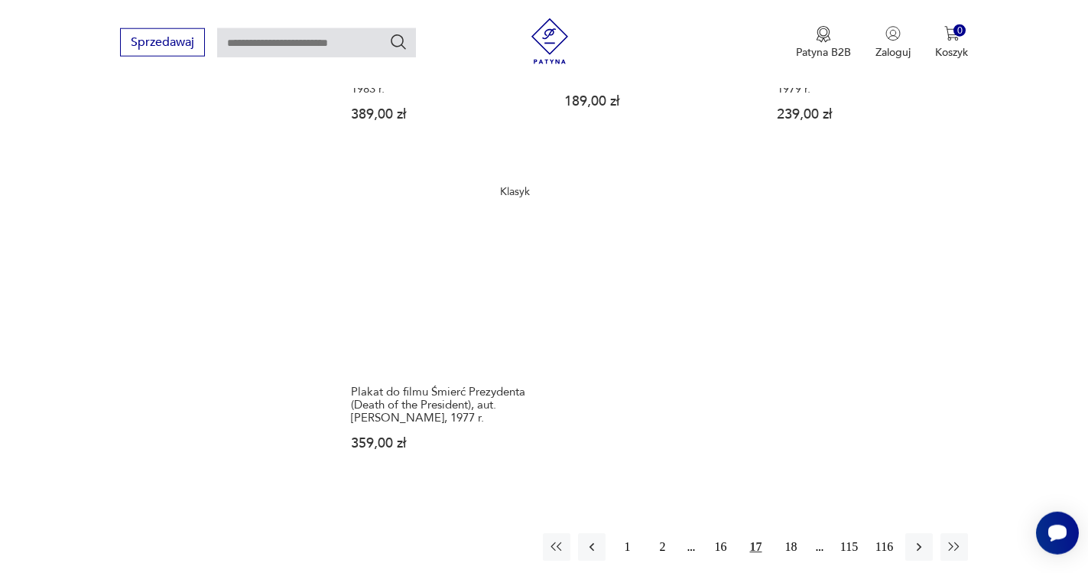
scroll to position [2154, 0]
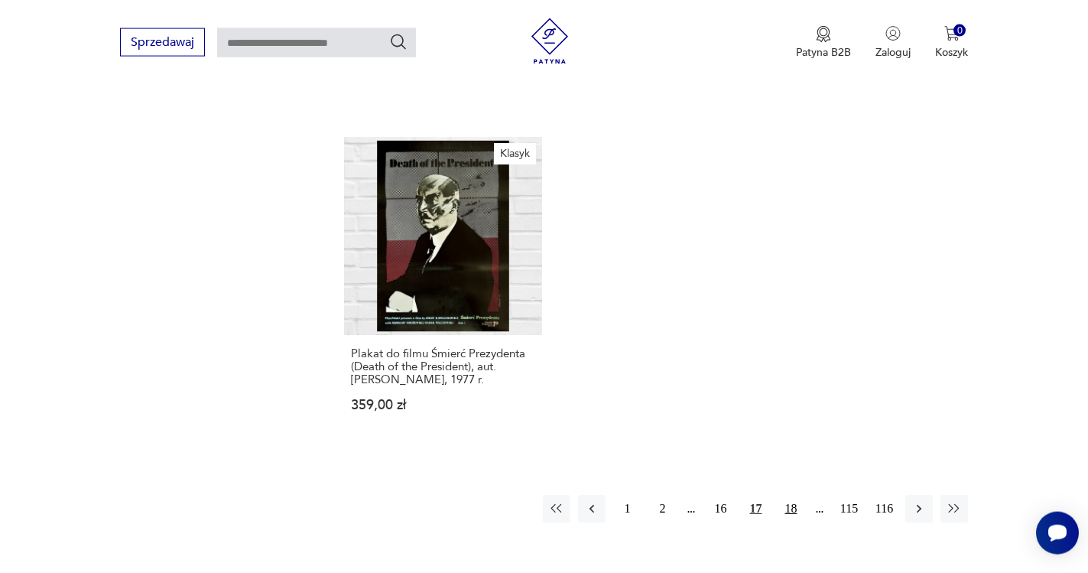
click at [787, 507] on button "18" at bounding box center [791, 509] width 28 height 28
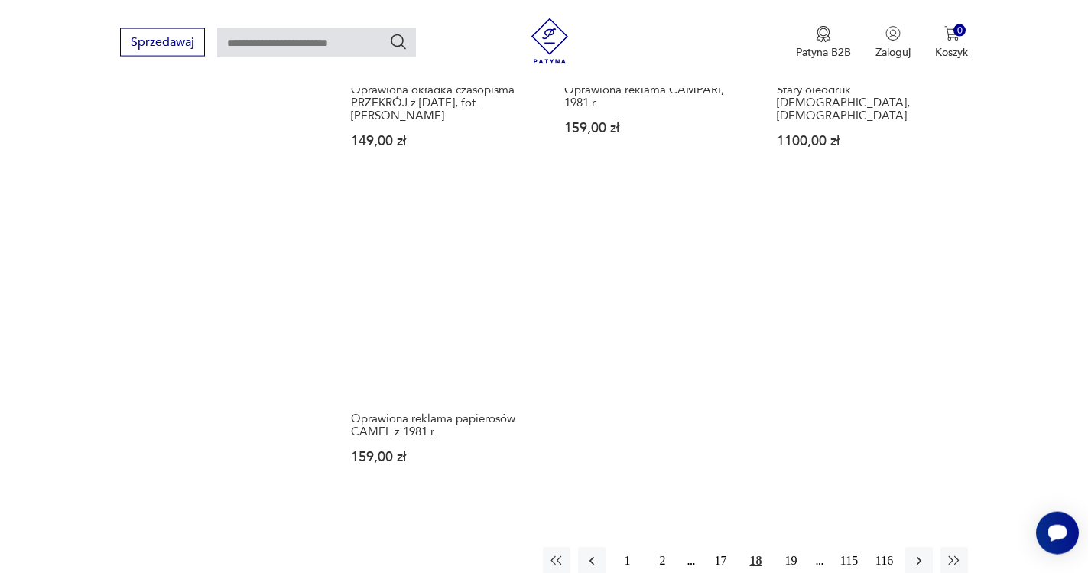
scroll to position [2232, 0]
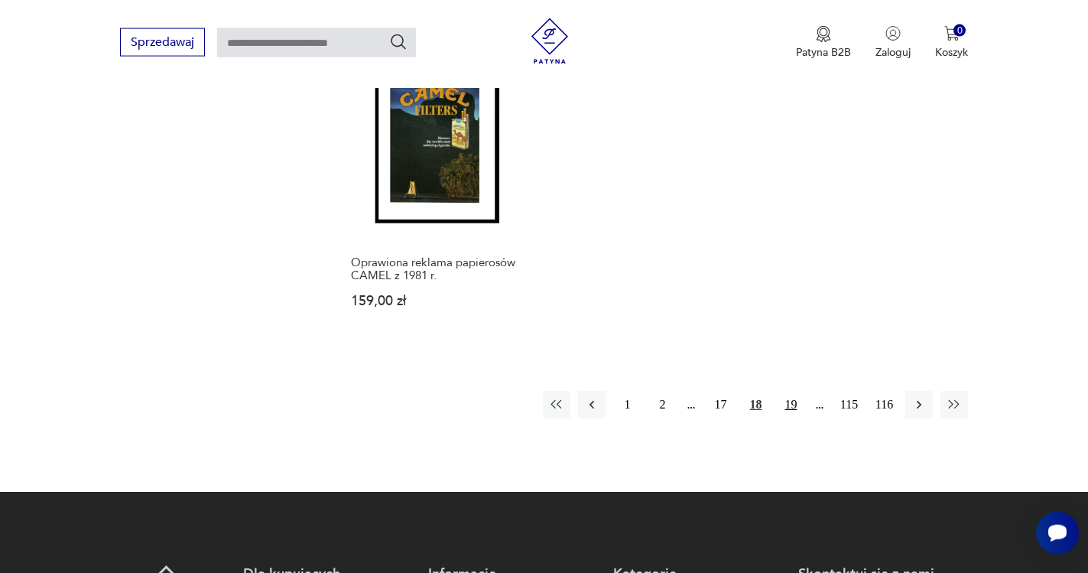
click at [796, 400] on button "19" at bounding box center [791, 405] width 28 height 28
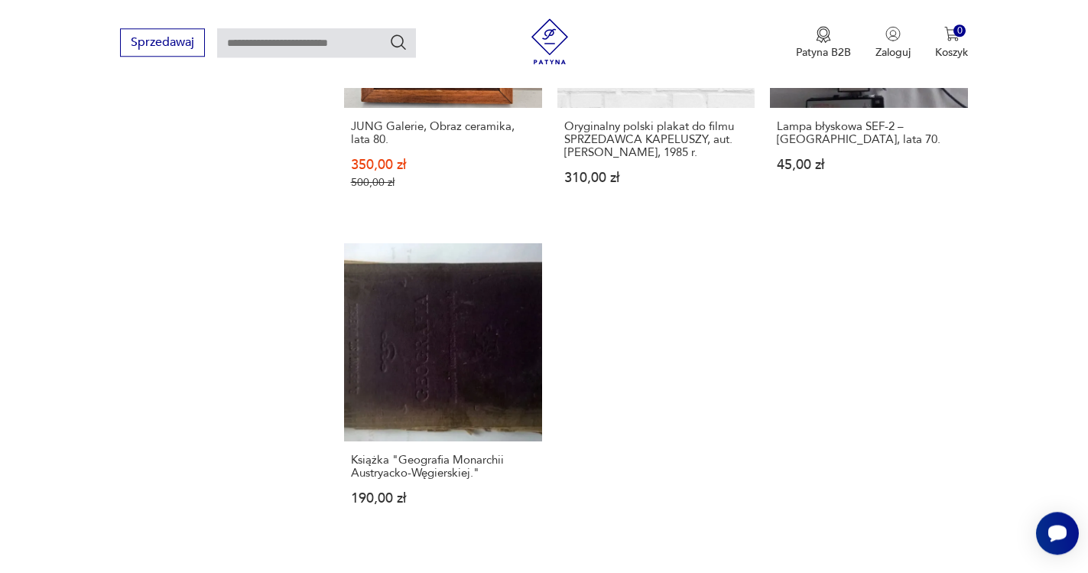
scroll to position [2232, 0]
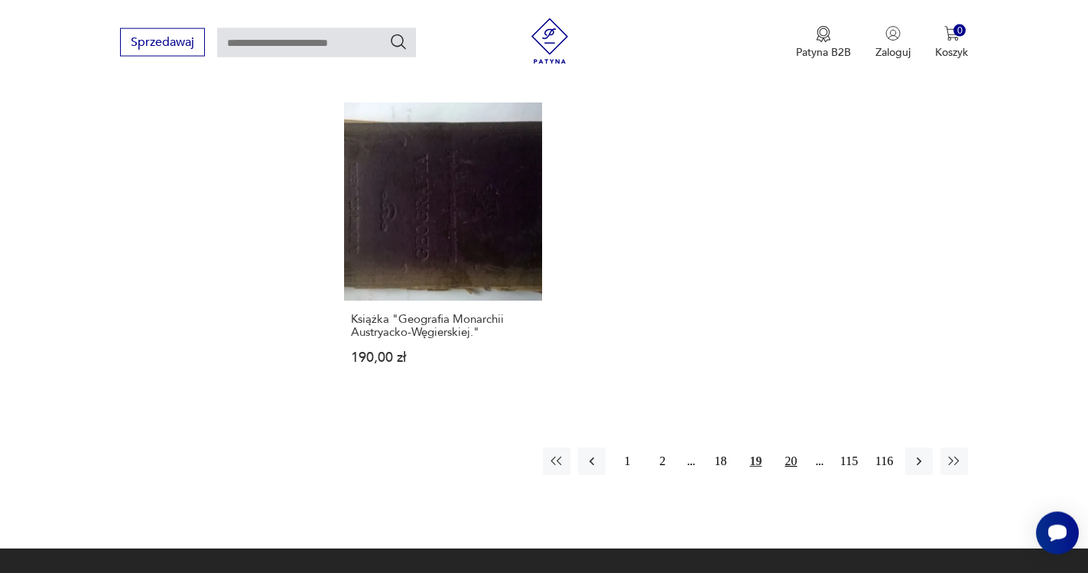
click at [789, 447] on button "20" at bounding box center [791, 461] width 28 height 28
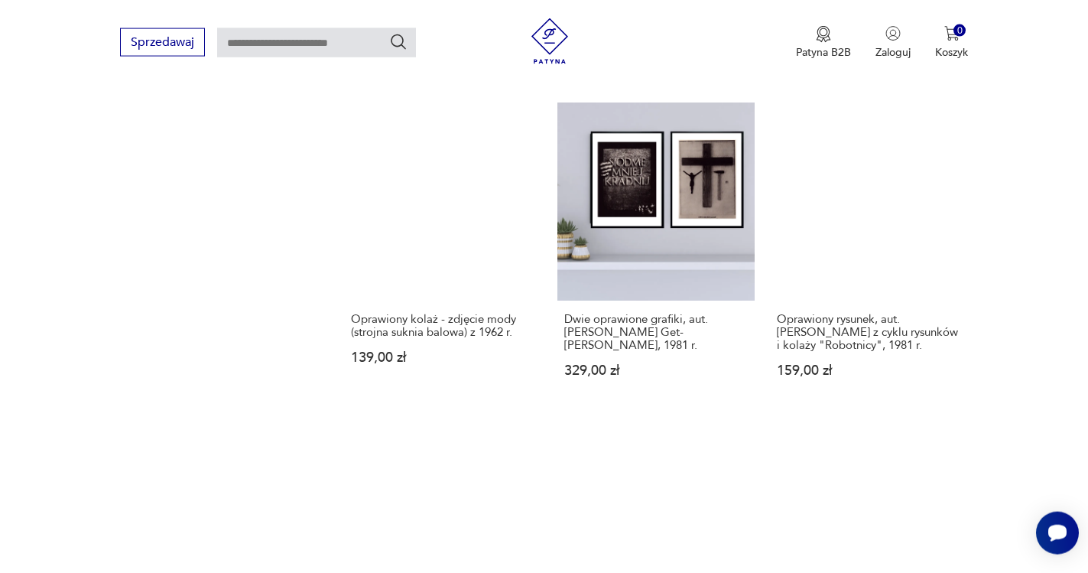
scroll to position [2154, 0]
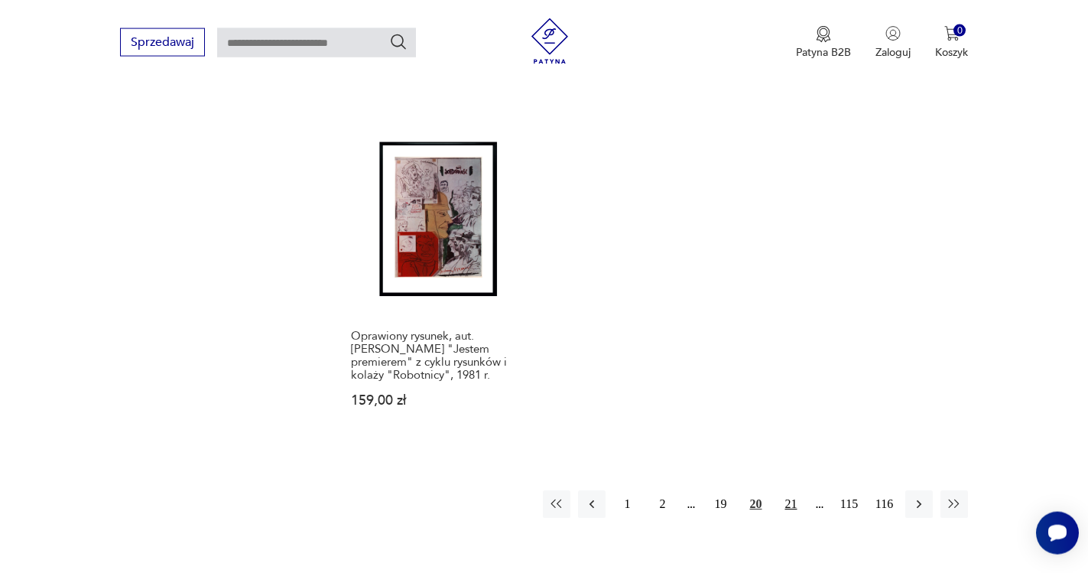
click at [791, 501] on button "21" at bounding box center [791, 504] width 28 height 28
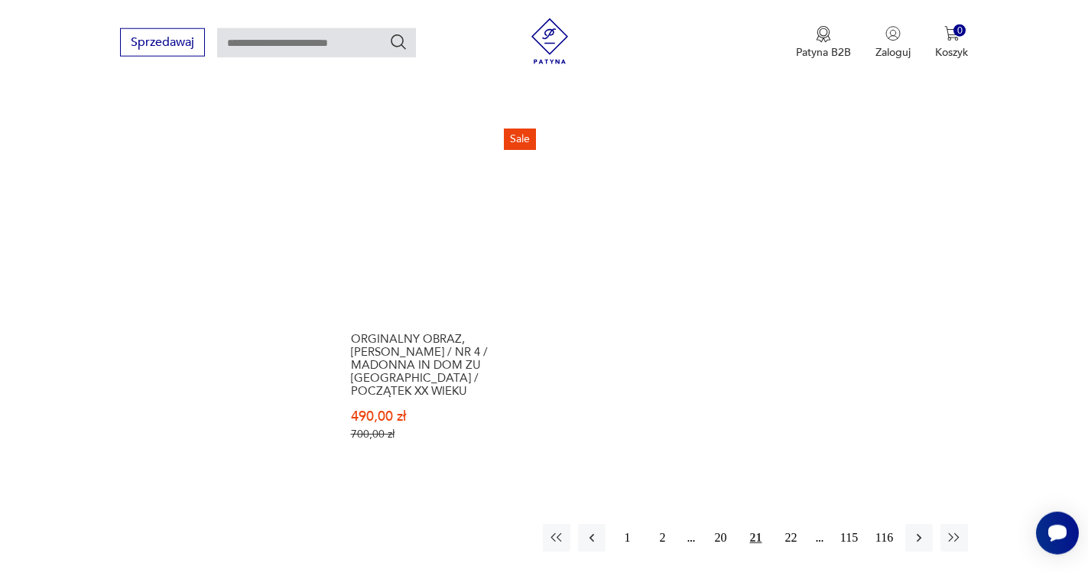
scroll to position [2310, 0]
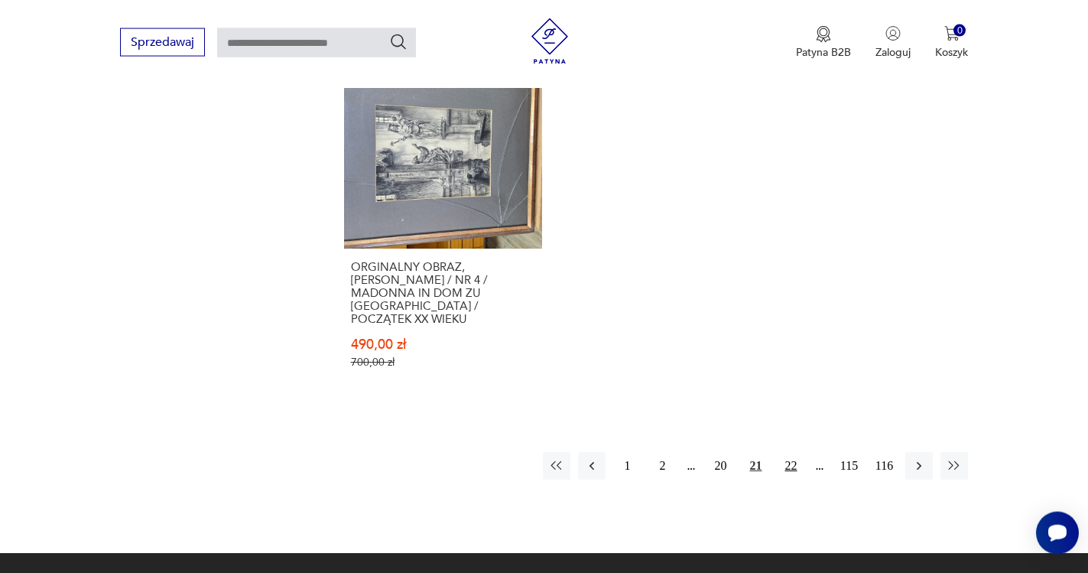
click at [793, 452] on button "22" at bounding box center [791, 466] width 28 height 28
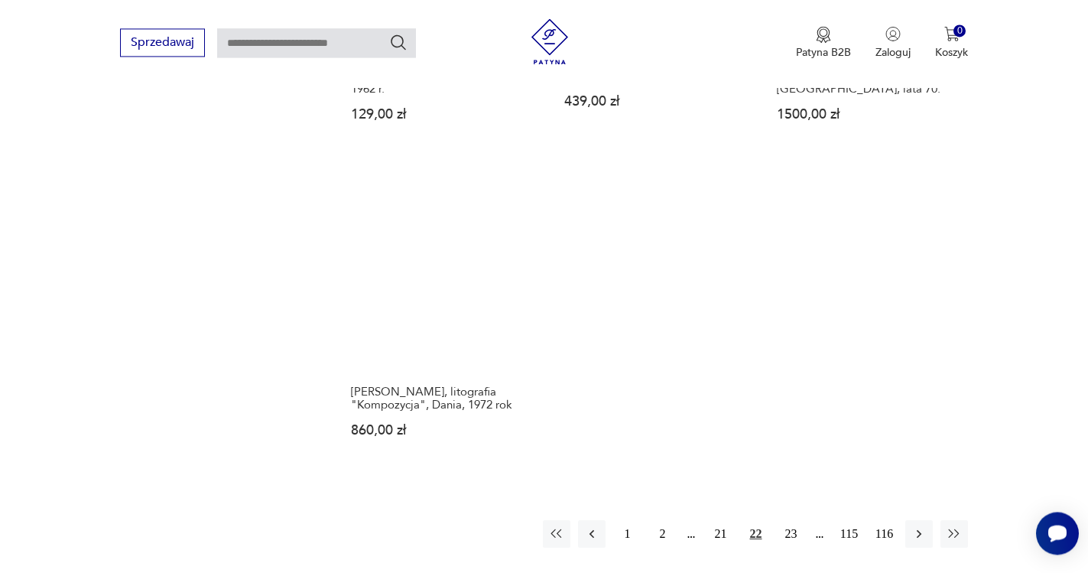
scroll to position [2310, 0]
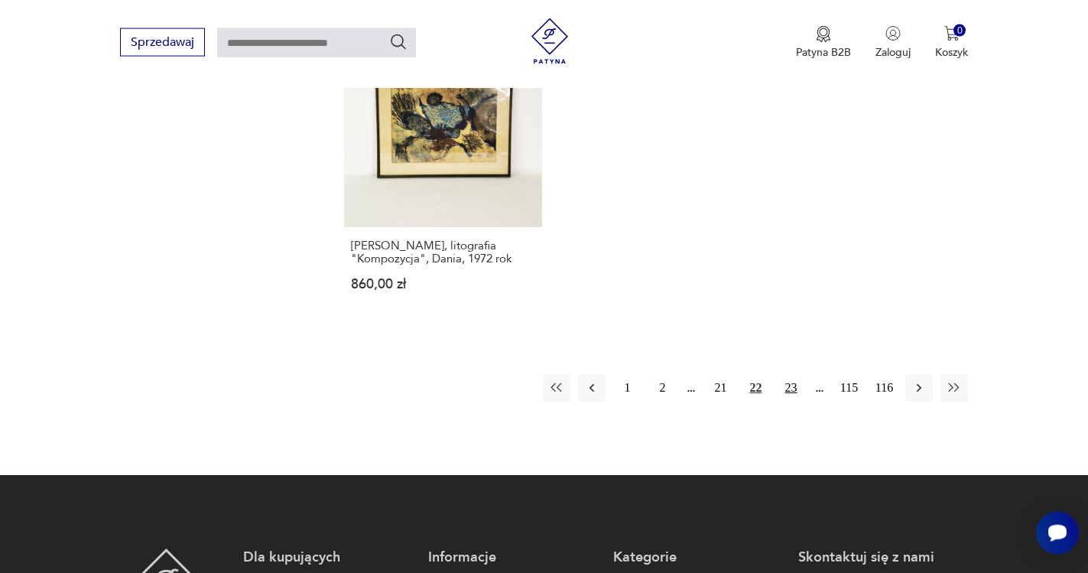
click at [792, 374] on button "23" at bounding box center [791, 388] width 28 height 28
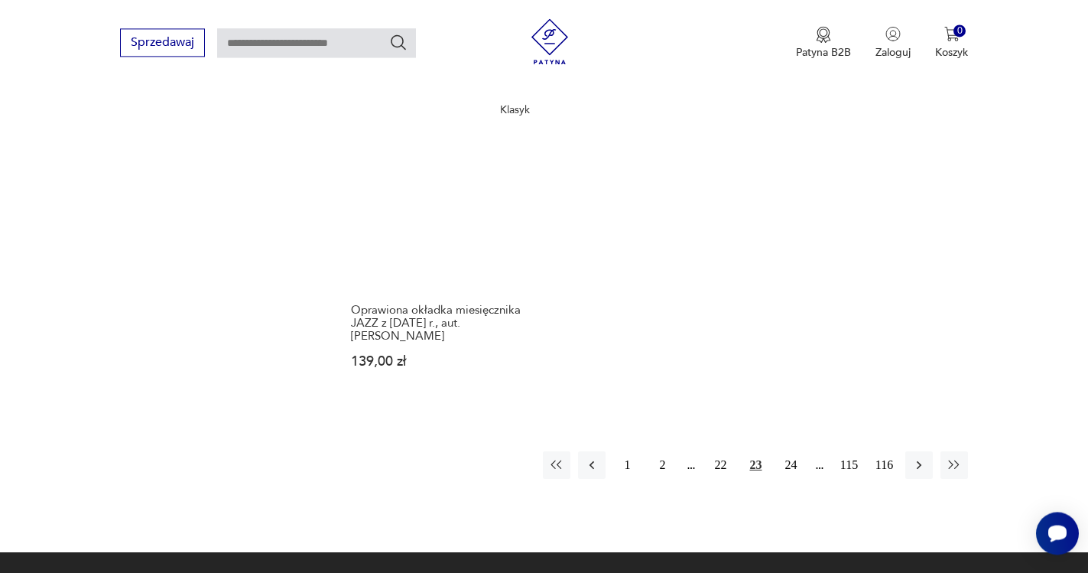
scroll to position [2232, 0]
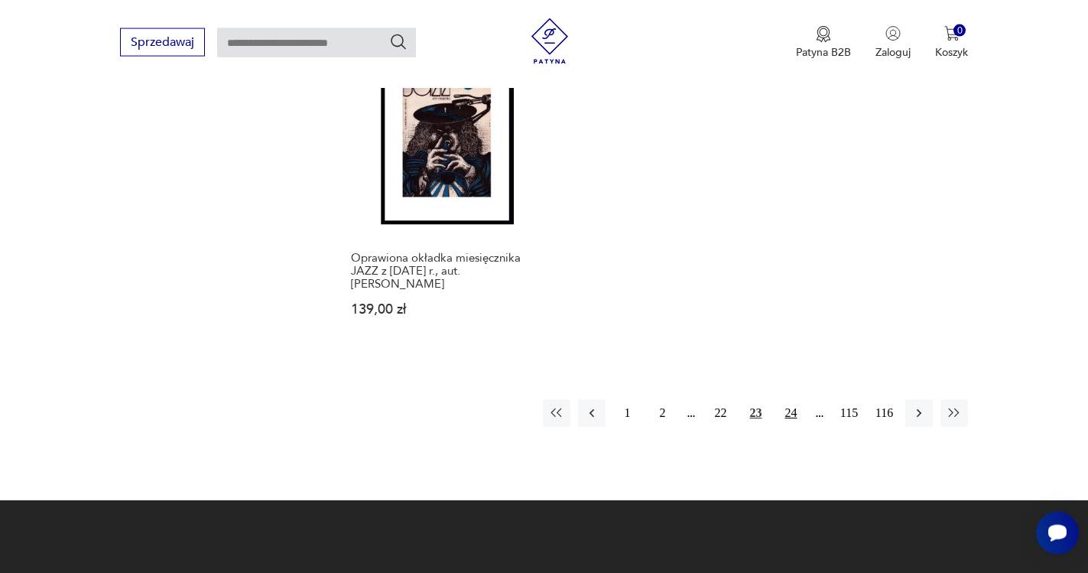
click at [794, 399] on button "24" at bounding box center [791, 413] width 28 height 28
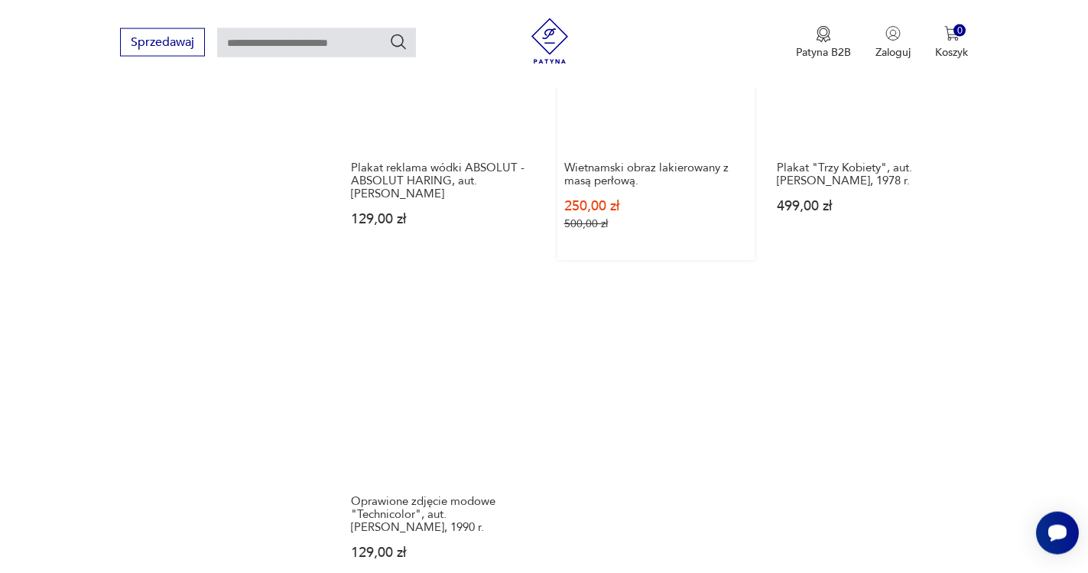
scroll to position [2232, 0]
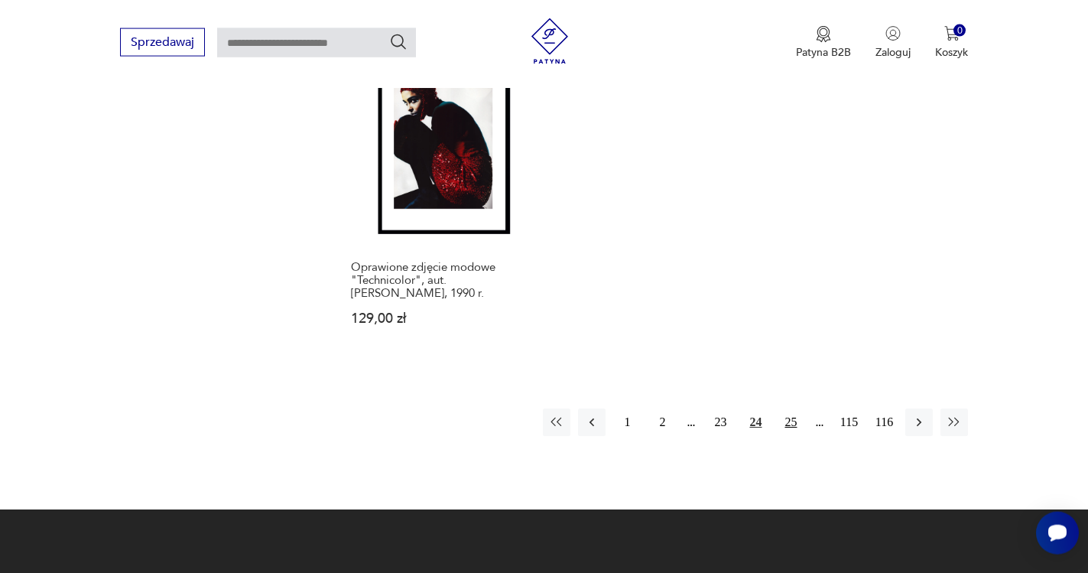
click at [786, 420] on button "25" at bounding box center [791, 422] width 28 height 28
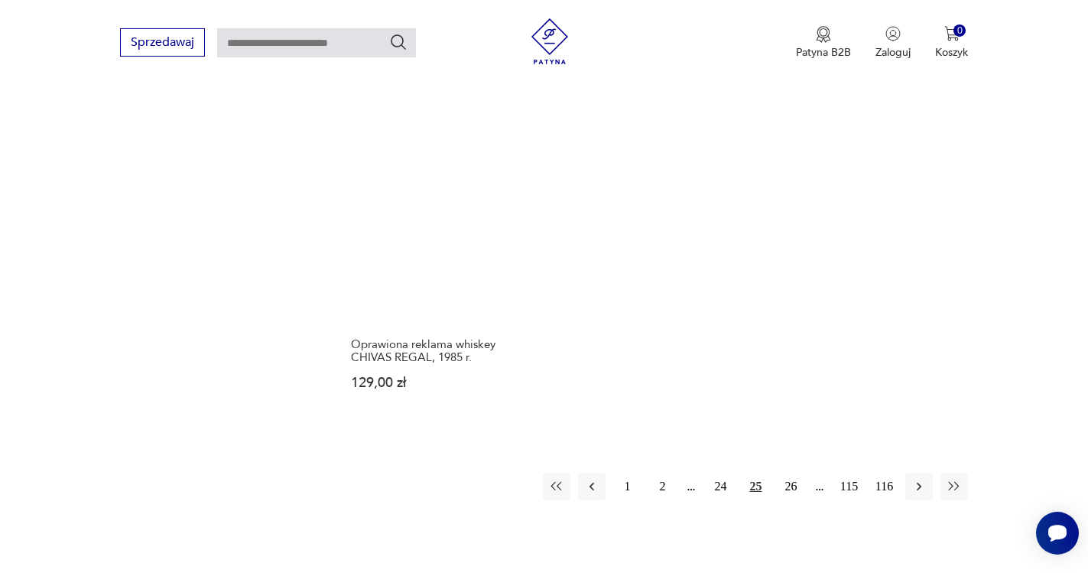
scroll to position [2154, 0]
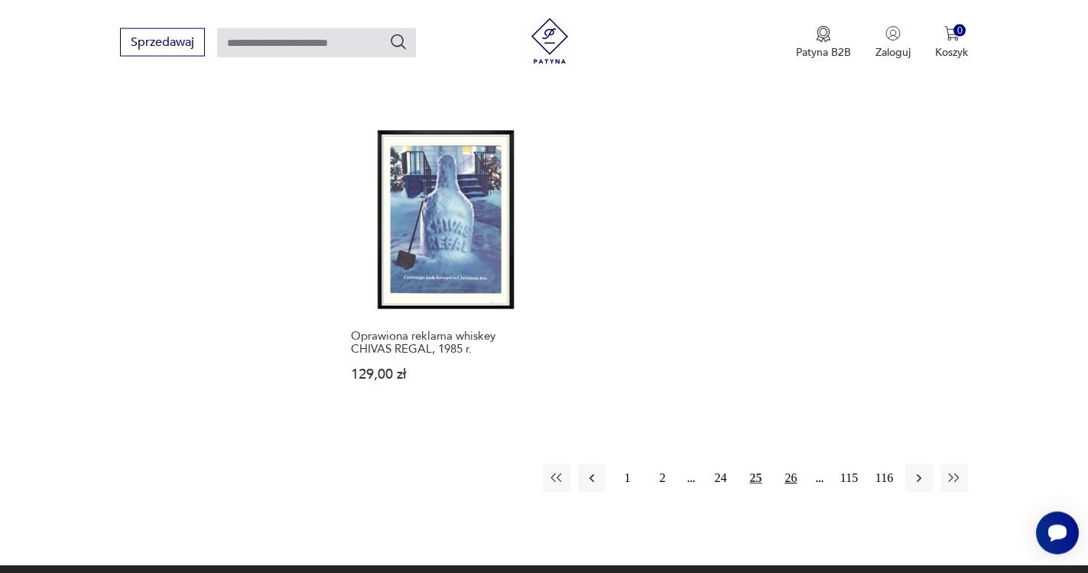
click at [791, 464] on button "26" at bounding box center [791, 478] width 28 height 28
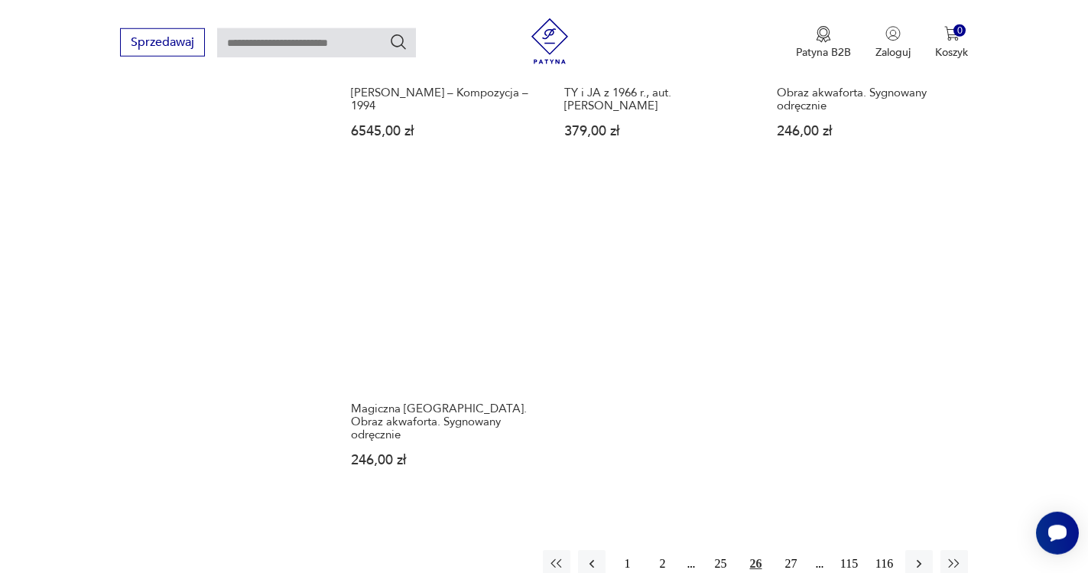
scroll to position [2232, 0]
